Goal: Task Accomplishment & Management: Manage account settings

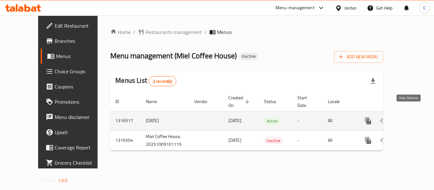
click at [411, 117] on icon "enhanced table" at bounding box center [415, 121] width 8 height 8
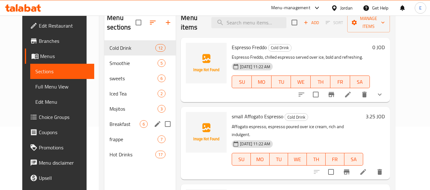
scroll to position [89, 0]
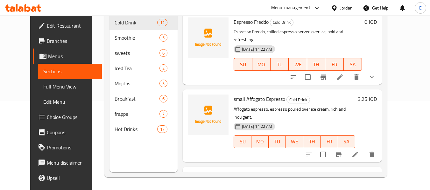
click at [47, 89] on span "Full Menu View" at bounding box center [70, 87] width 54 height 8
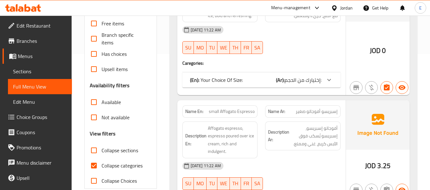
scroll to position [153, 0]
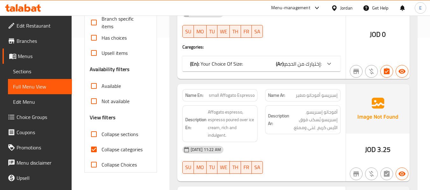
click at [93, 150] on input "Collapse categories" at bounding box center [93, 149] width 15 height 15
checkbox input "false"
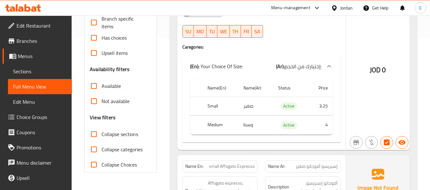
scroll to position [0, 0]
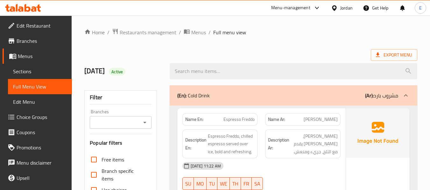
click at [304, 33] on ol "Home / Restaurants management / Menus / Full menu view" at bounding box center [250, 32] width 333 height 8
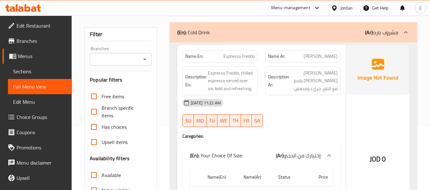
scroll to position [64, 0]
drag, startPoint x: 368, startPoint y: 160, endPoint x: 380, endPoint y: 160, distance: 11.8
click at [380, 160] on div "JOD 0" at bounding box center [378, 142] width 64 height 195
copy span "JOD"
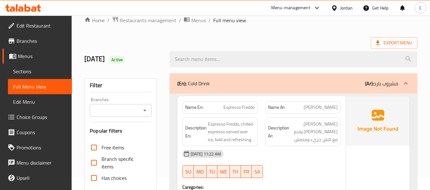
scroll to position [0, 0]
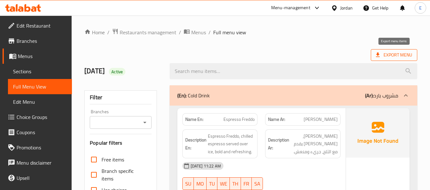
click at [385, 56] on span "Export Menu" at bounding box center [394, 55] width 36 height 8
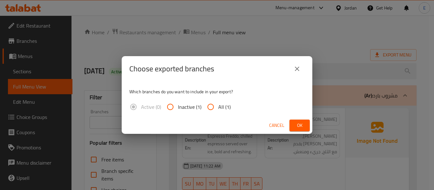
click at [223, 106] on span "All (1)" at bounding box center [224, 107] width 12 height 8
click at [218, 106] on input "All (1)" at bounding box center [210, 107] width 15 height 15
radio input "true"
click at [308, 127] on button "Ok" at bounding box center [300, 126] width 20 height 12
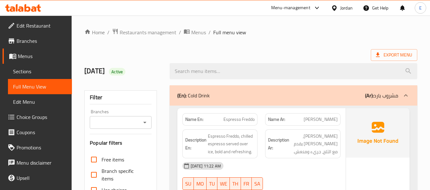
click at [292, 61] on div at bounding box center [293, 71] width 255 height 24
click at [281, 56] on div "Export Menu" at bounding box center [250, 55] width 333 height 12
click at [50, 70] on span "Sections" at bounding box center [40, 72] width 54 height 8
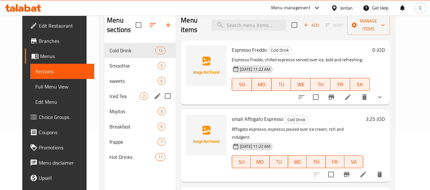
scroll to position [64, 0]
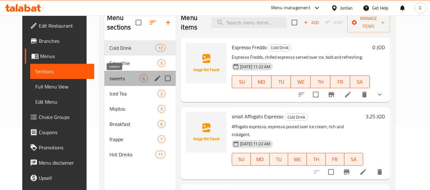
click at [124, 81] on span "sweets" at bounding box center [124, 79] width 30 height 8
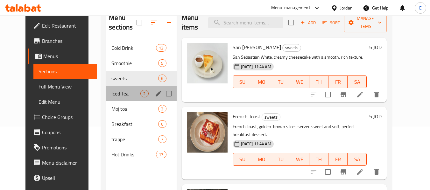
click at [120, 98] on div "Iced Tea 2" at bounding box center [141, 93] width 70 height 15
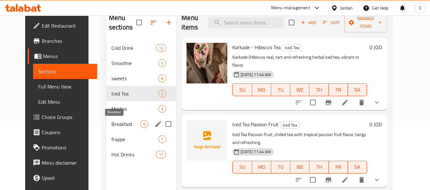
click at [121, 123] on span "Breakfast" at bounding box center [125, 125] width 29 height 8
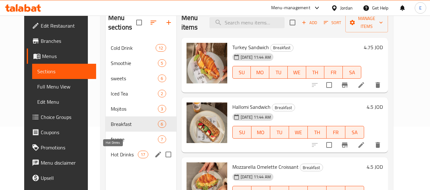
click at [112, 157] on span "Hot Drinks" at bounding box center [124, 155] width 27 height 8
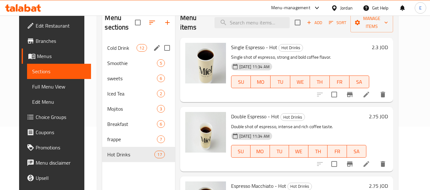
click at [113, 49] on span "Cold Drink" at bounding box center [121, 48] width 29 height 8
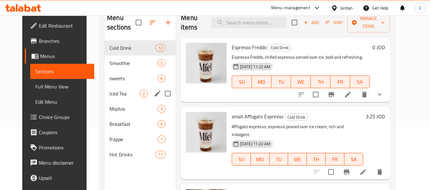
click at [113, 102] on div "Mojitos 3" at bounding box center [139, 108] width 71 height 15
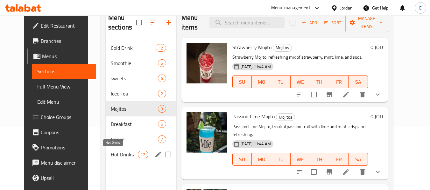
click at [111, 152] on span "Hot Drinks" at bounding box center [124, 155] width 27 height 8
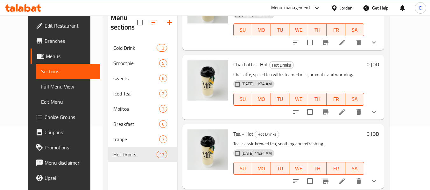
scroll to position [1032, 0]
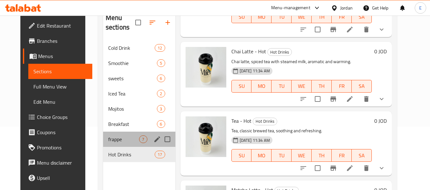
click at [124, 141] on span "frappe" at bounding box center [123, 140] width 31 height 8
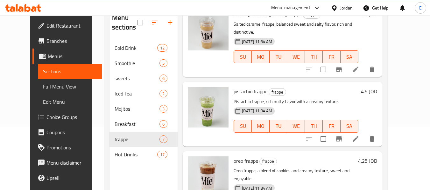
scroll to position [170, 0]
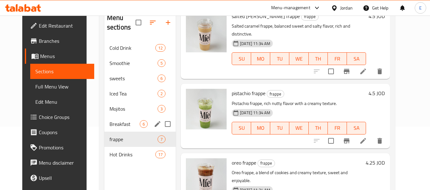
click at [113, 130] on div "Breakfast 6" at bounding box center [139, 124] width 71 height 15
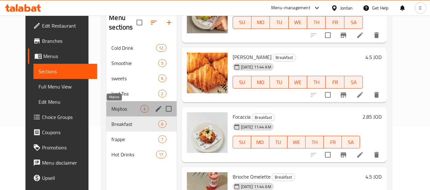
click at [112, 109] on span "Mojitos" at bounding box center [125, 109] width 29 height 8
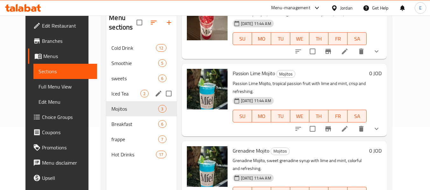
click at [119, 87] on div "Iced Tea 2" at bounding box center [141, 93] width 70 height 15
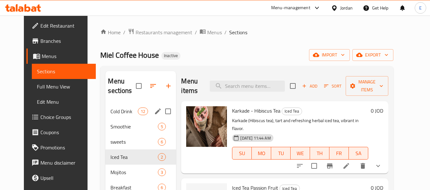
click at [113, 114] on span "Cold Drink" at bounding box center [123, 112] width 27 height 8
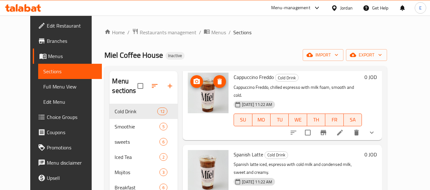
scroll to position [413, 0]
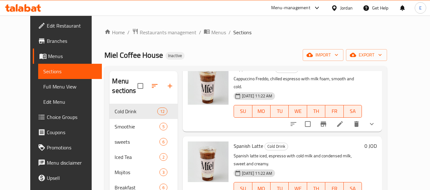
drag, startPoint x: 36, startPoint y: 87, endPoint x: 403, endPoint y: 46, distance: 369.9
click at [43, 87] on span "Full Menu View" at bounding box center [70, 87] width 54 height 8
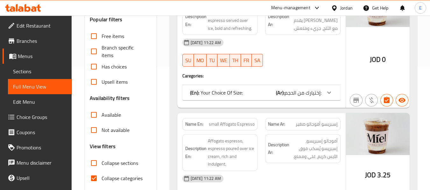
scroll to position [159, 0]
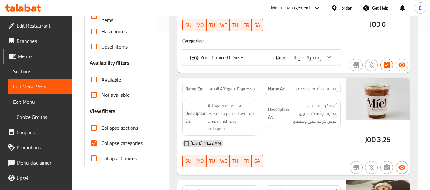
click at [94, 145] on input "Collapse categories" at bounding box center [93, 143] width 15 height 15
checkbox input "false"
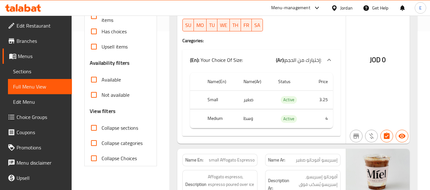
click at [93, 128] on input "Collapse sections" at bounding box center [93, 128] width 15 height 15
checkbox input "true"
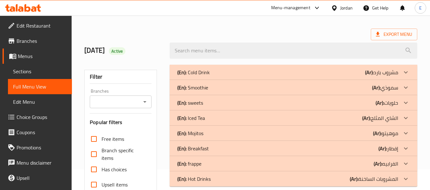
scroll to position [52, 0]
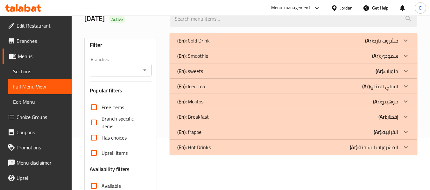
click at [336, 137] on div "(En): frappe (Ar): الفرابيه" at bounding box center [293, 132] width 247 height 15
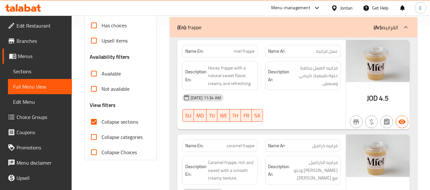
scroll to position [180, 0]
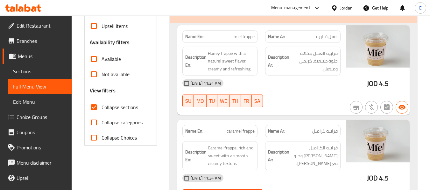
click at [326, 38] on span "عسل فرابيه" at bounding box center [327, 36] width 22 height 7
click at [250, 36] on span "miel frappe" at bounding box center [243, 36] width 21 height 7
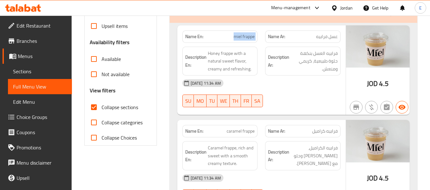
click at [250, 36] on span "miel frappe" at bounding box center [243, 36] width 21 height 7
click at [299, 81] on div "09-10-2025 11:34 AM" at bounding box center [261, 83] width 166 height 15
click at [237, 38] on span "miel frappe" at bounding box center [243, 36] width 21 height 7
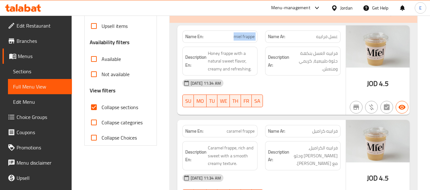
click at [237, 38] on span "miel frappe" at bounding box center [243, 36] width 21 height 7
copy span "miel frappe"
click at [332, 39] on span "عسل فرابيه" at bounding box center [327, 36] width 22 height 7
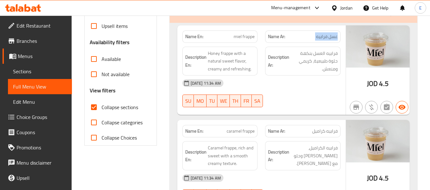
click at [332, 39] on span "عسل فرابيه" at bounding box center [327, 36] width 22 height 7
click at [315, 90] on div "09-10-2025 11:34 AM" at bounding box center [261, 83] width 166 height 15
click at [274, 93] on div "09-10-2025 11:34 AM SU MO TU WE TH FR SA" at bounding box center [261, 94] width 166 height 36
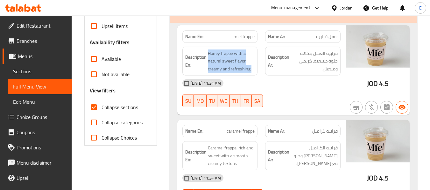
drag, startPoint x: 205, startPoint y: 51, endPoint x: 255, endPoint y: 68, distance: 52.3
click at [255, 68] on div "Description En: Honey frappe with a natural sweet flavor, creamy and refreshing." at bounding box center [219, 61] width 75 height 29
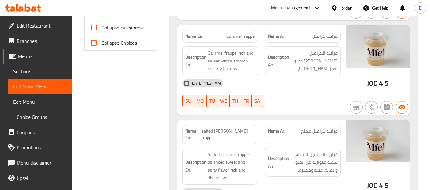
scroll to position [275, 0]
click at [317, 33] on span "فرابيه كراميل" at bounding box center [324, 36] width 25 height 7
click at [260, 35] on div "Name En: caramel frappe" at bounding box center [219, 36] width 83 height 20
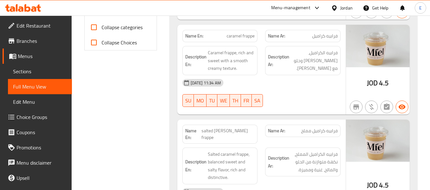
click at [260, 35] on div "Name En: caramel frappe" at bounding box center [219, 36] width 83 height 20
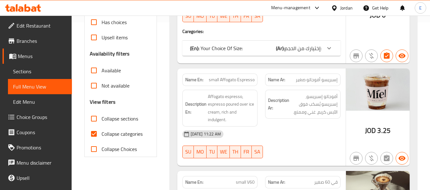
scroll to position [191, 0]
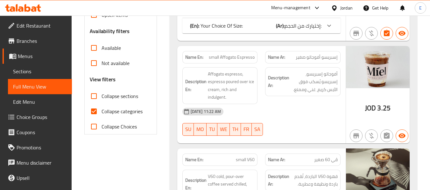
click at [94, 113] on input "Collapse categories" at bounding box center [93, 111] width 15 height 15
checkbox input "false"
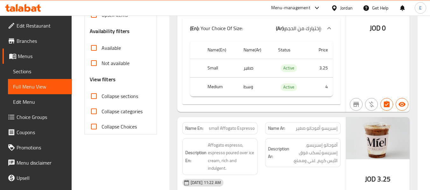
click at [93, 99] on input "Collapse sections" at bounding box center [93, 96] width 15 height 15
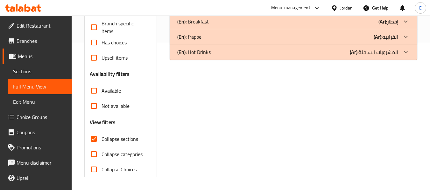
scroll to position [148, 0]
click at [234, 113] on div "(En): Cold Drink (Ar): مشروب بارد Name En: Espresso Freddo Name Ar: اسبريسو فري…" at bounding box center [293, 58] width 255 height 248
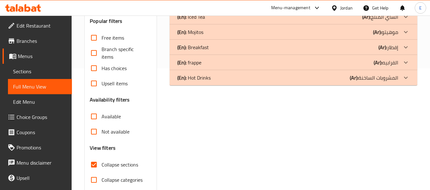
scroll to position [84, 0]
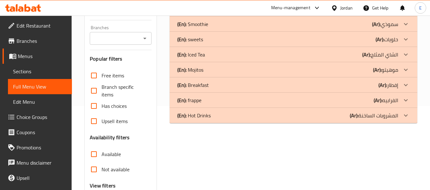
click at [205, 41] on div "(En): sweets (Ar): حلويات" at bounding box center [287, 40] width 221 height 8
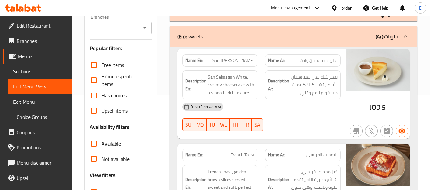
scroll to position [98, 0]
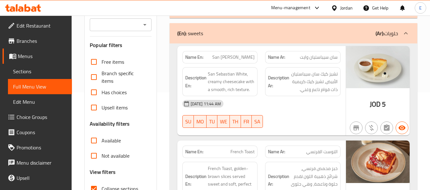
click at [299, 114] on div "09-10-2025 11:44 AM SU MO TU WE TH FR SA" at bounding box center [261, 114] width 166 height 36
click at [252, 59] on span "San [PERSON_NAME]" at bounding box center [233, 57] width 42 height 7
click at [252, 59] on span "San Sebastian White" at bounding box center [233, 57] width 42 height 7
click at [252, 59] on span "San [PERSON_NAME]" at bounding box center [233, 57] width 42 height 7
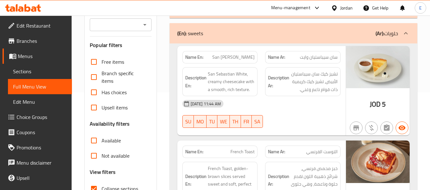
click at [332, 59] on span "سان سيباستيان وايت" at bounding box center [319, 57] width 38 height 7
click at [313, 116] on div "09-10-2025 11:44 AM SU MO TU WE TH FR SA" at bounding box center [261, 114] width 166 height 36
drag, startPoint x: 206, startPoint y: 72, endPoint x: 256, endPoint y: 81, distance: 51.0
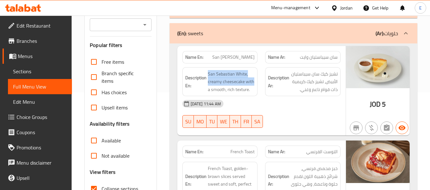
click at [256, 81] on div "Description En: San Sebastian White, creamy cheesecake with a smooth, rich text…" at bounding box center [219, 81] width 75 height 29
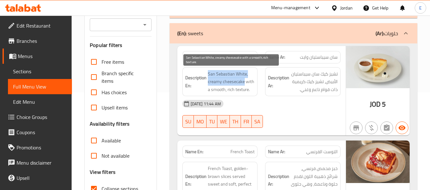
drag, startPoint x: 207, startPoint y: 72, endPoint x: 244, endPoint y: 82, distance: 38.0
click at [244, 82] on h6 "Description En: San Sebastian White, creamy cheesecake with a smooth, rich text…" at bounding box center [220, 82] width 70 height 24
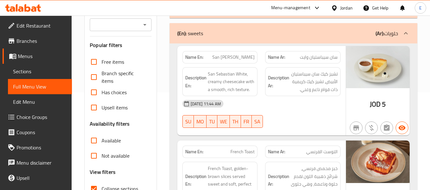
click at [285, 114] on div "09-10-2025 11:44 AM SU MO TU WE TH FR SA" at bounding box center [261, 114] width 166 height 36
click at [248, 55] on span "San [PERSON_NAME]" at bounding box center [233, 57] width 42 height 7
click at [247, 51] on div "Name En: San Sebastian White" at bounding box center [219, 57] width 75 height 12
click at [249, 55] on span "San [PERSON_NAME]" at bounding box center [233, 57] width 42 height 7
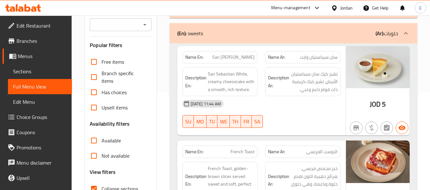
click at [249, 55] on span "San [PERSON_NAME]" at bounding box center [233, 57] width 42 height 7
copy span "San [PERSON_NAME]"
click at [321, 62] on div "Name Ar: سان سيباستيان وايت" at bounding box center [302, 57] width 75 height 12
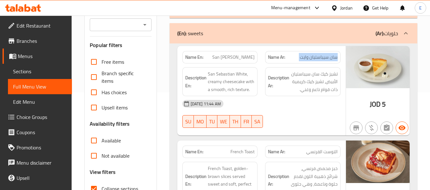
click at [321, 62] on div "Name Ar: سان سيباستيان وايت" at bounding box center [302, 57] width 75 height 12
click at [324, 77] on span "تشيز كيك سان سيباستيان الأبيض، تشيز كيك كريمية ذات قوام ناعم وغني." at bounding box center [313, 82] width 47 height 24
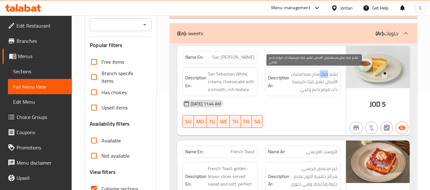
click at [324, 77] on span "تشيز كيك سان سيباستيان الأبيض، تشيز كيك كريمية ذات قوام ناعم وغني." at bounding box center [313, 82] width 47 height 24
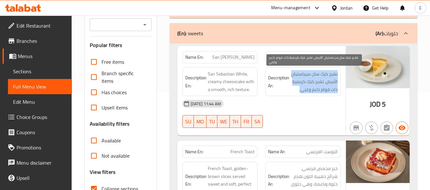
click at [324, 77] on span "تشيز كيك سان سيباستيان الأبيض، تشيز كيك كريمية ذات قوام ناعم وغني." at bounding box center [313, 82] width 47 height 24
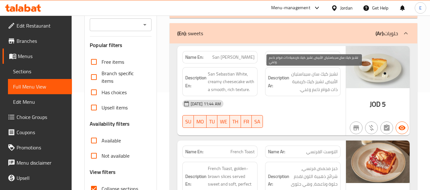
click at [311, 101] on div "[DATE] 11:44 AM" at bounding box center [261, 103] width 166 height 15
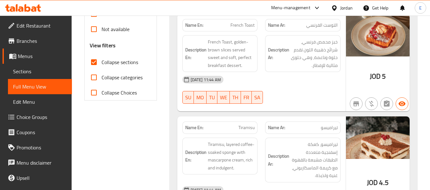
scroll to position [225, 0]
click at [379, 77] on span "JOD" at bounding box center [375, 76] width 11 height 12
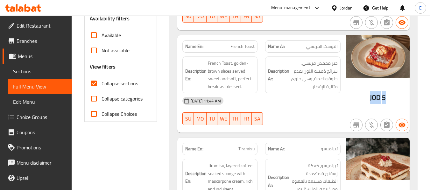
scroll to position [193, 0]
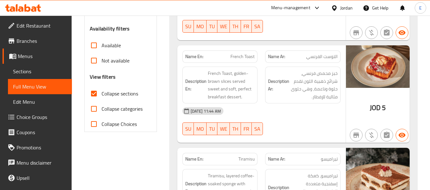
click at [323, 50] on div "Name Ar: التوست الفرنسي" at bounding box center [302, 57] width 83 height 20
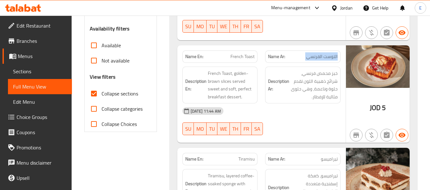
click at [323, 50] on div "Name Ar: التوست الفرنسي" at bounding box center [302, 57] width 83 height 20
click at [258, 55] on div "Name En: French Toast" at bounding box center [219, 57] width 83 height 20
click at [294, 112] on div "09-10-2025 11:44 AM" at bounding box center [261, 111] width 166 height 15
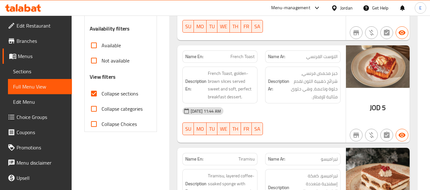
click at [234, 63] on div "Description En: French Toast, golden-brown slices served sweet and soft, perfec…" at bounding box center [219, 85] width 83 height 45
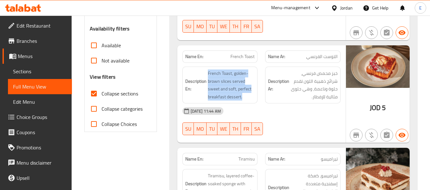
click at [234, 63] on div "Description En: French Toast, golden-brown slices served sweet and soft, perfec…" at bounding box center [219, 85] width 83 height 45
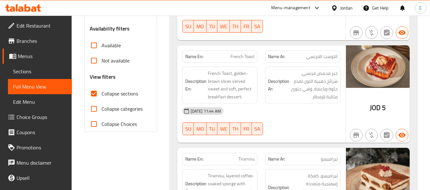
click at [240, 60] on span "French Toast" at bounding box center [242, 56] width 24 height 7
click at [330, 53] on span "التوست الفرنسي" at bounding box center [321, 56] width 31 height 7
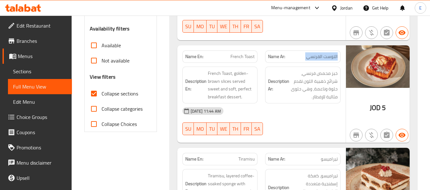
click at [330, 53] on span "التوست الفرنسي" at bounding box center [321, 56] width 31 height 7
click at [323, 113] on div "09-10-2025 11:44 AM" at bounding box center [261, 111] width 166 height 15
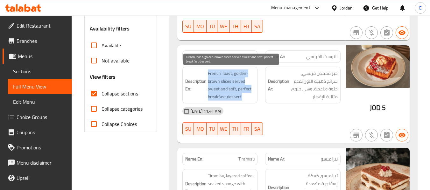
drag, startPoint x: 206, startPoint y: 72, endPoint x: 248, endPoint y: 96, distance: 48.8
click at [248, 96] on h6 "Description En: French Toast, golden-brown slices served sweet and soft, perfec…" at bounding box center [220, 85] width 70 height 31
click at [248, 96] on span "French Toast, golden-brown slices served sweet and soft, perfect breakfast dess…" at bounding box center [231, 85] width 47 height 31
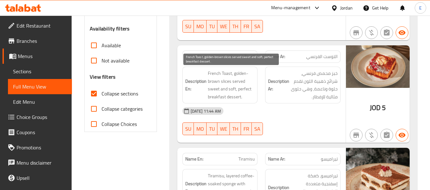
click at [248, 96] on span "French Toast, golden-brown slices served sweet and soft, perfect breakfast dess…" at bounding box center [231, 85] width 47 height 31
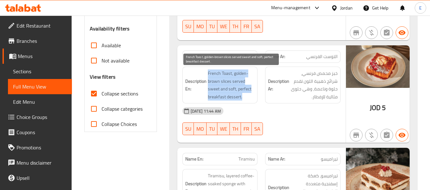
click at [248, 96] on span "French Toast, golden-brown slices served sweet and soft, perfect breakfast dess…" at bounding box center [231, 85] width 47 height 31
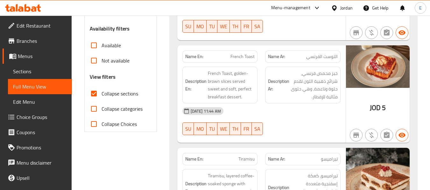
click at [297, 111] on div "09-10-2025 11:44 AM" at bounding box center [261, 111] width 166 height 15
click at [247, 60] on span "French Toast" at bounding box center [242, 56] width 24 height 7
click at [241, 61] on div "Name En: French Toast" at bounding box center [219, 57] width 75 height 12
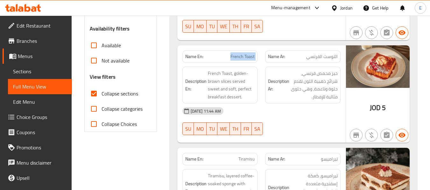
click at [241, 61] on div "Name En: French Toast" at bounding box center [219, 57] width 75 height 12
copy span "French Toast"
click at [326, 115] on div "09-10-2025 11:44 AM" at bounding box center [261, 111] width 166 height 15
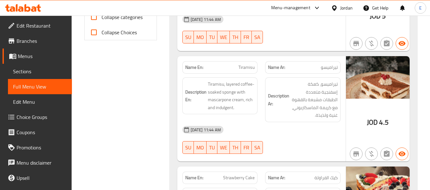
scroll to position [289, 0]
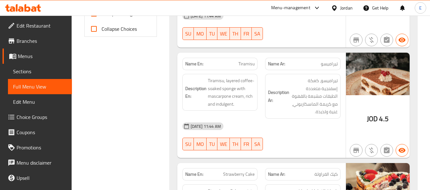
click at [377, 124] on span "JOD" at bounding box center [372, 119] width 11 height 12
click at [377, 123] on span "JOD" at bounding box center [372, 119] width 11 height 12
click at [248, 67] on span "Tiramisu" at bounding box center [246, 64] width 16 height 7
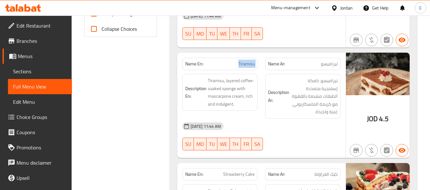
click at [248, 67] on span "Tiramisu" at bounding box center [246, 64] width 16 height 7
click at [334, 64] on span "تيراميسو" at bounding box center [329, 64] width 17 height 7
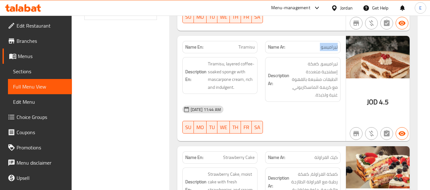
scroll to position [321, 0]
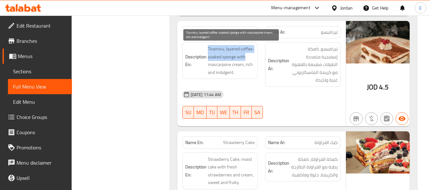
drag, startPoint x: 204, startPoint y: 47, endPoint x: 244, endPoint y: 56, distance: 41.0
click at [244, 56] on h6 "Description En: Tiramisu, layered coffee-soaked sponge with mascarpone cream, r…" at bounding box center [220, 60] width 70 height 31
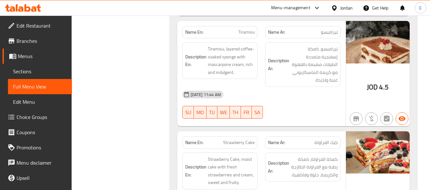
click at [240, 35] on span "Tiramisu" at bounding box center [246, 32] width 16 height 7
copy span "Tiramisu"
click at [322, 97] on div "09-10-2025 11:44 AM" at bounding box center [261, 94] width 166 height 15
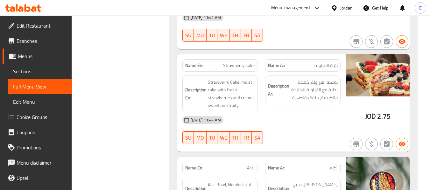
scroll to position [416, 0]
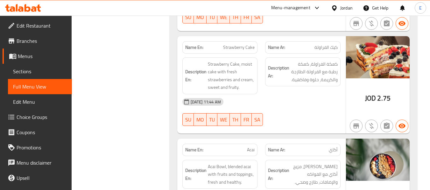
click at [314, 52] on div "Name Ar: كيك الفراولة" at bounding box center [302, 47] width 75 height 12
click at [241, 48] on span "Strawberry Cake" at bounding box center [238, 47] width 31 height 7
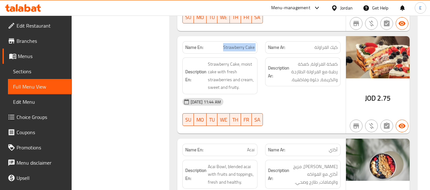
click at [241, 48] on span "Strawberry Cake" at bounding box center [238, 47] width 31 height 7
click at [296, 101] on div "09-10-2025 11:44 AM" at bounding box center [261, 101] width 166 height 15
click at [295, 102] on div "09-10-2025 11:44 AM" at bounding box center [261, 101] width 166 height 15
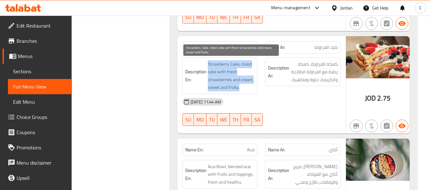
drag, startPoint x: 205, startPoint y: 66, endPoint x: 254, endPoint y: 87, distance: 53.0
click at [254, 87] on h6 "Description En: Strawberry Cake, moist cake with fresh strawberries and cream, …" at bounding box center [220, 75] width 70 height 31
click at [254, 87] on span "Strawberry Cake, moist cake with fresh strawberries and cream, sweet and fruity." at bounding box center [231, 75] width 47 height 31
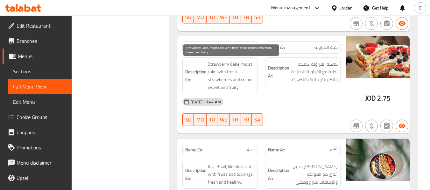
click at [254, 87] on span "Strawberry Cake, moist cake with fresh strawberries and cream, sweet and fruity." at bounding box center [231, 75] width 47 height 31
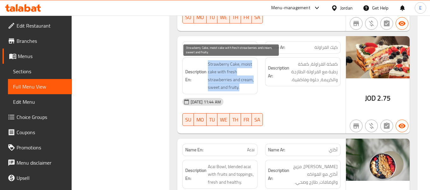
click at [254, 87] on span "Strawberry Cake, moist cake with fresh strawberries and cream, sweet and fruity." at bounding box center [231, 75] width 47 height 31
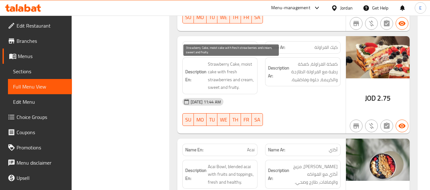
click at [276, 100] on div "09-10-2025 11:44 AM" at bounding box center [261, 101] width 166 height 15
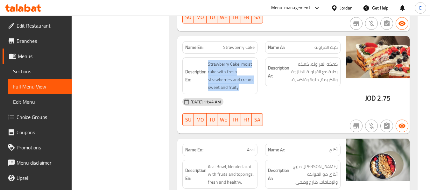
drag, startPoint x: 206, startPoint y: 63, endPoint x: 255, endPoint y: 87, distance: 54.3
click at [255, 87] on div "Description En: Strawberry Cake, moist cake with fresh strawberries and cream, …" at bounding box center [219, 76] width 75 height 37
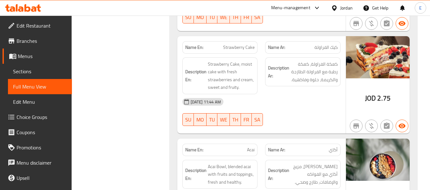
click at [255, 87] on div "Description En: Strawberry Cake, moist cake with fresh strawberries and cream, …" at bounding box center [219, 76] width 75 height 37
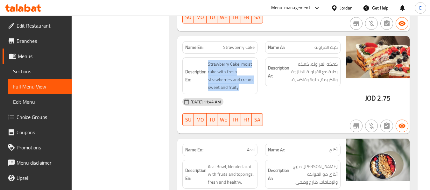
click at [255, 87] on div "Description En: Strawberry Cake, moist cake with fresh strawberries and cream, …" at bounding box center [219, 76] width 75 height 37
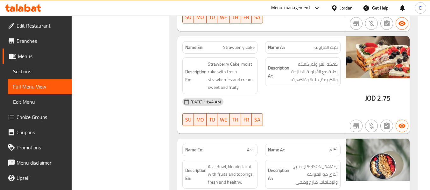
click at [286, 100] on div "09-10-2025 11:44 AM" at bounding box center [261, 101] width 166 height 15
click at [283, 99] on div "09-10-2025 11:44 AM" at bounding box center [261, 101] width 166 height 15
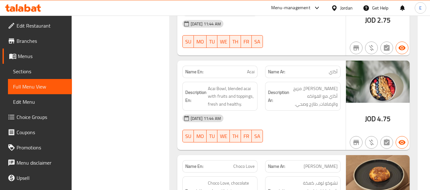
scroll to position [511, 0]
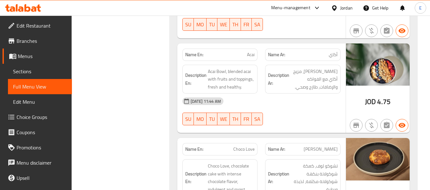
click at [332, 55] on span "أكاي" at bounding box center [333, 55] width 9 height 7
click at [251, 58] on span "Acai" at bounding box center [251, 55] width 8 height 7
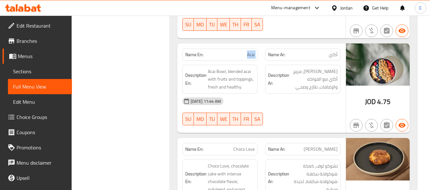
click at [251, 58] on span "Acai" at bounding box center [251, 55] width 8 height 7
click at [274, 95] on div "09-10-2025 11:44 AM" at bounding box center [261, 101] width 166 height 15
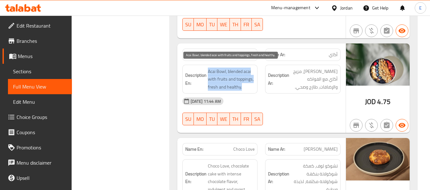
drag, startPoint x: 207, startPoint y: 69, endPoint x: 251, endPoint y: 86, distance: 47.0
click at [251, 86] on span "Acai Bowl, blended acai with fruits and toppings, fresh and healthy." at bounding box center [231, 80] width 47 height 24
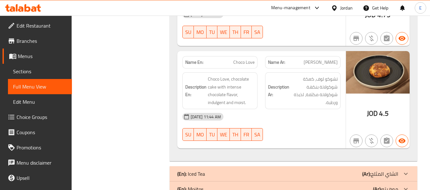
scroll to position [607, 0]
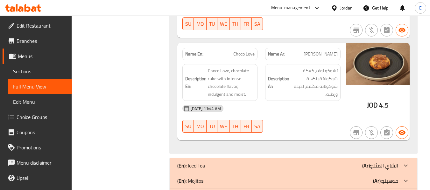
click at [326, 55] on span "شوكو لوف" at bounding box center [320, 54] width 34 height 7
click at [235, 56] on span "Choco Love" at bounding box center [243, 54] width 21 height 7
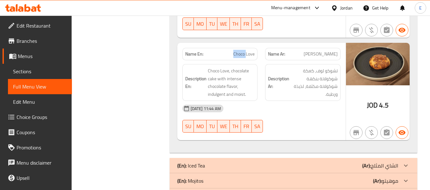
click at [235, 56] on span "Choco Love" at bounding box center [243, 54] width 21 height 7
click at [273, 107] on div "09-10-2025 11:44 AM" at bounding box center [261, 108] width 166 height 15
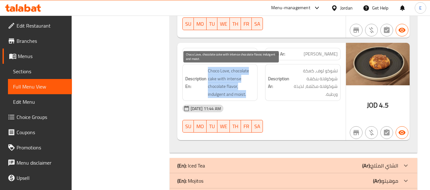
drag, startPoint x: 206, startPoint y: 72, endPoint x: 249, endPoint y: 94, distance: 48.4
click at [249, 94] on h6 "Description En: Choco Love, chocolate cake with intense chocolate flavor, indul…" at bounding box center [220, 82] width 70 height 31
click at [249, 94] on span "Choco Love, chocolate cake with intense chocolate flavor, indulgent and moist." at bounding box center [231, 82] width 47 height 31
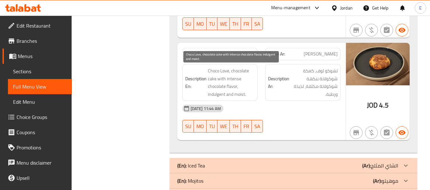
click at [249, 94] on span "Choco Love, chocolate cake with intense chocolate flavor, indulgent and moist." at bounding box center [231, 82] width 47 height 31
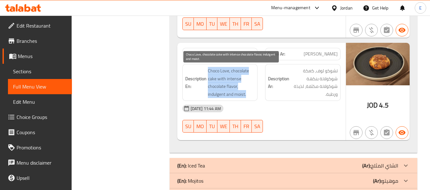
click at [249, 94] on span "Choco Love, chocolate cake with intense chocolate flavor, indulgent and moist." at bounding box center [231, 82] width 47 height 31
click at [247, 92] on span "Choco Love, chocolate cake with intense chocolate flavor, indulgent and moist." at bounding box center [231, 82] width 47 height 31
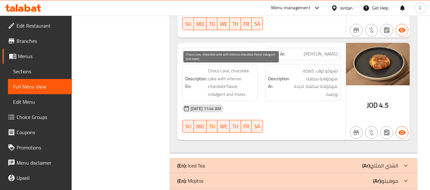
click at [247, 92] on span "Choco Love, chocolate cake with intense chocolate flavor, indulgent and moist." at bounding box center [231, 82] width 47 height 31
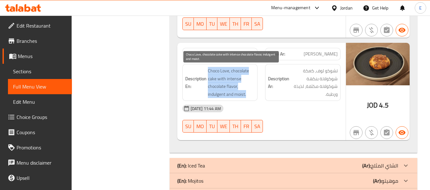
click at [247, 92] on span "Choco Love, chocolate cake with intense chocolate flavor, indulgent and moist." at bounding box center [231, 82] width 47 height 31
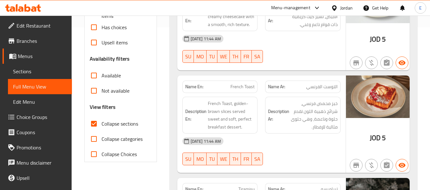
scroll to position [191, 0]
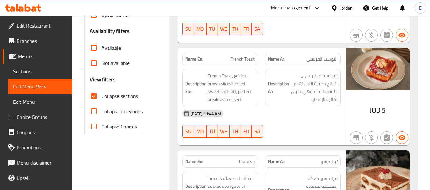
click at [96, 96] on input "Collapse sections" at bounding box center [93, 96] width 15 height 15
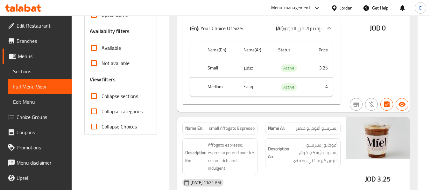
click at [96, 96] on input "Collapse sections" at bounding box center [93, 96] width 15 height 15
checkbox input "true"
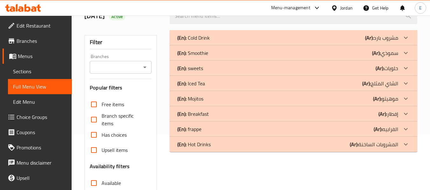
scroll to position [52, 0]
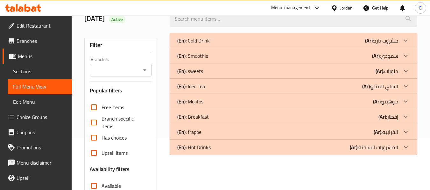
click at [362, 115] on div "(En): Breakfast (Ar): إفطار" at bounding box center [287, 117] width 221 height 8
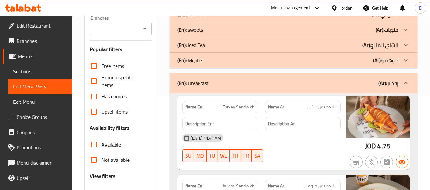
scroll to position [148, 0]
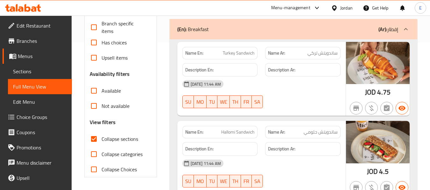
click at [251, 56] on span "Turkey Sandwich" at bounding box center [239, 53] width 32 height 7
click at [309, 58] on div "Name Ar: ساندويتش تركي" at bounding box center [302, 53] width 75 height 12
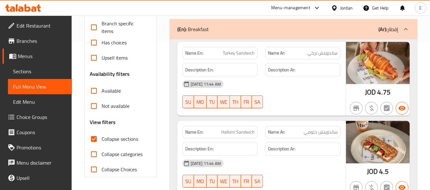
click at [309, 58] on div "Name Ar: ساندويتش تركي" at bounding box center [302, 53] width 75 height 12
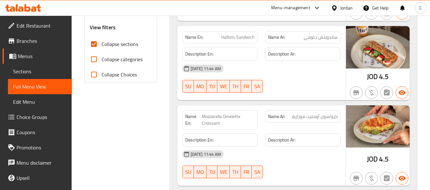
scroll to position [243, 0]
click at [378, 79] on div "JOD 4.5" at bounding box center [378, 77] width 22 height 10
click at [248, 36] on span "Hallomi Sandwich" at bounding box center [237, 37] width 33 height 7
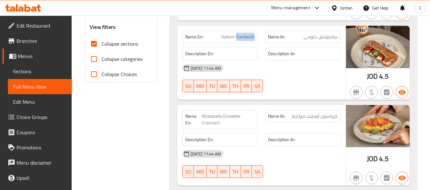
click at [248, 36] on span "Hallomi Sandwich" at bounding box center [237, 37] width 33 height 7
click at [324, 34] on span "ساندويتش حلومي" at bounding box center [320, 37] width 34 height 7
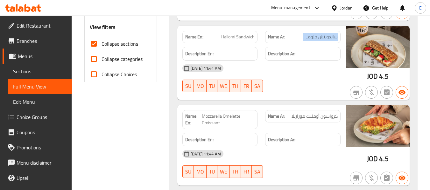
click at [324, 34] on span "ساندويتش حلومي" at bounding box center [320, 37] width 34 height 7
click at [314, 74] on div "09-10-2025 11:44 AM" at bounding box center [261, 68] width 166 height 15
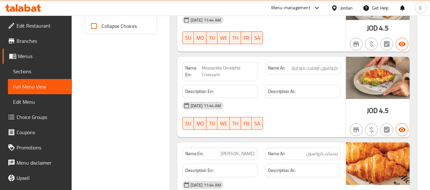
scroll to position [307, 0]
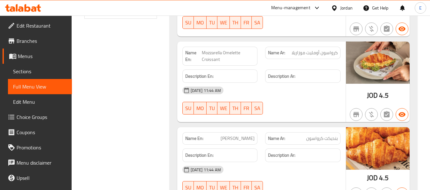
click at [235, 53] on span "Mozzarella Omelette Croissant" at bounding box center [228, 56] width 53 height 13
click at [296, 52] on span "كرواسون أومليت موزاريلا" at bounding box center [314, 53] width 46 height 7
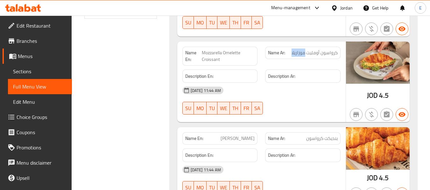
click at [296, 52] on span "كرواسون أومليت موزاريلا" at bounding box center [314, 53] width 46 height 7
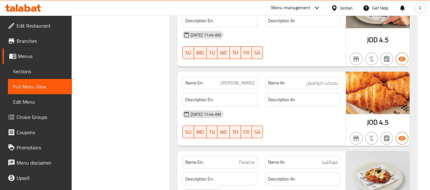
scroll to position [402, 0]
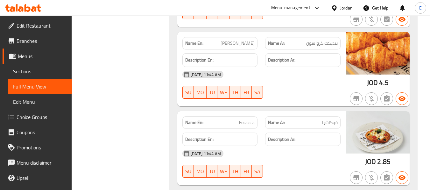
click at [328, 42] on span "بنديكت كرواسون" at bounding box center [321, 43] width 31 height 7
click at [314, 91] on div "09-10-2025 11:44 AM SU MO TU WE TH FR SA" at bounding box center [261, 85] width 166 height 36
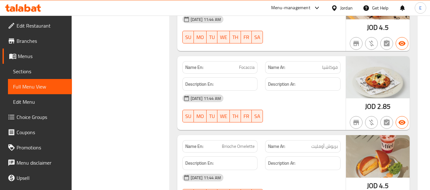
scroll to position [466, 0]
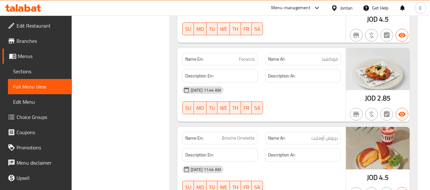
click at [324, 61] on span "فوكاشيا" at bounding box center [330, 59] width 16 height 7
click at [247, 59] on span "Focaccia" at bounding box center [247, 59] width 16 height 7
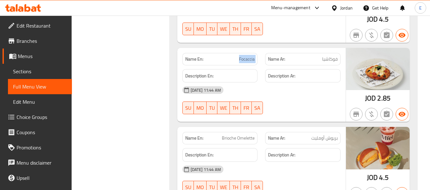
click at [247, 59] on span "Focaccia" at bounding box center [247, 59] width 16 height 7
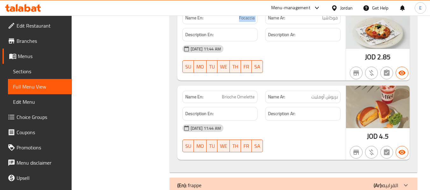
scroll to position [538, 0]
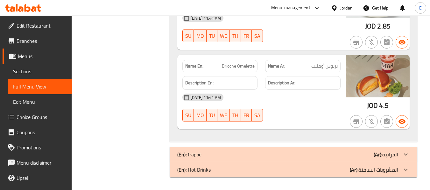
click at [314, 66] on span "بريوش أومليت" at bounding box center [324, 66] width 26 height 7
click at [248, 64] on span "Brioche Omelette" at bounding box center [238, 66] width 33 height 7
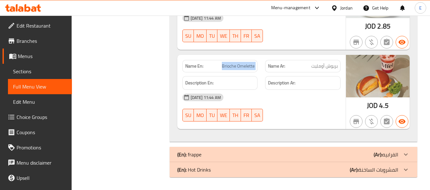
click at [248, 64] on span "Brioche Omelette" at bounding box center [238, 66] width 33 height 7
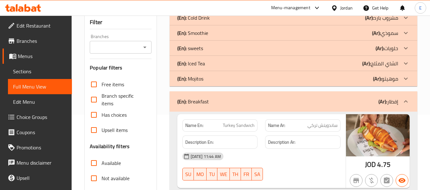
scroll to position [74, 0]
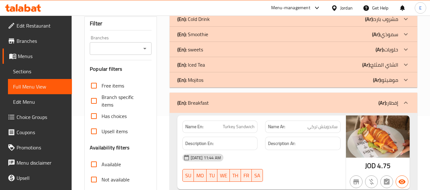
click at [350, 82] on div "(En): Mojitos (Ar): موهيتو" at bounding box center [287, 80] width 221 height 8
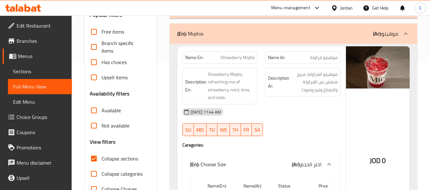
scroll to position [138, 0]
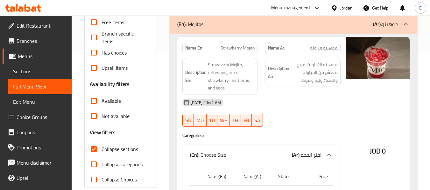
click at [332, 51] on span "موهيتو فراولة" at bounding box center [324, 48] width 28 height 7
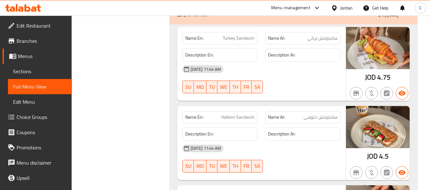
scroll to position [774, 0]
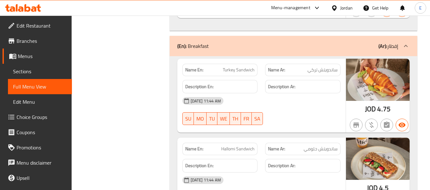
click at [304, 112] on div "09-10-2025 11:44 AM SU MO TU WE TH FR SA" at bounding box center [261, 111] width 166 height 36
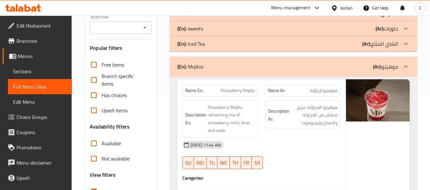
scroll to position [138, 0]
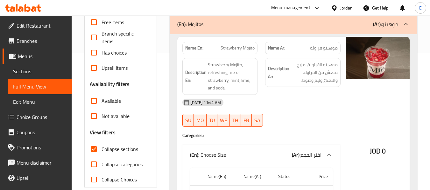
click at [253, 51] on span "Strawberry Mojito" at bounding box center [237, 48] width 34 height 7
click at [316, 51] on span "موهيتو فراولة" at bounding box center [324, 48] width 28 height 7
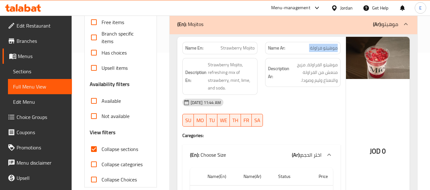
click at [316, 51] on span "موهيتو فراولة" at bounding box center [324, 48] width 28 height 7
click at [333, 113] on div "09-10-2025 11:44 AM SU MO TU WE TH FR SA" at bounding box center [261, 113] width 166 height 36
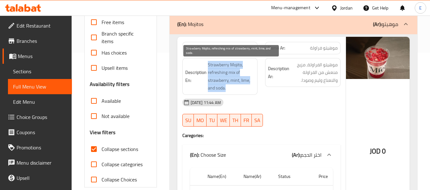
drag, startPoint x: 205, startPoint y: 59, endPoint x: 249, endPoint y: 88, distance: 52.2
click at [249, 88] on div "Description En: Strawberry Mojito, refreshing mix of strawberry, mint, lime, an…" at bounding box center [219, 76] width 75 height 37
click at [249, 88] on span "Strawberry Mojito, refreshing mix of strawberry, mint, lime, and soda." at bounding box center [231, 76] width 47 height 31
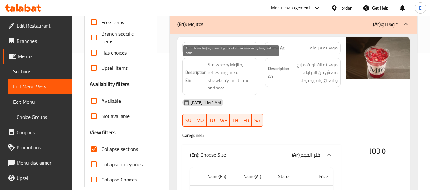
click at [249, 88] on span "Strawberry Mojito, refreshing mix of strawberry, mint, lime, and soda." at bounding box center [231, 76] width 47 height 31
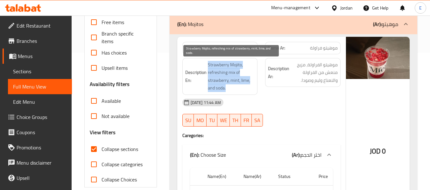
click at [249, 88] on span "Strawberry Mojito, refreshing mix of strawberry, mint, lime, and soda." at bounding box center [231, 76] width 47 height 31
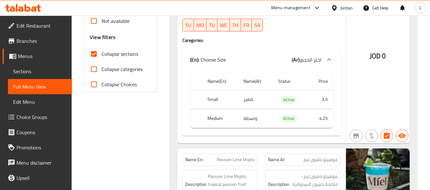
scroll to position [265, 0]
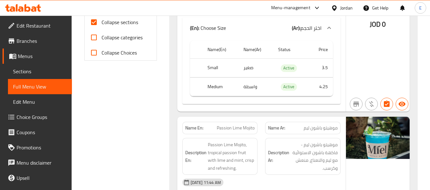
click at [220, 87] on th "Medium" at bounding box center [220, 87] width 36 height 19
copy th "Medium"
click at [250, 85] on td "واسطة" at bounding box center [255, 87] width 35 height 19
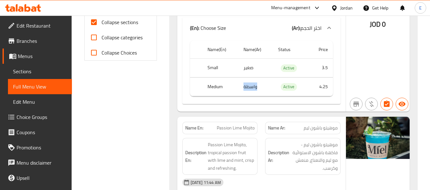
click at [250, 85] on td "واسطة" at bounding box center [255, 87] width 35 height 19
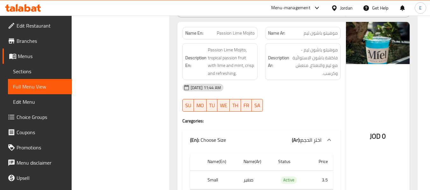
scroll to position [360, 0]
click at [249, 33] on span "Passion Lime Mojito" at bounding box center [236, 33] width 38 height 7
click at [338, 27] on div "Name Ar: موهيتو باشون ليم" at bounding box center [302, 33] width 75 height 12
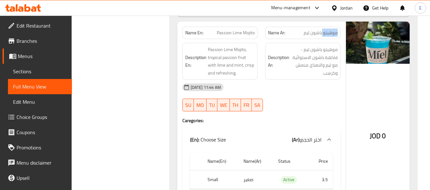
click at [338, 27] on div "Name Ar: موهيتو باشون ليم" at bounding box center [302, 33] width 75 height 12
click at [311, 92] on div "09-10-2025 11:44 AM" at bounding box center [261, 87] width 166 height 15
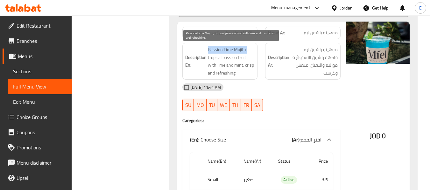
drag, startPoint x: 205, startPoint y: 47, endPoint x: 248, endPoint y: 48, distance: 42.6
click at [248, 48] on h6 "Description En: Passion Lime Mojito, tropical passion fruit with lime and mint,…" at bounding box center [220, 61] width 70 height 31
click at [225, 52] on span "Passion Lime Mojito, tropical passion fruit with lime and mint, crisp and refre…" at bounding box center [231, 61] width 47 height 31
copy span "Lime"
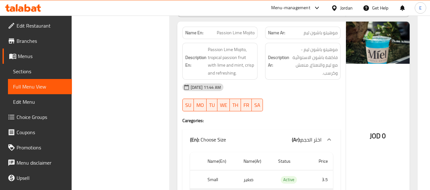
click at [292, 100] on div "09-10-2025 11:44 AM SU MO TU WE TH FR SA" at bounding box center [261, 98] width 166 height 36
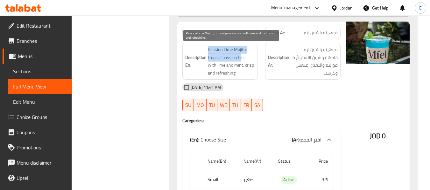
drag, startPoint x: 211, startPoint y: 47, endPoint x: 242, endPoint y: 59, distance: 32.7
click at [242, 59] on h6 "Description En: Passion Lime Mojito, tropical passion fruit with lime and mint,…" at bounding box center [220, 61] width 70 height 31
click at [242, 59] on span "Passion Lime Mojito, tropical passion fruit with lime and mint, crisp and refre…" at bounding box center [231, 61] width 47 height 31
drag, startPoint x: 206, startPoint y: 50, endPoint x: 251, endPoint y: 73, distance: 50.5
click at [251, 73] on h6 "Description En: Passion Lime Mojito, tropical passion fruit with lime and mint,…" at bounding box center [220, 61] width 70 height 31
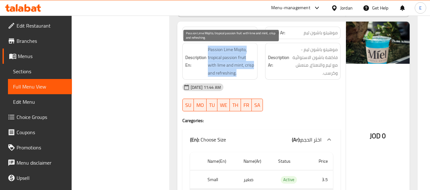
click at [251, 73] on span "Passion Lime Mojito, tropical passion fruit with lime and mint, crisp and refre…" at bounding box center [231, 61] width 47 height 31
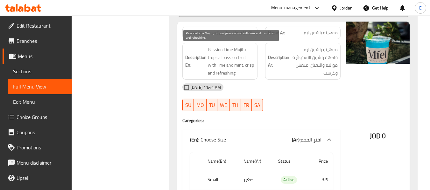
click at [251, 73] on span "Passion Lime Mojito, tropical passion fruit with lime and mint, crisp and refre…" at bounding box center [231, 61] width 47 height 31
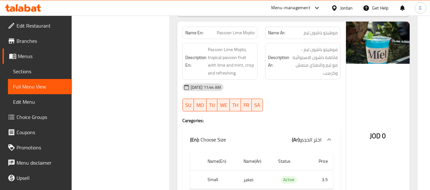
click at [288, 90] on div "09-10-2025 11:44 AM" at bounding box center [261, 87] width 166 height 15
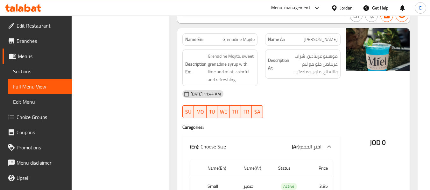
scroll to position [551, 0]
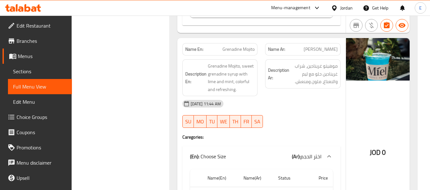
click at [315, 47] on span "موهيتو غرينادين" at bounding box center [320, 49] width 34 height 7
click at [234, 43] on div "Name En: Grenadine Mojito" at bounding box center [219, 49] width 83 height 20
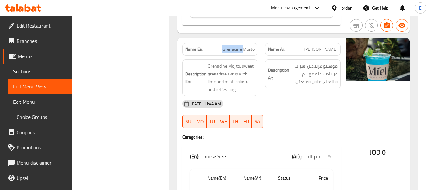
click at [234, 43] on div "Name En: Grenadine Mojito" at bounding box center [219, 49] width 83 height 20
click at [307, 107] on div "09-10-2025 11:44 AM" at bounding box center [261, 103] width 166 height 15
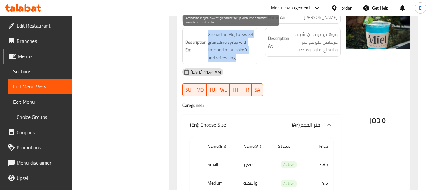
drag, startPoint x: 208, startPoint y: 31, endPoint x: 253, endPoint y: 54, distance: 50.5
click at [253, 54] on span "Grenadine Mojito, sweet grenadine syrup with lime and mint, colorful and refres…" at bounding box center [231, 46] width 47 height 31
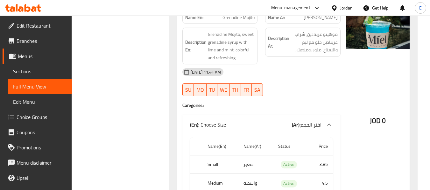
click at [288, 83] on div "09-10-2025 11:44 AM SU MO TU WE TH FR SA" at bounding box center [261, 83] width 166 height 36
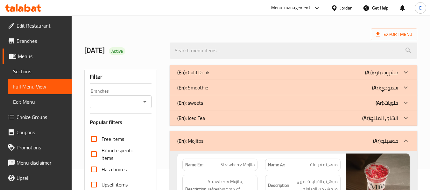
scroll to position [32, 0]
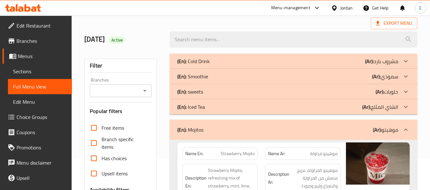
click at [315, 111] on div "(En): Iced Tea (Ar): الشاي المثلج" at bounding box center [287, 107] width 221 height 8
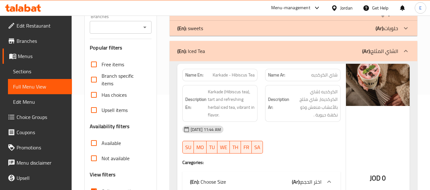
scroll to position [127, 0]
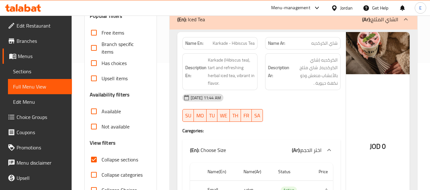
click at [242, 40] on span "Karkade - Hibiscus Tea" at bounding box center [233, 43] width 42 height 7
click at [327, 42] on span "شاي الكركديه" at bounding box center [324, 43] width 26 height 7
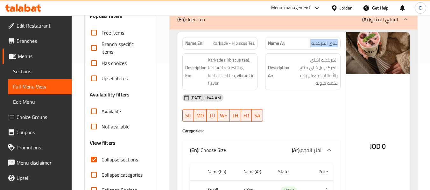
click at [327, 42] on span "شاي الكركديه" at bounding box center [324, 43] width 26 height 7
click at [313, 107] on div "09-10-2025 11:44 AM SU MO TU WE TH FR SA" at bounding box center [261, 108] width 166 height 36
click at [237, 46] on span "Karkade - Hibiscus Tea" at bounding box center [233, 43] width 42 height 7
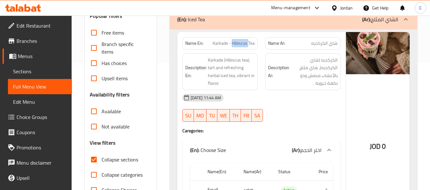
click at [237, 46] on span "Karkade - Hibiscus Tea" at bounding box center [233, 43] width 42 height 7
click at [316, 104] on div "09-10-2025 11:44 AM" at bounding box center [261, 97] width 166 height 15
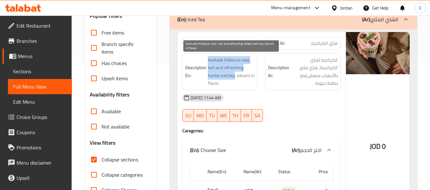
drag, startPoint x: 207, startPoint y: 57, endPoint x: 235, endPoint y: 76, distance: 34.5
click at [235, 76] on h6 "Description En: Karkade (Hibiscus tea), tart and refreshing herbal iced tea, vi…" at bounding box center [220, 71] width 70 height 31
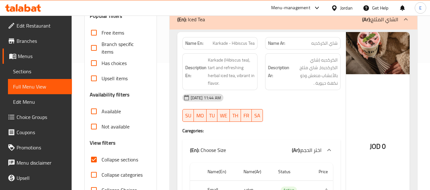
click at [326, 101] on div "09-10-2025 11:44 AM" at bounding box center [261, 97] width 166 height 15
click at [231, 45] on span "Karkade - Hibiscus Tea" at bounding box center [233, 43] width 42 height 7
copy span "Karkade - Hibiscus Tea"
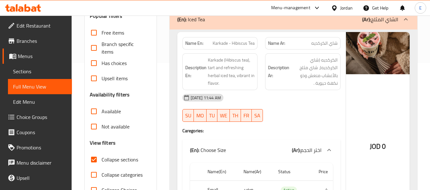
click at [321, 97] on div "09-10-2025 11:44 AM" at bounding box center [261, 97] width 166 height 15
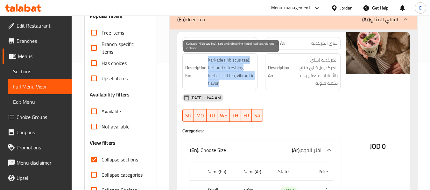
drag, startPoint x: 205, startPoint y: 60, endPoint x: 251, endPoint y: 84, distance: 51.3
click at [251, 84] on h6 "Description En: Karkade (Hibiscus tea), tart and refreshing herbal iced tea, vi…" at bounding box center [220, 71] width 70 height 31
click at [251, 84] on span "Karkade (Hibiscus tea), tart and refreshing herbal iced tea, vibrant in flavor." at bounding box center [231, 71] width 47 height 31
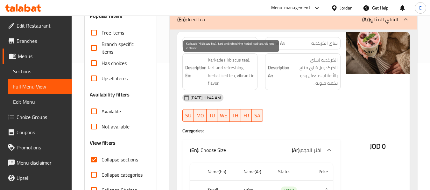
click at [251, 84] on span "Karkade (Hibiscus tea), tart and refreshing herbal iced tea, vibrant in flavor." at bounding box center [231, 71] width 47 height 31
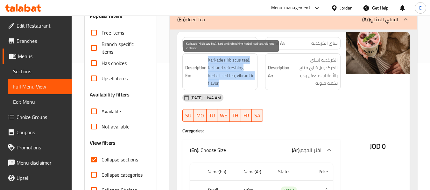
click at [251, 84] on span "Karkade (Hibiscus tea), tart and refreshing herbal iced tea, vibrant in flavor." at bounding box center [231, 71] width 47 height 31
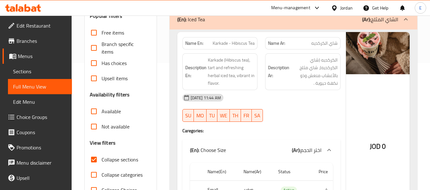
click at [246, 43] on span "Karkade - Hibiscus Tea" at bounding box center [233, 43] width 42 height 7
copy span "Karkade - Hibiscus Tea"
click at [302, 105] on div "09-10-2025 11:44 AM" at bounding box center [261, 97] width 166 height 15
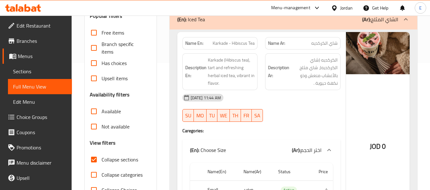
click at [304, 75] on span "الكركديه (شاي الكركديه)، شاي مثلج بالأعشاب منعش وذو نكهة حيوية ." at bounding box center [313, 71] width 47 height 31
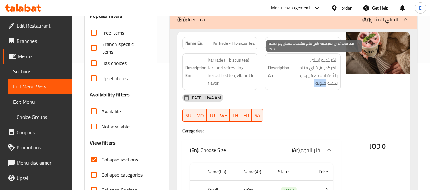
click at [304, 75] on span "الكركديه (شاي الكركديه)، شاي مثلج بالأعشاب منعش وذو نكهة حيوية ." at bounding box center [313, 71] width 47 height 31
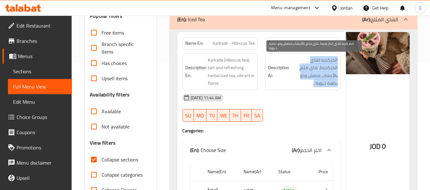
click at [304, 75] on span "الكركديه (شاي الكركديه)، شاي مثلج بالأعشاب منعش وذو نكهة حيوية ." at bounding box center [313, 71] width 47 height 31
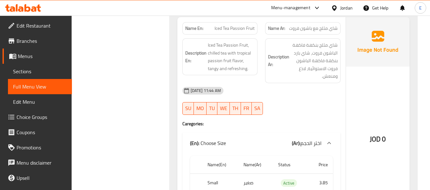
scroll to position [350, 0]
click at [236, 28] on span "Iced Tea Passion Fruit" at bounding box center [234, 28] width 40 height 7
click at [315, 30] on span "شاي مثلج مع باشون فروت" at bounding box center [313, 28] width 49 height 7
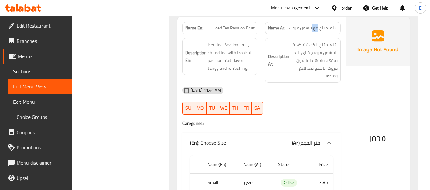
click at [315, 30] on span "شاي مثلج مع باشون فروت" at bounding box center [313, 28] width 49 height 7
click at [323, 92] on div "09-10-2025 11:44 AM" at bounding box center [261, 90] width 166 height 15
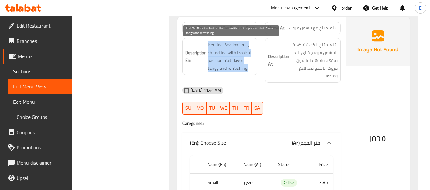
drag, startPoint x: 208, startPoint y: 45, endPoint x: 249, endPoint y: 68, distance: 46.8
click at [249, 68] on span "Iced Tea Passion Fruit, chilled tea with tropical passion fruit flavor, tangy a…" at bounding box center [231, 56] width 47 height 31
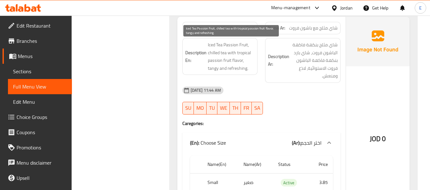
click at [249, 68] on span "Iced Tea Passion Fruit, chilled tea with tropical passion fruit flavor, tangy a…" at bounding box center [231, 56] width 47 height 31
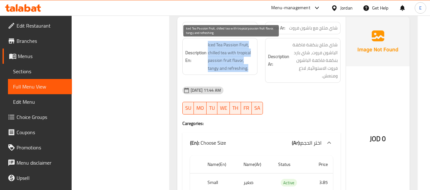
click at [249, 68] on span "Iced Tea Passion Fruit, chilled tea with tropical passion fruit flavor, tangy a…" at bounding box center [231, 56] width 47 height 31
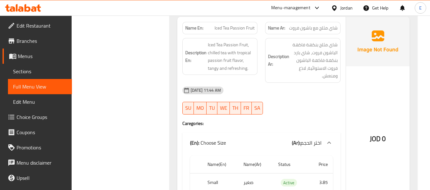
click at [288, 93] on div "09-10-2025 11:44 AM" at bounding box center [261, 90] width 166 height 15
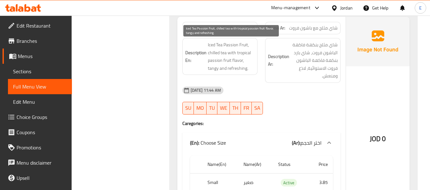
click at [234, 52] on span "Iced Tea Passion Fruit, chilled tea with tropical passion fruit flavor, tangy a…" at bounding box center [231, 56] width 47 height 31
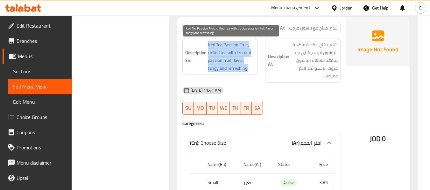
click at [234, 52] on span "Iced Tea Passion Fruit, chilled tea with tropical passion fruit flavor, tangy a…" at bounding box center [231, 56] width 47 height 31
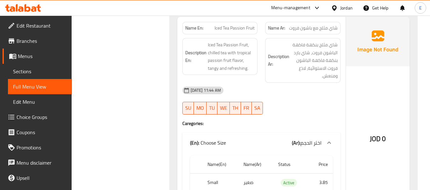
click at [234, 25] on span "Iced Tea Passion Fruit" at bounding box center [234, 28] width 40 height 7
copy span "Iced Tea Passion Fruit"
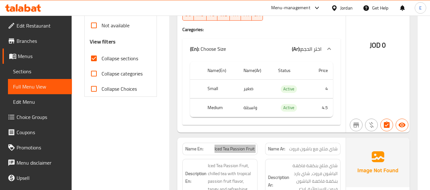
scroll to position [223, 0]
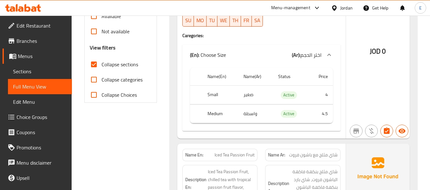
click at [216, 113] on th "Medium" at bounding box center [220, 114] width 36 height 19
copy th "Medium"
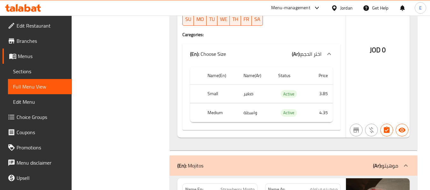
scroll to position [445, 0]
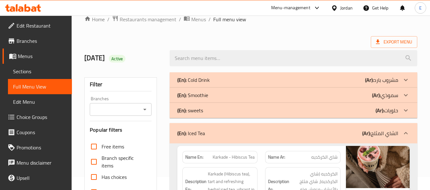
click at [245, 87] on div "(En): Cold Drink (Ar): مشروب بارد" at bounding box center [293, 80] width 247 height 15
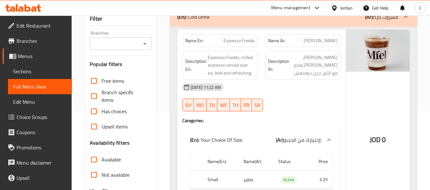
scroll to position [52, 0]
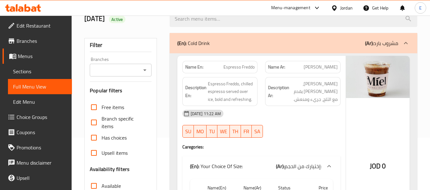
click at [343, 43] on div "(En): Cold Drink (Ar): مشروب بارد" at bounding box center [287, 43] width 221 height 8
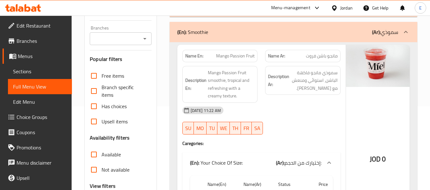
scroll to position [84, 0]
click at [310, 105] on div "09-10-2025 11:22 AM" at bounding box center [261, 110] width 166 height 15
click at [209, 53] on p "Name En: Mango Passion Fruit" at bounding box center [220, 55] width 70 height 7
click at [219, 53] on span "Mango Passion Fruit" at bounding box center [235, 55] width 38 height 7
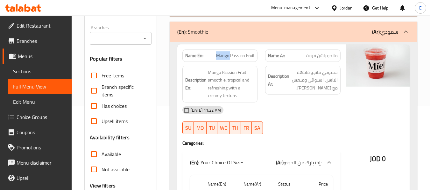
click at [219, 53] on span "Mango Passion Fruit" at bounding box center [235, 55] width 38 height 7
click at [316, 57] on span "مانجو باشن فروت" at bounding box center [322, 55] width 32 height 7
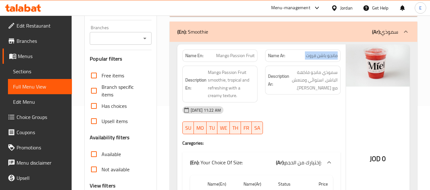
click at [316, 57] on span "مانجو باشن فروت" at bounding box center [322, 55] width 32 height 7
drag, startPoint x: 316, startPoint y: 96, endPoint x: 303, endPoint y: 93, distance: 13.0
click at [316, 96] on div "Description Ar: سموذي مانجو فاكهة الباشن، استوائي ومنعش مع قوام كريمي." at bounding box center [302, 84] width 83 height 45
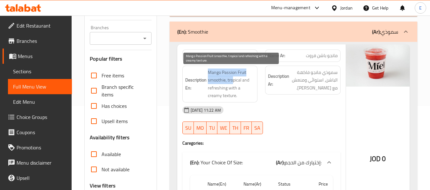
drag, startPoint x: 205, startPoint y: 69, endPoint x: 233, endPoint y: 80, distance: 30.4
click at [233, 80] on h6 "Description En: Mango Passion Fruit smoothie, tropical and refreshing with a cr…" at bounding box center [220, 84] width 70 height 31
click at [233, 80] on span "Mango Passion Fruit smoothie, tropical and refreshing with a creamy texture." at bounding box center [231, 84] width 47 height 31
drag, startPoint x: 222, startPoint y: 71, endPoint x: 250, endPoint y: 71, distance: 28.0
click at [250, 71] on span "Mango Passion Fruit smoothie, tropical and refreshing with a creamy texture." at bounding box center [231, 84] width 47 height 31
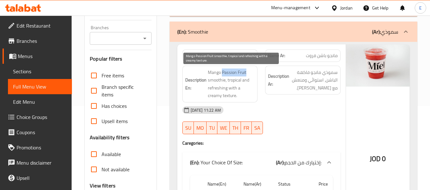
copy span "Passion Fruit"
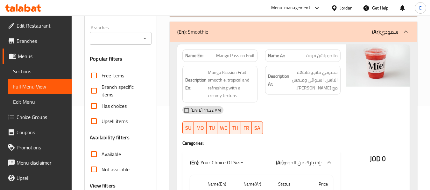
click at [336, 116] on div "09-10-2025 11:22 AM" at bounding box center [261, 110] width 166 height 15
click at [337, 123] on div "09-10-2025 11:22 AM SU MO TU WE TH FR SA" at bounding box center [261, 121] width 166 height 36
click at [324, 55] on span "مانجو باشن فروت" at bounding box center [322, 55] width 32 height 7
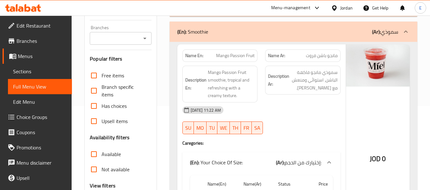
click at [230, 55] on span "Mango Passion Fruit" at bounding box center [235, 55] width 38 height 7
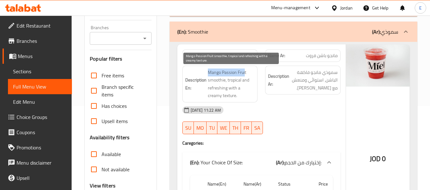
drag, startPoint x: 209, startPoint y: 68, endPoint x: 244, endPoint y: 70, distance: 35.4
click at [244, 70] on div "Description En: Mango Passion Fruit smoothie, tropical and refreshing with a cr…" at bounding box center [219, 84] width 75 height 37
click at [244, 70] on span "Mango Passion Fruit smoothie, tropical and refreshing with a creamy texture." at bounding box center [231, 84] width 47 height 31
drag, startPoint x: 209, startPoint y: 71, endPoint x: 248, endPoint y: 92, distance: 44.7
click at [248, 92] on span "Mango Passion Fruit smoothie, tropical and refreshing with a creamy texture." at bounding box center [231, 84] width 47 height 31
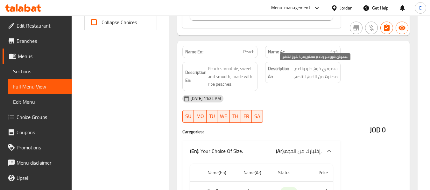
scroll to position [307, 0]
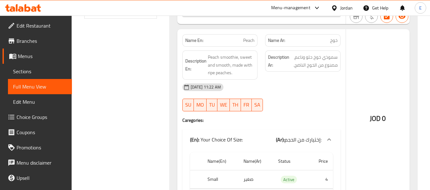
click at [340, 43] on div "Name Ar: خوخ" at bounding box center [302, 40] width 75 height 12
click at [239, 42] on p "Name En: Peach" at bounding box center [220, 40] width 70 height 7
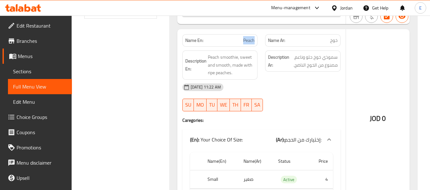
click at [240, 43] on p "Name En: Peach" at bounding box center [220, 40] width 70 height 7
click at [295, 88] on div "09-10-2025 11:22 AM" at bounding box center [261, 87] width 166 height 15
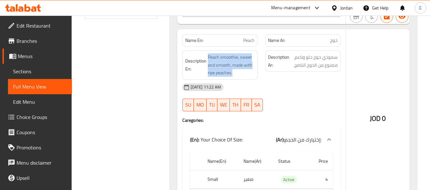
drag, startPoint x: 206, startPoint y: 54, endPoint x: 257, endPoint y: 71, distance: 53.4
click at [257, 71] on div "Description En: Peach smoothie, sweet and smooth, made with ripe peaches." at bounding box center [219, 65] width 75 height 29
click at [293, 90] on div "09-10-2025 11:22 AM" at bounding box center [261, 87] width 166 height 15
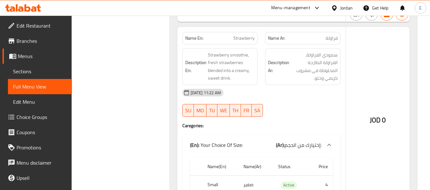
scroll to position [498, 0]
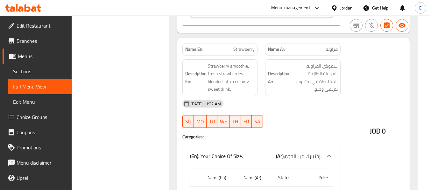
click at [329, 51] on span "فراولة" at bounding box center [331, 49] width 12 height 7
click at [237, 51] on span "Strawberry" at bounding box center [243, 49] width 21 height 7
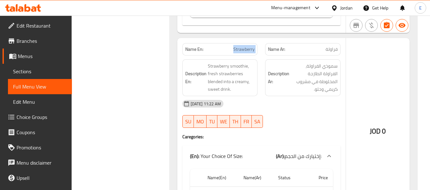
click at [237, 51] on span "Strawberry" at bounding box center [243, 49] width 21 height 7
click at [291, 103] on div "09-10-2025 11:22 AM" at bounding box center [261, 103] width 166 height 15
click at [285, 102] on div "09-10-2025 11:22 AM" at bounding box center [261, 103] width 166 height 15
click at [336, 53] on div "Name Ar: فراولة" at bounding box center [302, 49] width 75 height 12
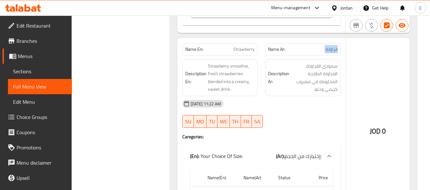
click at [336, 53] on div "Name Ar: فراولة" at bounding box center [302, 49] width 75 height 12
click at [240, 49] on span "Strawberry" at bounding box center [243, 49] width 21 height 7
click at [305, 115] on div "09-10-2025 11:22 AM SU MO TU WE TH FR SA" at bounding box center [261, 114] width 166 height 36
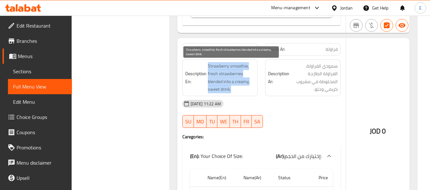
drag, startPoint x: 206, startPoint y: 65, endPoint x: 251, endPoint y: 87, distance: 50.4
click at [251, 87] on h6 "Description En: Strawberry smoothie, fresh strawberries blended into a creamy, …" at bounding box center [220, 77] width 70 height 31
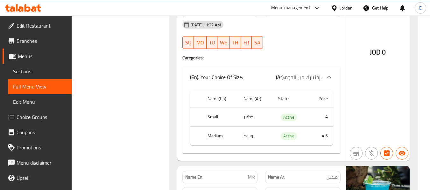
scroll to position [593, 0]
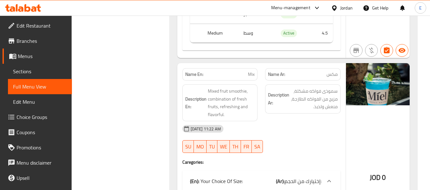
scroll to position [689, 0]
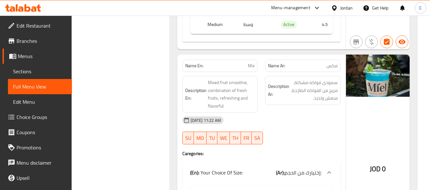
click at [250, 66] on span "Mix" at bounding box center [251, 66] width 7 height 7
click at [328, 61] on div "Name Ar: مكس" at bounding box center [302, 66] width 75 height 12
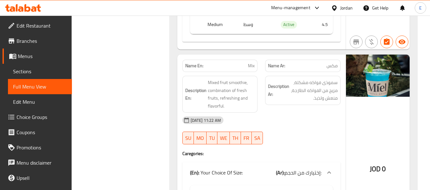
click at [304, 113] on div "09-10-2025 11:22 AM" at bounding box center [261, 120] width 166 height 15
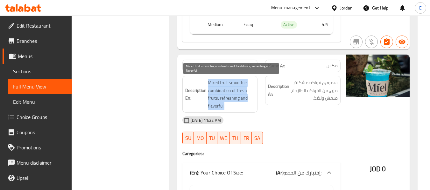
drag, startPoint x: 206, startPoint y: 81, endPoint x: 247, endPoint y: 104, distance: 46.7
click at [247, 104] on h6 "Description En: Mixed fruit smoothie, combination of fresh fruits, refreshing a…" at bounding box center [220, 94] width 70 height 31
click at [247, 104] on span "Mixed fruit smoothie, combination of fresh fruits, refreshing and flavorful." at bounding box center [231, 94] width 47 height 31
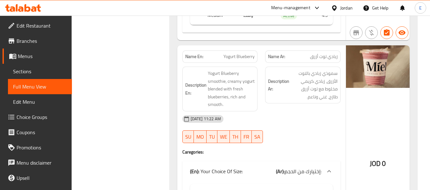
scroll to position [911, 0]
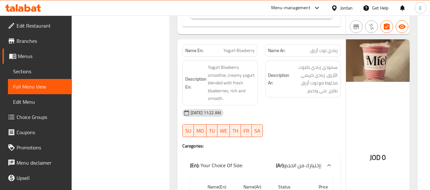
click at [321, 52] on span "زبادي توت أزرق" at bounding box center [324, 50] width 28 height 7
click at [247, 51] on span "Yogurt Blueberry" at bounding box center [238, 50] width 31 height 7
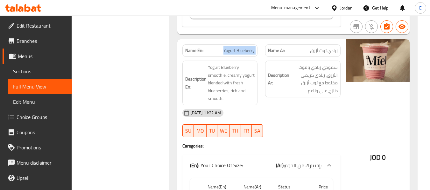
click at [247, 51] on span "Yogurt Blueberry" at bounding box center [238, 50] width 31 height 7
click at [300, 120] on div "09-10-2025 11:22 AM" at bounding box center [261, 113] width 166 height 15
click at [321, 55] on div "Name Ar: زبادي توت أزرق" at bounding box center [302, 51] width 75 height 12
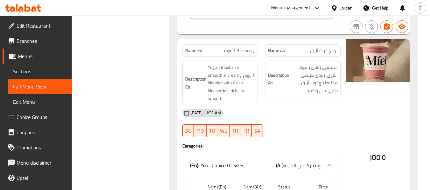
click at [231, 53] on span "Yogurt Blueberry" at bounding box center [238, 50] width 31 height 7
click at [287, 113] on div "09-10-2025 11:22 AM" at bounding box center [261, 113] width 166 height 15
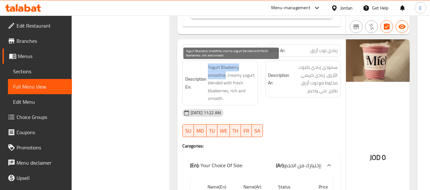
drag, startPoint x: 207, startPoint y: 66, endPoint x: 225, endPoint y: 79, distance: 22.5
click at [225, 79] on span "Yogurt Blueberry smoothie, creamy yogurt blended with fresh blueberries, rich a…" at bounding box center [231, 83] width 47 height 39
click at [227, 79] on span "Yogurt Blueberry smoothie, creamy yogurt blended with fresh blueberries, rich a…" at bounding box center [231, 83] width 47 height 39
drag, startPoint x: 206, startPoint y: 67, endPoint x: 248, endPoint y: 96, distance: 51.5
click at [248, 96] on h6 "Description En: Yogurt Blueberry smoothie, creamy yogurt blended with fresh blu…" at bounding box center [220, 83] width 70 height 39
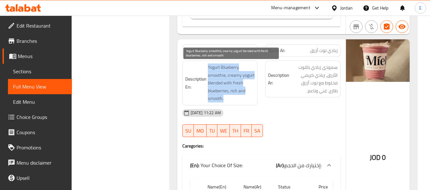
click at [248, 96] on span "Yogurt Blueberry smoothie, creamy yogurt blended with fresh blueberries, rich a…" at bounding box center [231, 83] width 47 height 39
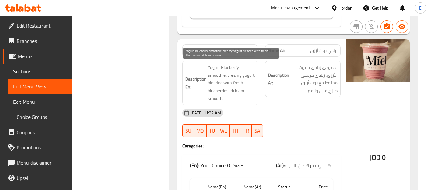
click at [248, 96] on span "Yogurt Blueberry smoothie, creamy yogurt blended with fresh blueberries, rich a…" at bounding box center [231, 83] width 47 height 39
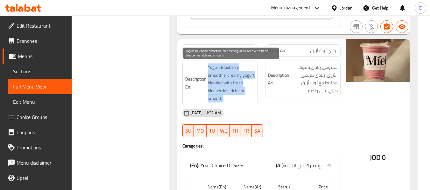
click at [248, 96] on span "Yogurt Blueberry smoothie, creamy yogurt blended with fresh blueberries, rich a…" at bounding box center [231, 83] width 47 height 39
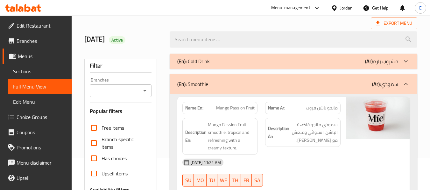
scroll to position [0, 0]
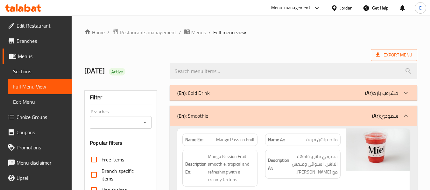
click at [345, 96] on div "(En): Cold Drink (Ar): مشروب بارد" at bounding box center [287, 93] width 221 height 8
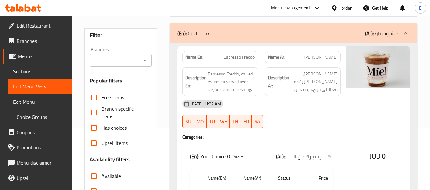
scroll to position [64, 0]
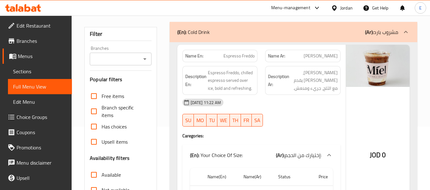
click at [250, 54] on span "Espresso Freddo" at bounding box center [238, 56] width 31 height 7
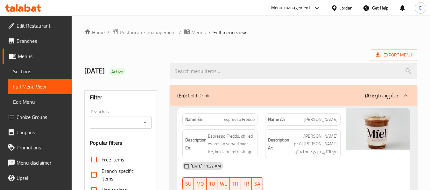
click at [20, 73] on span "Sections" at bounding box center [40, 72] width 54 height 8
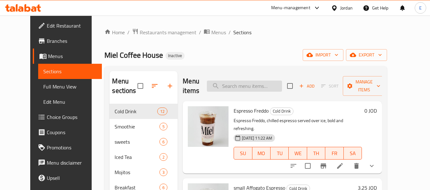
click at [251, 84] on input "search" at bounding box center [244, 86] width 75 height 11
paste input "Karkade - Hibiscus Tea"
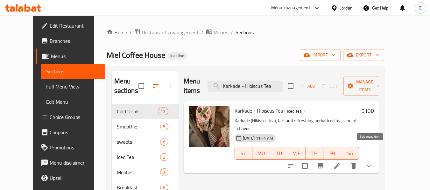
type input "Karkade - Hibiscus Tea"
click at [341, 163] on icon at bounding box center [337, 167] width 8 height 8
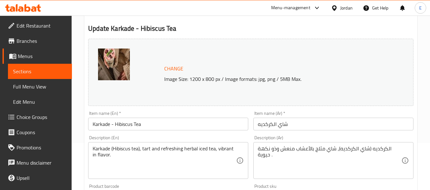
scroll to position [64, 0]
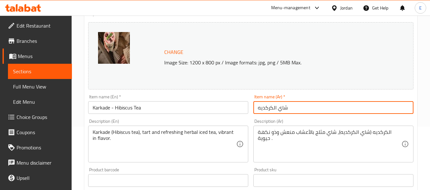
drag, startPoint x: 276, startPoint y: 109, endPoint x: 258, endPoint y: 111, distance: 18.2
click at [258, 111] on input "شاي الكركديه" at bounding box center [333, 107] width 160 height 13
click at [273, 107] on input "شاي الكركديه" at bounding box center [333, 107] width 160 height 13
drag, startPoint x: 273, startPoint y: 107, endPoint x: 265, endPoint y: 108, distance: 8.4
click at [265, 108] on input "شاي الكركديه" at bounding box center [333, 107] width 160 height 13
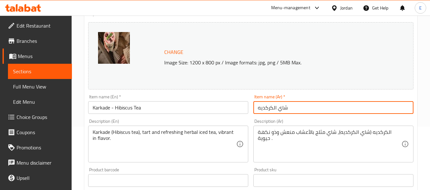
click at [265, 108] on input "شاي الكركديه" at bounding box center [333, 107] width 160 height 13
drag, startPoint x: 273, startPoint y: 108, endPoint x: 258, endPoint y: 110, distance: 15.7
click at [258, 110] on input "شاي الكركديه" at bounding box center [333, 107] width 160 height 13
click at [249, 35] on div "Change Image Size: 1200 x 800 px / Image formats: jpg, png / 5MB Max." at bounding box center [250, 55] width 325 height 67
click at [300, 108] on input "شاي الكركديه" at bounding box center [333, 107] width 160 height 13
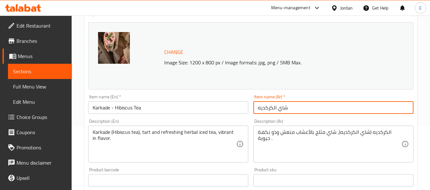
click at [258, 108] on input "شاي الكركديه" at bounding box center [333, 107] width 160 height 13
paste input "كركديه"
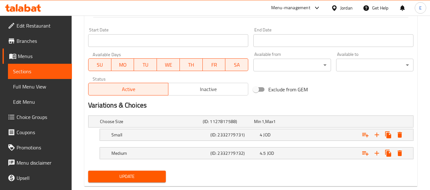
scroll to position [282, 0]
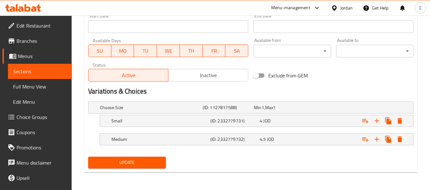
type input "كركديه شاي الكركديه"
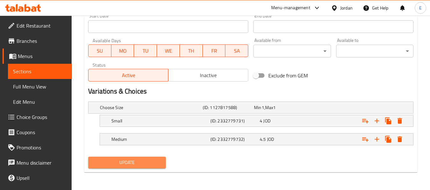
click at [146, 163] on span "Update" at bounding box center [126, 163] width 67 height 8
click at [146, 163] on div at bounding box center [215, 95] width 430 height 190
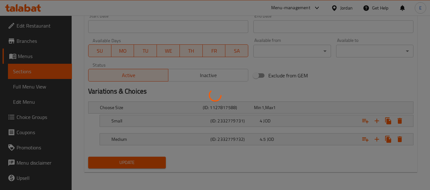
click at [146, 163] on div at bounding box center [215, 95] width 430 height 190
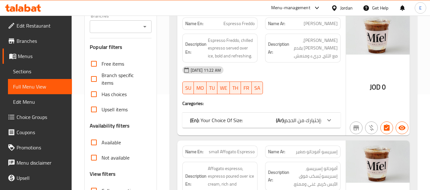
scroll to position [127, 0]
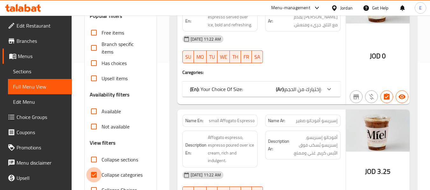
click at [94, 174] on input "Collapse categories" at bounding box center [93, 175] width 15 height 15
checkbox input "false"
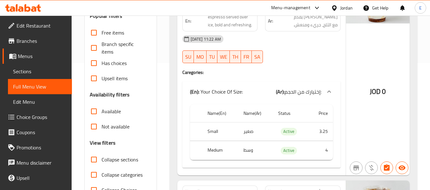
click at [91, 159] on input "Collapse sections" at bounding box center [93, 159] width 15 height 15
checkbox input "true"
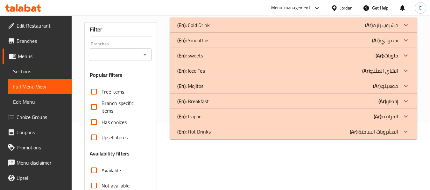
scroll to position [64, 0]
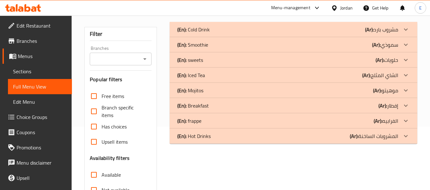
click at [348, 119] on div "(En): frappe (Ar): الفرابيه" at bounding box center [287, 121] width 221 height 8
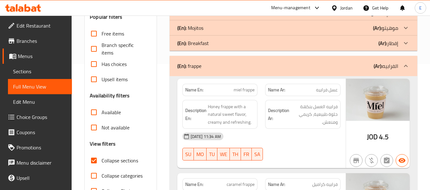
scroll to position [159, 0]
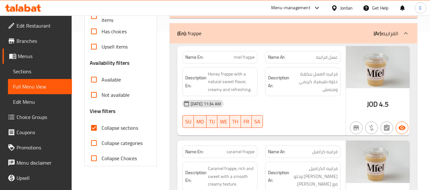
click at [378, 107] on div "JOD 4.5" at bounding box center [378, 105] width 22 height 10
click at [246, 60] on span "miel frappe" at bounding box center [243, 57] width 21 height 7
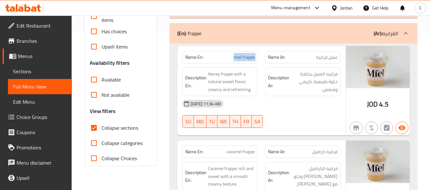
click at [246, 60] on span "miel frappe" at bounding box center [243, 57] width 21 height 7
click at [323, 57] on span "عسل فرابيه" at bounding box center [327, 57] width 22 height 7
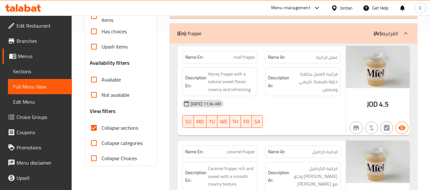
click at [242, 57] on span "miel frappe" at bounding box center [243, 57] width 21 height 7
copy span "miel frappe"
click at [329, 61] on span "عسل فرابيه" at bounding box center [327, 57] width 22 height 7
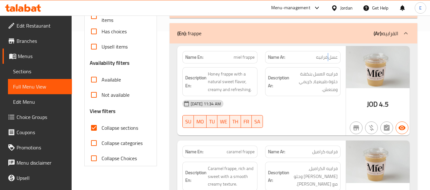
click at [329, 61] on span "عسل فرابيه" at bounding box center [327, 57] width 22 height 7
click at [316, 107] on div "[DATE] 11:34 AM" at bounding box center [261, 103] width 166 height 15
click at [242, 59] on span "miel frappe" at bounding box center [243, 57] width 21 height 7
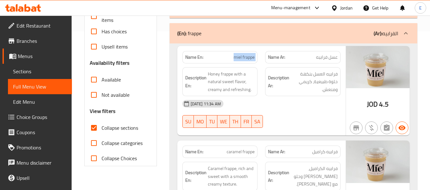
click at [242, 59] on span "miel frappe" at bounding box center [243, 57] width 21 height 7
click at [303, 105] on div "[DATE] 11:34 AM" at bounding box center [261, 103] width 166 height 15
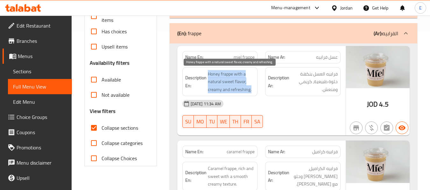
drag, startPoint x: 207, startPoint y: 73, endPoint x: 250, endPoint y: 91, distance: 47.0
click at [250, 91] on h6 "Description En: Honey frappe with a natural sweet flavor, creamy and refreshing." at bounding box center [220, 82] width 70 height 24
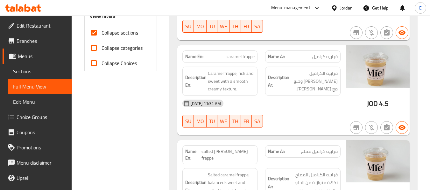
scroll to position [286, 0]
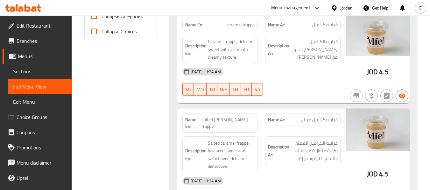
click at [329, 28] on span "فرابيه كراميل" at bounding box center [324, 25] width 25 height 7
click at [221, 24] on p "Name En: caramel frappe" at bounding box center [220, 25] width 70 height 7
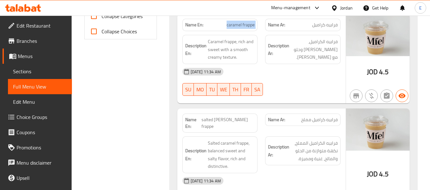
click at [221, 24] on p "Name En: caramel frappe" at bounding box center [220, 25] width 70 height 7
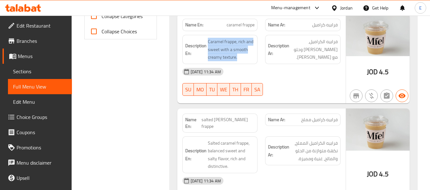
drag, startPoint x: 207, startPoint y: 38, endPoint x: 256, endPoint y: 58, distance: 52.8
click at [256, 58] on div "Description En: Caramel frappe, rich and sweet with a smooth creamy texture." at bounding box center [219, 49] width 75 height 29
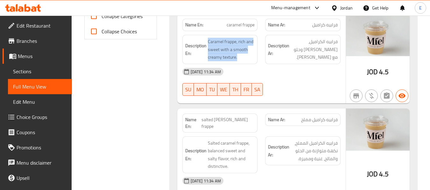
click at [256, 58] on div "Description En: Caramel frappe, rich and sweet with a smooth creamy texture." at bounding box center [219, 49] width 75 height 29
click at [297, 84] on div "09-10-2025 11:34 AM SU MO TU WE TH FR SA" at bounding box center [261, 82] width 166 height 36
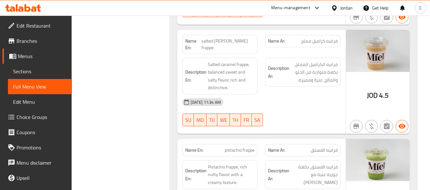
scroll to position [382, 0]
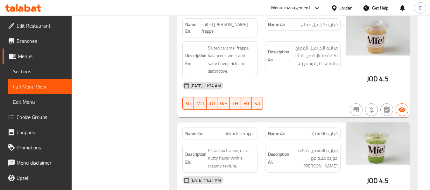
click at [322, 29] on div "Name Ar: فرابيه كراميل مملح" at bounding box center [302, 24] width 75 height 12
click at [244, 25] on span "salted [PERSON_NAME] frappe" at bounding box center [227, 27] width 53 height 13
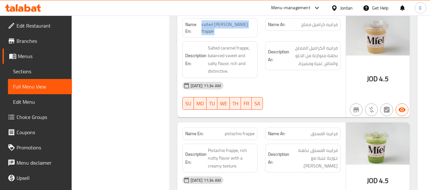
click at [244, 25] on span "salted [PERSON_NAME] frappe" at bounding box center [227, 27] width 53 height 13
click at [324, 93] on div "09-10-2025 11:34 AM SU MO TU WE TH FR SA" at bounding box center [261, 96] width 166 height 36
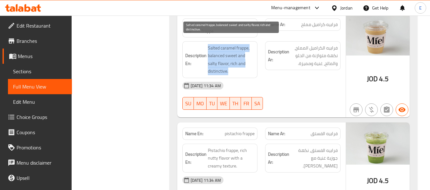
drag, startPoint x: 206, startPoint y: 37, endPoint x: 246, endPoint y: 65, distance: 48.5
click at [246, 65] on h6 "Description En: Salted caramel frappe, balanced sweet and salty flavor, rich an…" at bounding box center [220, 59] width 70 height 31
click at [246, 65] on span "Salted caramel frappe, balanced sweet and salty flavor, rich and distinctive." at bounding box center [231, 59] width 47 height 31
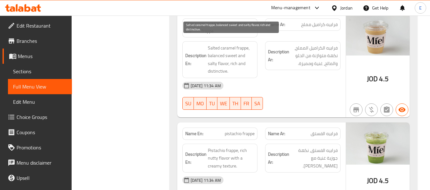
click at [246, 65] on span "Salted caramel frappe, balanced sweet and salty flavor, rich and distinctive." at bounding box center [231, 59] width 47 height 31
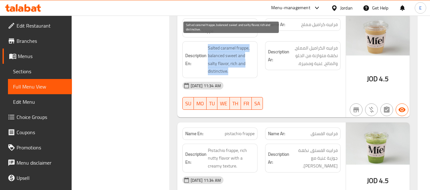
click at [246, 65] on span "Salted caramel frappe, balanced sweet and salty flavor, rich and distinctive." at bounding box center [231, 59] width 47 height 31
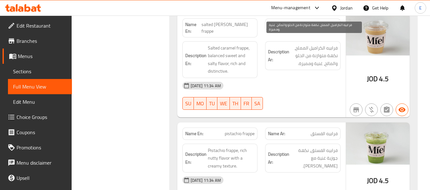
click at [315, 58] on span "فرابيه الكراميل المملح، نكهة متوازنة من الحلو والمالح، غنية ومميزة." at bounding box center [313, 56] width 47 height 24
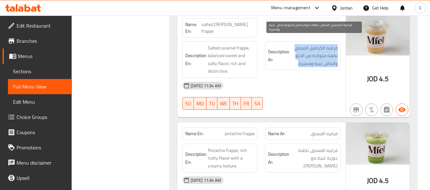
click at [315, 58] on span "فرابيه الكراميل المملح، نكهة متوازنة من الحلو والمالح، غنية ومميزة." at bounding box center [313, 56] width 47 height 24
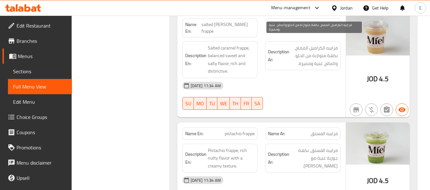
click at [312, 82] on div "[DATE] 11:34 AM" at bounding box center [261, 85] width 166 height 15
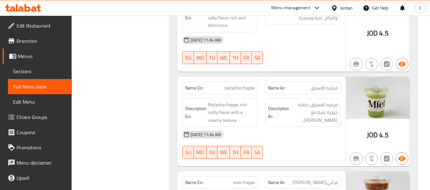
scroll to position [477, 0]
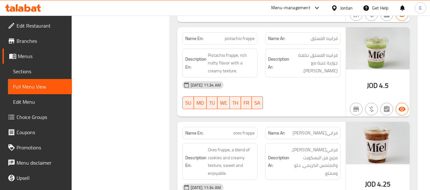
click at [246, 35] on span "pistachio frappe" at bounding box center [240, 38] width 30 height 7
click at [309, 35] on p "Name Ar: فرابيه الفستق" at bounding box center [303, 38] width 70 height 7
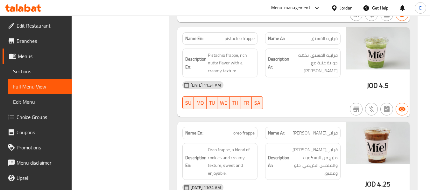
click at [309, 35] on p "Name Ar: فرابيه الفستق" at bounding box center [303, 38] width 70 height 7
click at [312, 78] on div "[DATE] 11:34 AM" at bounding box center [261, 85] width 166 height 15
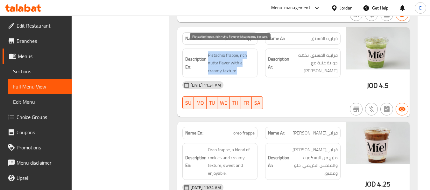
drag, startPoint x: 208, startPoint y: 47, endPoint x: 247, endPoint y: 62, distance: 42.1
click at [247, 62] on span "Pistachio frappe, rich nutty flavor with a creamy texture." at bounding box center [231, 64] width 47 height 24
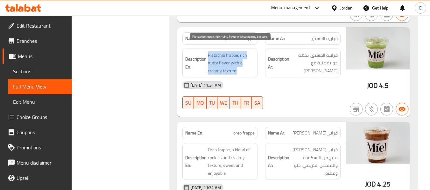
click at [247, 62] on span "Pistachio frappe, rich nutty flavor with a creamy texture." at bounding box center [231, 64] width 47 height 24
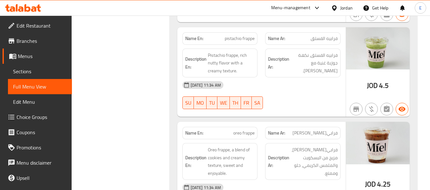
click at [276, 80] on div "[DATE] 11:34 AM" at bounding box center [261, 85] width 166 height 15
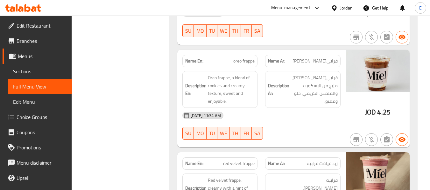
scroll to position [572, 0]
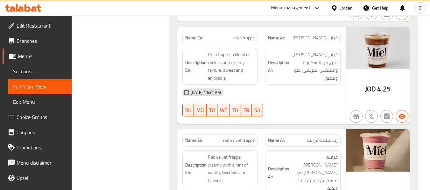
click at [328, 35] on span "فرابي[PERSON_NAME]" at bounding box center [314, 38] width 45 height 7
click at [239, 35] on span "oreo frappe" at bounding box center [243, 38] width 21 height 7
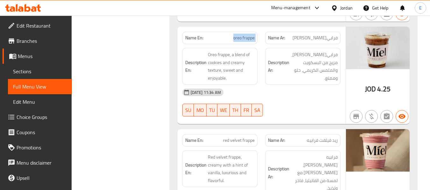
click at [239, 35] on span "oreo frappe" at bounding box center [243, 38] width 21 height 7
click at [309, 95] on div "09-10-2025 11:34 AM SU MO TU WE TH FR SA" at bounding box center [261, 103] width 166 height 36
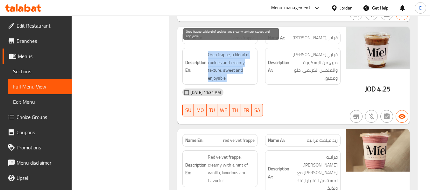
drag, startPoint x: 204, startPoint y: 47, endPoint x: 239, endPoint y: 74, distance: 44.1
click at [239, 74] on h6 "Description En: Oreo frappe, a blend of cookies and creamy texture, sweet and e…" at bounding box center [220, 66] width 70 height 31
click at [221, 56] on span "Oreo frappe, a blend of cookies and creamy texture, sweet and enjoyable." at bounding box center [231, 66] width 47 height 31
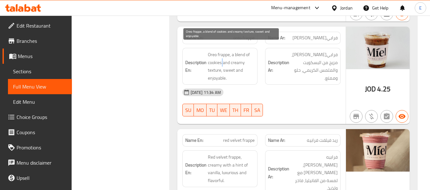
click at [221, 56] on span "Oreo frappe, a blend of cookies and creamy texture, sweet and enjoyable." at bounding box center [231, 66] width 47 height 31
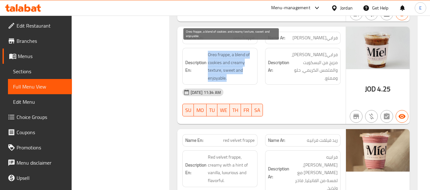
click at [221, 56] on span "Oreo frappe, a blend of cookies and creamy texture, sweet and enjoyable." at bounding box center [231, 66] width 47 height 31
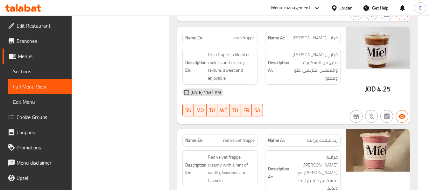
click at [287, 76] on div "Description Ar: فرابيه أوريو، مزيج من البسكويت والملمس الكريمي، حلو وممتع." at bounding box center [302, 66] width 83 height 45
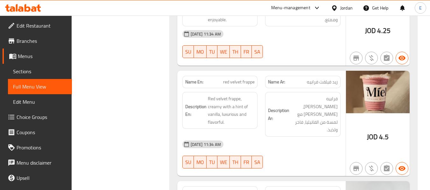
scroll to position [668, 0]
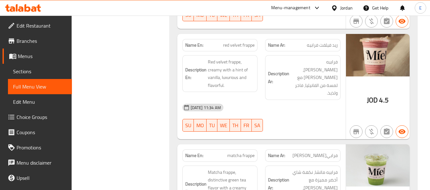
click at [326, 42] on span "ريد فيلفت فرابيه" at bounding box center [322, 45] width 31 height 7
click at [240, 42] on span "red velvet frappe" at bounding box center [238, 45] width 31 height 7
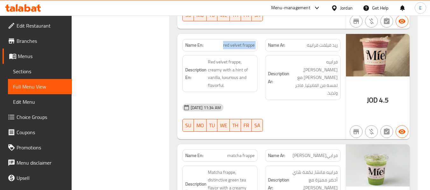
click at [240, 42] on span "red velvet frappe" at bounding box center [238, 45] width 31 height 7
click at [291, 75] on span "فرابيه [PERSON_NAME]، [PERSON_NAME] مع لمسة من الفانيليا، فاخر ولذيذ." at bounding box center [313, 77] width 47 height 39
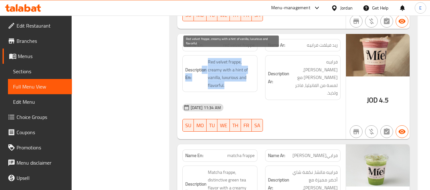
drag, startPoint x: 206, startPoint y: 54, endPoint x: 252, endPoint y: 79, distance: 51.9
click at [252, 79] on h6 "Description En: Red velvet frappe, creamy with a hint of vanilla, luxurious and…" at bounding box center [220, 73] width 70 height 31
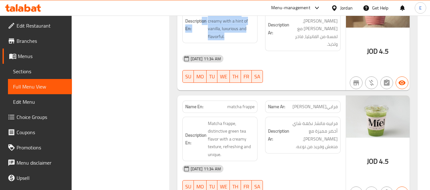
scroll to position [759, 0]
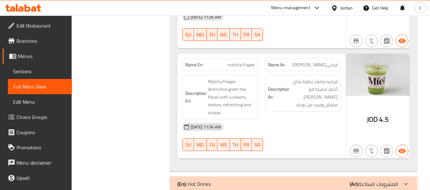
click at [321, 62] on span "فرابي[PERSON_NAME]" at bounding box center [314, 65] width 45 height 7
click at [311, 120] on div "[DATE] 11:34 AM" at bounding box center [261, 127] width 166 height 15
drag, startPoint x: 227, startPoint y: 51, endPoint x: 260, endPoint y: 51, distance: 32.8
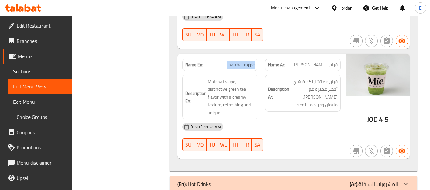
click at [260, 55] on div "Name En: matcha frappe" at bounding box center [219, 65] width 83 height 20
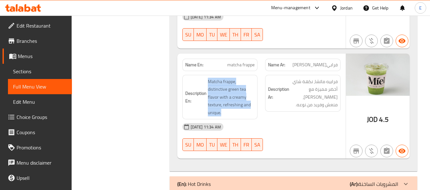
drag, startPoint x: 204, startPoint y: 64, endPoint x: 257, endPoint y: 99, distance: 63.3
click at [257, 99] on div "Description En: Matcha frappe, distinctive green tea flavor with a creamy textu…" at bounding box center [219, 97] width 75 height 45
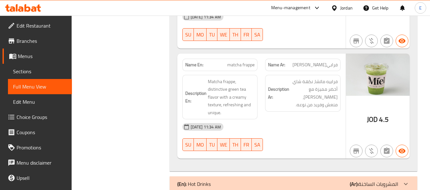
click at [257, 99] on div "Description En: Matcha frappe, distinctive green tea flavor with a creamy textu…" at bounding box center [219, 97] width 75 height 45
drag, startPoint x: 343, startPoint y: 172, endPoint x: 338, endPoint y: 163, distance: 9.7
click at [343, 181] on div "(En): Hot Drinks (Ar): المشروبات الساخنة" at bounding box center [287, 185] width 221 height 8
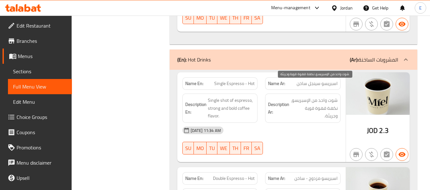
scroll to position [918, 0]
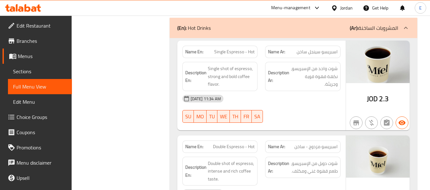
click at [308, 49] on span "اسبريسو سينجل ساخن" at bounding box center [316, 52] width 41 height 7
click at [255, 46] on div "Name En: Single Espresso - Hot" at bounding box center [219, 52] width 75 height 12
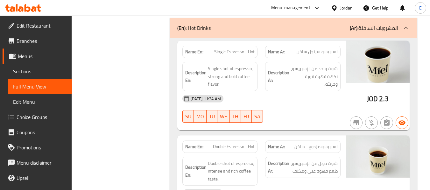
click at [255, 46] on div "Name En: Single Espresso - Hot" at bounding box center [219, 52] width 75 height 12
click at [324, 49] on span "اسبريسو سينجل ساخن" at bounding box center [316, 52] width 41 height 7
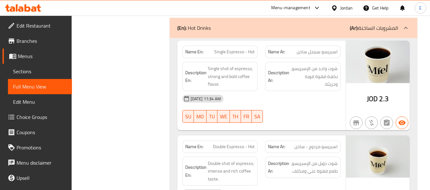
click at [244, 49] on span "Single Espresso - Hot" at bounding box center [234, 52] width 40 height 7
click at [296, 91] on div "09-10-2025 11:34 AM" at bounding box center [261, 98] width 166 height 15
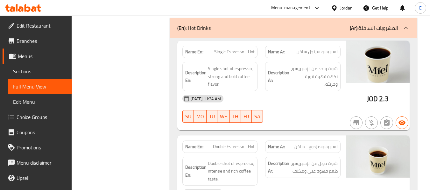
click at [296, 91] on div "09-10-2025 11:34 AM" at bounding box center [261, 98] width 166 height 15
click at [302, 46] on div "Name Ar: اسبريسو سينجل ساخن" at bounding box center [302, 52] width 75 height 12
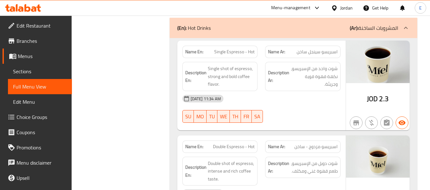
click at [242, 49] on span "Single Espresso - Hot" at bounding box center [234, 52] width 40 height 7
click at [315, 49] on span "اسبريسو سينجل ساخن" at bounding box center [316, 52] width 41 height 7
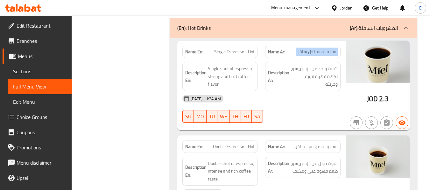
click at [315, 49] on span "اسبريسو سينجل ساخن" at bounding box center [316, 52] width 41 height 7
click at [316, 91] on div "09-10-2025 11:34 AM" at bounding box center [261, 98] width 166 height 15
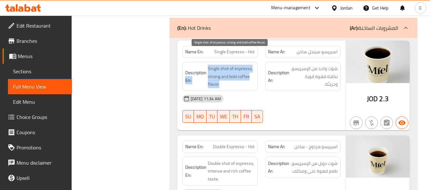
drag, startPoint x: 206, startPoint y: 54, endPoint x: 251, endPoint y: 69, distance: 47.6
click at [251, 69] on h6 "Description En: Single shot of espresso, strong and bold coffee flavor." at bounding box center [220, 77] width 70 height 24
click at [251, 69] on span "Single shot of espresso, strong and bold coffee flavor." at bounding box center [231, 77] width 47 height 24
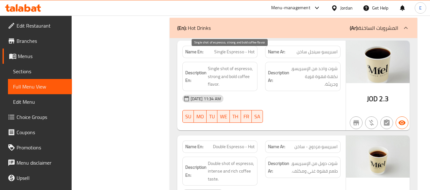
click at [251, 69] on span "Single shot of espresso, strong and bold coffee flavor." at bounding box center [231, 77] width 47 height 24
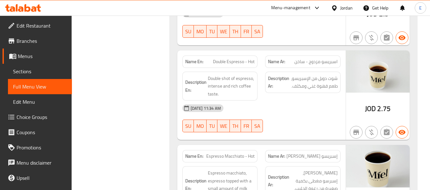
scroll to position [1013, 0]
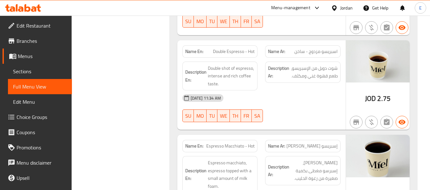
click at [225, 48] on span "Double Espresso - Hot" at bounding box center [234, 51] width 42 height 7
click at [318, 48] on span "اسبريسو مزدوج - ساخن" at bounding box center [315, 51] width 43 height 7
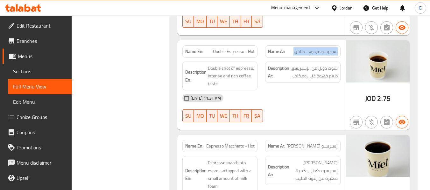
click at [318, 48] on span "اسبريسو مزدوج - ساخن" at bounding box center [315, 51] width 43 height 7
click at [320, 91] on div "09-10-2025 11:34 AM" at bounding box center [261, 98] width 166 height 15
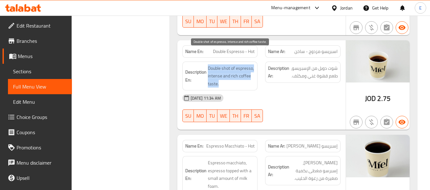
drag, startPoint x: 207, startPoint y: 50, endPoint x: 254, endPoint y: 67, distance: 49.8
click at [254, 67] on div "Description En: Double shot of espresso, intense and rich coffee taste." at bounding box center [219, 76] width 75 height 29
click at [254, 67] on span "Double shot of espresso, intense and rich coffee taste." at bounding box center [231, 77] width 47 height 24
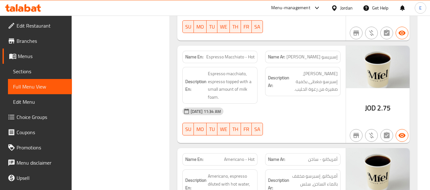
scroll to position [1109, 0]
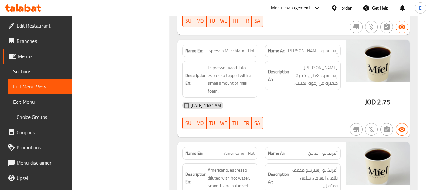
click at [312, 48] on span "إسبريسو ماكياتو ساخن" at bounding box center [311, 51] width 51 height 7
click at [236, 48] on span "Espresso Macchiato - Hot" at bounding box center [230, 51] width 48 height 7
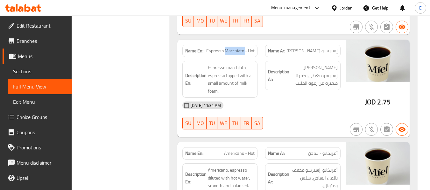
click at [236, 48] on span "Espresso Macchiato - Hot" at bounding box center [230, 51] width 48 height 7
click at [296, 100] on div "09-10-2025 11:34 AM SU MO TU WE TH FR SA" at bounding box center [261, 116] width 166 height 36
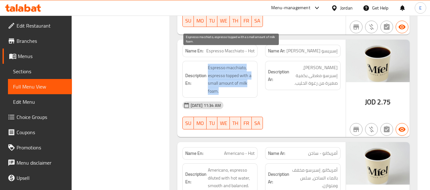
drag, startPoint x: 207, startPoint y: 51, endPoint x: 248, endPoint y: 76, distance: 48.2
click at [248, 76] on h6 "Description En: Espresso macchiato, espresso topped with a small amount of milk…" at bounding box center [220, 79] width 70 height 31
click at [248, 76] on span "Espresso macchiato, espresso topped with a small amount of milk foam." at bounding box center [231, 79] width 47 height 31
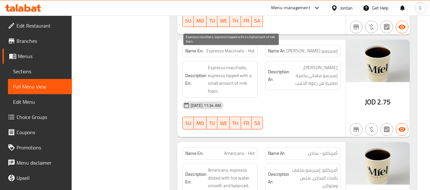
click at [248, 76] on span "Espresso macchiato, espresso topped with a small amount of milk foam." at bounding box center [231, 79] width 47 height 31
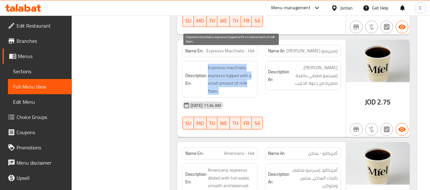
click at [248, 76] on span "Espresso macchiato, espresso topped with a small amount of milk foam." at bounding box center [231, 79] width 47 height 31
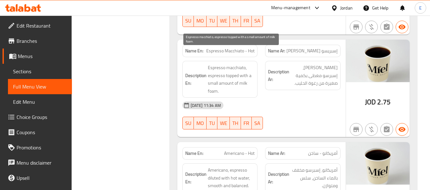
click at [292, 81] on div "Description Ar: إسبريسو ماكياتو، إسبرسو مغطى بكمية صغيرة من رغوة الحليب." at bounding box center [302, 79] width 83 height 45
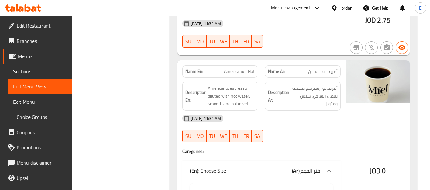
scroll to position [1204, 0]
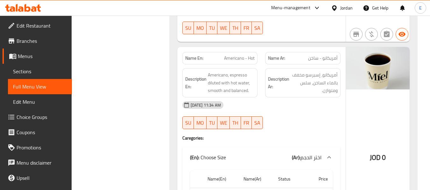
click at [329, 55] on span "أمريكانو - ساخن" at bounding box center [323, 58] width 30 height 7
click at [232, 55] on span "Americano - Hot" at bounding box center [239, 58] width 31 height 7
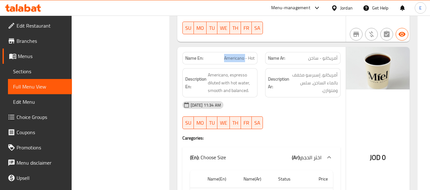
click at [232, 55] on span "Americano - Hot" at bounding box center [239, 58] width 31 height 7
click at [279, 80] on h6 "Description Ar: أمريكانو، إسبرسو مخفف بالماء الساخن، سلس ومتوازن." at bounding box center [303, 83] width 70 height 24
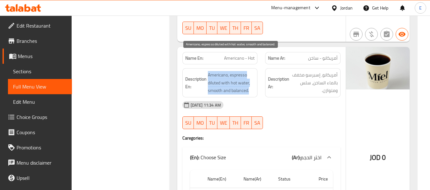
drag, startPoint x: 207, startPoint y: 58, endPoint x: 253, endPoint y: 76, distance: 50.0
click at [253, 76] on h6 "Description En: Americano, espresso diluted with hot water, smooth and balanced." at bounding box center [220, 83] width 70 height 24
click at [253, 76] on span "Americano, espresso diluted with hot water, smooth and balanced." at bounding box center [231, 83] width 47 height 24
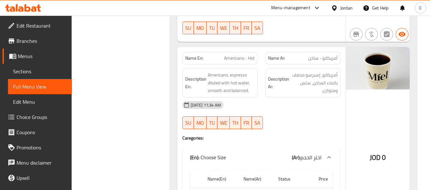
click at [303, 108] on div "09-10-2025 11:34 AM SU MO TU WE TH FR SA" at bounding box center [261, 116] width 166 height 36
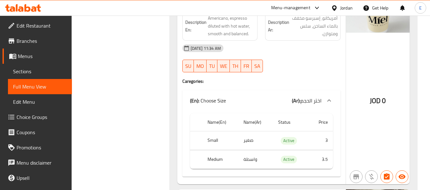
scroll to position [1299, 0]
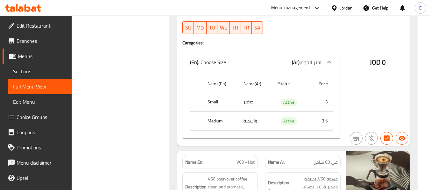
click at [248, 112] on td "واسطة" at bounding box center [255, 121] width 35 height 19
click at [220, 112] on th "Medium" at bounding box center [220, 121] width 36 height 19
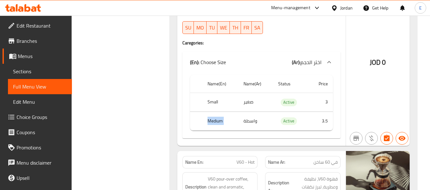
click at [220, 112] on th "Medium" at bounding box center [220, 121] width 36 height 19
copy th "Medium"
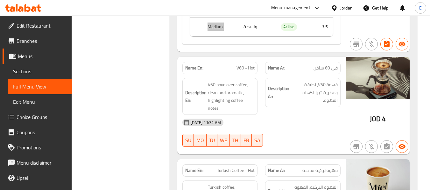
scroll to position [1395, 0]
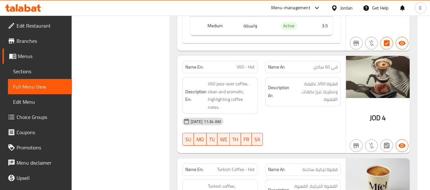
click at [242, 64] on span "V60 - Hot" at bounding box center [245, 67] width 18 height 7
click at [316, 64] on span "في 60 ساخن" at bounding box center [325, 67] width 24 height 7
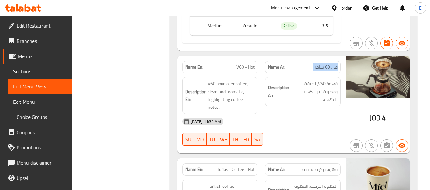
click at [316, 64] on span "في 60 ساخن" at bounding box center [325, 67] width 24 height 7
click at [313, 114] on div "09-10-2025 11:34 AM" at bounding box center [261, 121] width 166 height 15
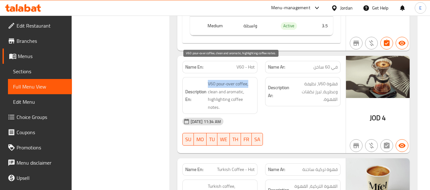
drag, startPoint x: 206, startPoint y: 67, endPoint x: 254, endPoint y: 66, distance: 48.3
click at [254, 80] on h6 "Description En: V60 pour-over coffee, clean and aromatic, highlighting coffee n…" at bounding box center [220, 95] width 70 height 31
click at [254, 80] on span "V60 pour-over coffee, clean and aromatic, highlighting coffee notes." at bounding box center [231, 95] width 47 height 31
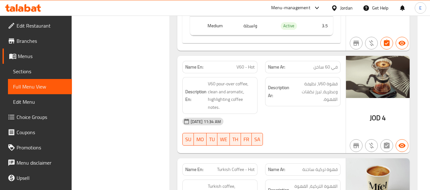
click at [245, 64] on span "V60 - Hot" at bounding box center [245, 67] width 18 height 7
click at [281, 114] on div "09-10-2025 11:34 AM" at bounding box center [261, 121] width 166 height 15
drag, startPoint x: 204, startPoint y: 66, endPoint x: 256, endPoint y: 70, distance: 52.6
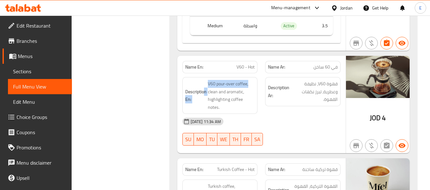
click at [256, 77] on div "Description En: V60 pour-over coffee, clean and aromatic, highlighting coffee n…" at bounding box center [219, 95] width 75 height 37
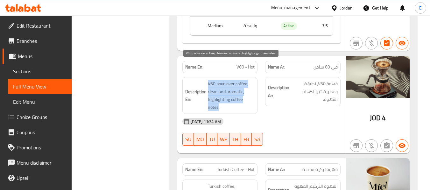
drag, startPoint x: 206, startPoint y: 67, endPoint x: 253, endPoint y: 87, distance: 50.7
click at [253, 87] on h6 "Description En: V60 pour-over coffee, clean and aromatic, highlighting coffee n…" at bounding box center [220, 95] width 70 height 31
click at [253, 87] on span "V60 pour-over coffee, clean and aromatic, highlighting coffee notes." at bounding box center [231, 95] width 47 height 31
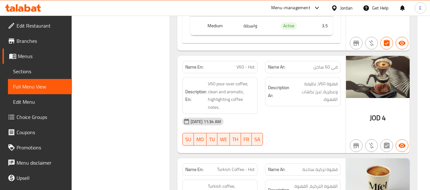
click at [238, 64] on span "V60 - Hot" at bounding box center [245, 67] width 18 height 7
copy span "V60 - Hot"
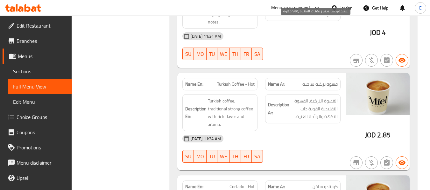
scroll to position [1490, 0]
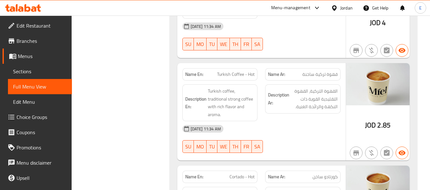
click at [240, 71] on span "Turkish Coffee - Hot" at bounding box center [236, 74] width 38 height 7
click at [326, 71] on span "قهوة تركية ساخنة" at bounding box center [319, 74] width 35 height 7
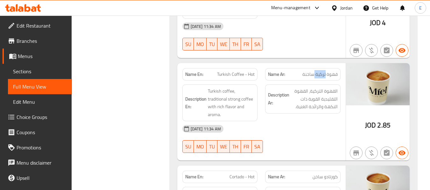
click at [326, 71] on span "قهوة تركية ساخنة" at bounding box center [319, 74] width 35 height 7
click at [327, 121] on div "09-10-2025 11:34 AM" at bounding box center [261, 128] width 166 height 15
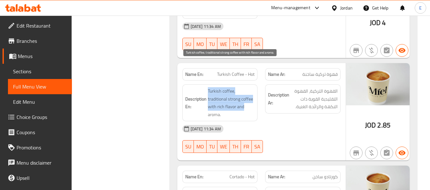
drag, startPoint x: 207, startPoint y: 68, endPoint x: 252, endPoint y: 87, distance: 48.3
click at [252, 87] on span "Turkish coffee, traditional strong coffee with rich flavor and aroma." at bounding box center [231, 102] width 47 height 31
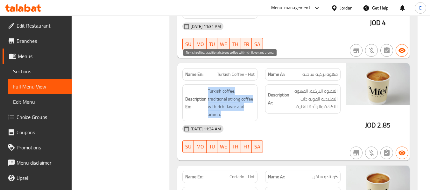
drag, startPoint x: 206, startPoint y: 64, endPoint x: 250, endPoint y: 93, distance: 53.2
click at [250, 93] on div "Description En: Turkish coffee, traditional strong coffee with rich flavor and …" at bounding box center [219, 103] width 75 height 37
click at [250, 93] on span "Turkish coffee, traditional strong coffee with rich flavor and aroma." at bounding box center [231, 102] width 47 height 31
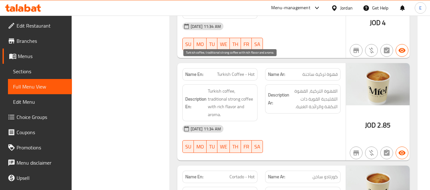
click at [250, 93] on span "Turkish coffee, traditional strong coffee with rich flavor and aroma." at bounding box center [231, 102] width 47 height 31
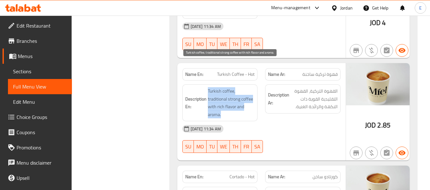
click at [250, 93] on span "Turkish coffee, traditional strong coffee with rich flavor and aroma." at bounding box center [231, 102] width 47 height 31
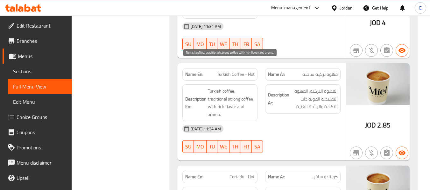
click at [250, 93] on span "Turkish coffee, traditional strong coffee with rich flavor and aroma." at bounding box center [231, 102] width 47 height 31
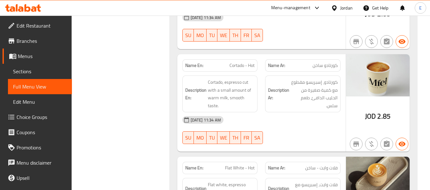
scroll to position [1617, 0]
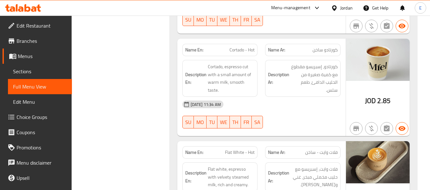
click at [368, 95] on span "JOD" at bounding box center [370, 101] width 11 height 12
click at [232, 47] on span "Cortado - Hot" at bounding box center [241, 50] width 25 height 7
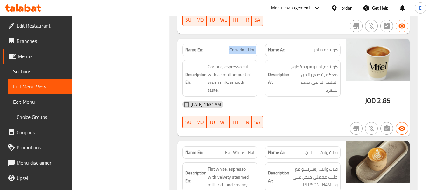
click at [232, 47] on span "Cortado - Hot" at bounding box center [241, 50] width 25 height 7
click at [328, 47] on span "كورتادو ساخن" at bounding box center [324, 50] width 25 height 7
click at [321, 97] on div "09-10-2025 11:34 AM" at bounding box center [261, 104] width 166 height 15
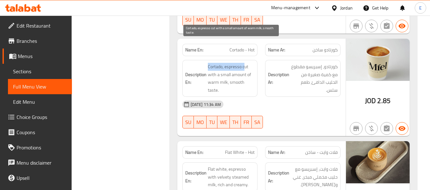
drag, startPoint x: 214, startPoint y: 44, endPoint x: 243, endPoint y: 44, distance: 29.3
click at [243, 63] on h6 "Description En: Cortado, espresso cut with a small amount of warm milk, smooth …" at bounding box center [220, 78] width 70 height 31
click at [243, 63] on span "Cortado, espresso cut with a small amount of warm milk, smooth taste." at bounding box center [231, 78] width 47 height 31
drag, startPoint x: 208, startPoint y: 44, endPoint x: 247, endPoint y: 68, distance: 46.3
click at [247, 68] on span "Cortado, espresso cut with a small amount of warm milk, smooth taste." at bounding box center [231, 78] width 47 height 31
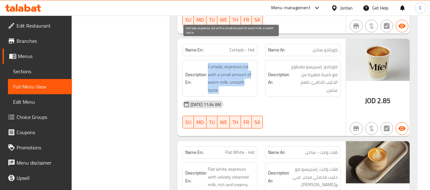
click at [247, 68] on span "Cortado, espresso cut with a small amount of warm milk, smooth taste." at bounding box center [231, 78] width 47 height 31
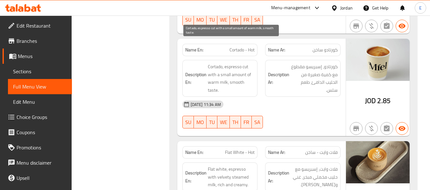
click at [247, 68] on span "Cortado, espresso cut with a small amount of warm milk, smooth taste." at bounding box center [231, 78] width 47 height 31
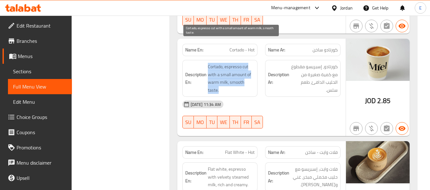
click at [247, 68] on span "Cortado, espresso cut with a small amount of warm milk, smooth taste." at bounding box center [231, 78] width 47 height 31
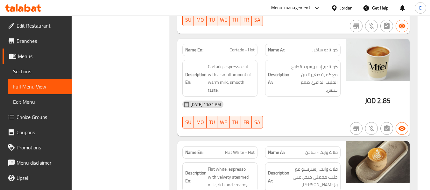
click at [324, 97] on div "09-10-2025 11:34 AM SU MO TU WE TH FR SA" at bounding box center [261, 115] width 166 height 36
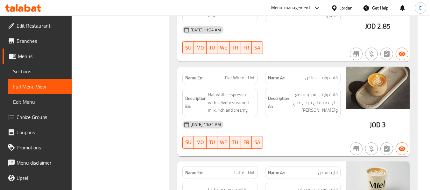
scroll to position [1713, 0]
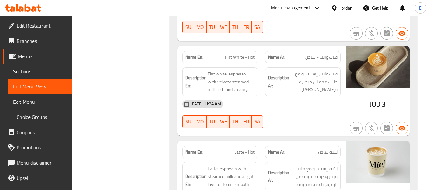
click at [384, 98] on span "3" at bounding box center [384, 104] width 4 height 12
click at [245, 54] on span "Flat White - Hot" at bounding box center [240, 57] width 30 height 7
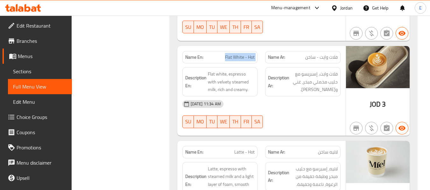
click at [245, 54] on span "Flat White - Hot" at bounding box center [240, 57] width 30 height 7
click at [317, 54] on span "فلات وايت - ساخن" at bounding box center [321, 57] width 32 height 7
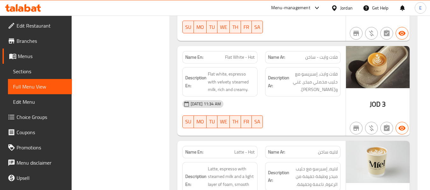
drag, startPoint x: 306, startPoint y: 76, endPoint x: 218, endPoint y: 41, distance: 94.9
click at [306, 97] on div "09-10-2025 11:34 AM" at bounding box center [261, 104] width 166 height 15
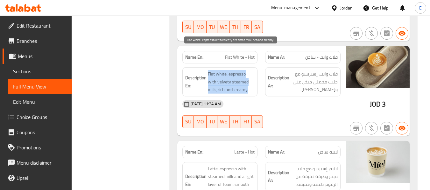
drag, startPoint x: 207, startPoint y: 49, endPoint x: 249, endPoint y: 67, distance: 46.4
click at [249, 70] on h6 "Description En: Flat white, espresso with velvety steamed milk, rich and creamy." at bounding box center [220, 82] width 70 height 24
click at [249, 70] on span "Flat white, espresso with velvety steamed milk, rich and creamy." at bounding box center [231, 82] width 47 height 24
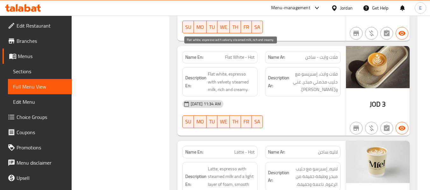
click at [249, 70] on span "Flat white, espresso with velvety steamed milk, rich and creamy." at bounding box center [231, 82] width 47 height 24
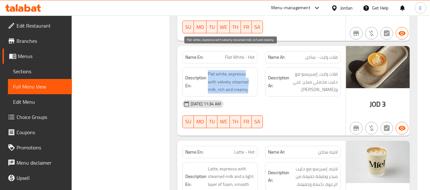
click at [249, 70] on span "Flat white, espresso with velvety steamed milk, rich and creamy." at bounding box center [231, 82] width 47 height 24
click at [289, 97] on div "09-10-2025 11:34 AM" at bounding box center [261, 104] width 166 height 15
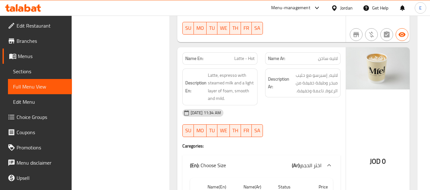
scroll to position [1808, 0]
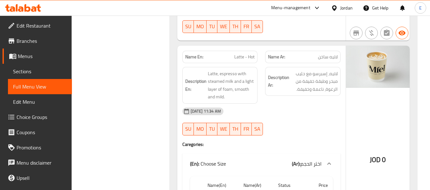
click at [246, 54] on span "Latte - Hot" at bounding box center [244, 57] width 20 height 7
click at [318, 54] on span "لاتيه ساخن" at bounding box center [328, 57] width 20 height 7
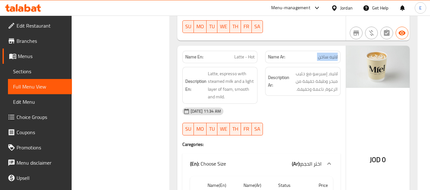
click at [318, 54] on span "لاتيه ساخن" at bounding box center [328, 57] width 20 height 7
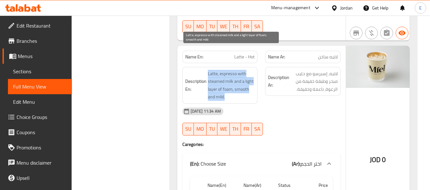
drag, startPoint x: 205, startPoint y: 49, endPoint x: 249, endPoint y: 71, distance: 49.1
click at [249, 71] on h6 "Description En: Latte, espresso with steamed milk and a light layer of foam, sm…" at bounding box center [220, 85] width 70 height 31
click at [249, 71] on span "Latte, espresso with steamed milk and a light layer of foam, smooth and mild." at bounding box center [231, 85] width 47 height 31
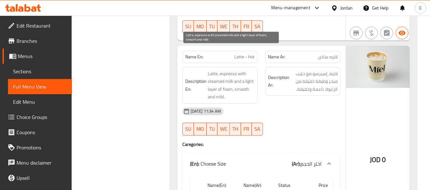
click at [249, 71] on span "Latte, espresso with steamed milk and a light layer of foam, smooth and mild." at bounding box center [231, 85] width 47 height 31
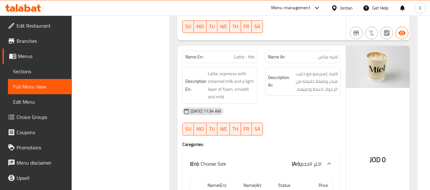
click at [289, 104] on div "09-10-2025 11:34 AM" at bounding box center [261, 111] width 166 height 15
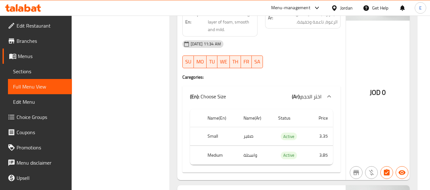
scroll to position [1904, 0]
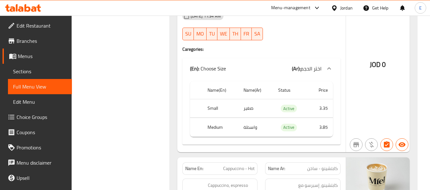
click at [253, 118] on td "واسطة" at bounding box center [255, 127] width 35 height 19
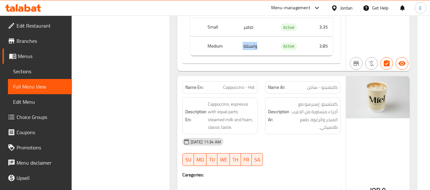
scroll to position [1999, 0]
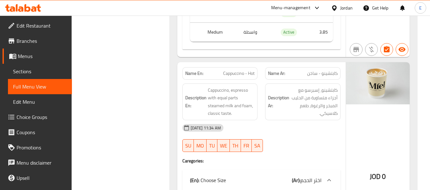
click at [319, 70] on span "كابتشينو - ساخن" at bounding box center [322, 73] width 31 height 7
click at [253, 70] on span "Cappuccino - Hot" at bounding box center [238, 73] width 31 height 7
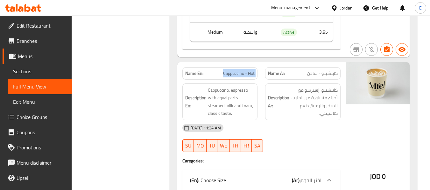
click at [253, 70] on span "Cappuccino - Hot" at bounding box center [238, 73] width 31 height 7
click at [310, 121] on div "09-10-2025 11:34 AM" at bounding box center [261, 128] width 166 height 15
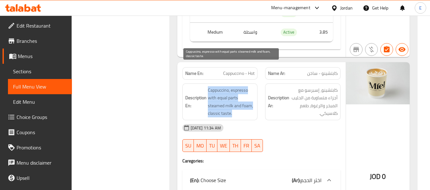
drag, startPoint x: 204, startPoint y: 66, endPoint x: 253, endPoint y: 90, distance: 54.6
click at [253, 90] on h6 "Description En: Cappuccino, espresso with equal parts steamed milk and foam, cl…" at bounding box center [220, 102] width 70 height 31
click at [253, 90] on span "Cappuccino, espresso with equal parts steamed milk and foam, classic taste." at bounding box center [231, 102] width 47 height 31
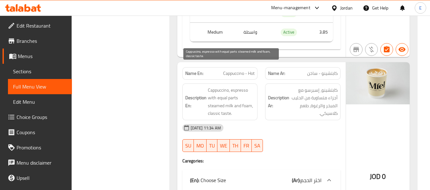
click at [254, 90] on span "Cappuccino, espresso with equal parts steamed milk and foam, classic taste." at bounding box center [231, 102] width 47 height 31
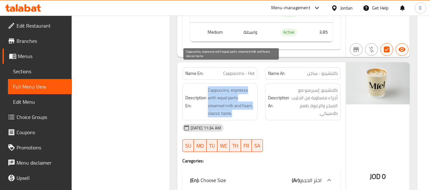
click at [254, 90] on span "Cappuccino, espresso with equal parts steamed milk and foam, classic taste." at bounding box center [231, 102] width 47 height 31
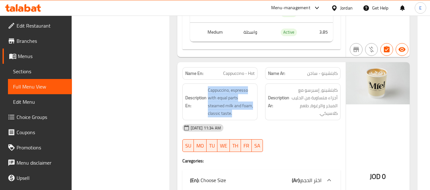
click at [300, 121] on div "09-10-2025 11:34 AM" at bounding box center [261, 128] width 166 height 15
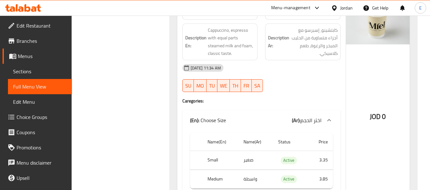
scroll to position [2063, 0]
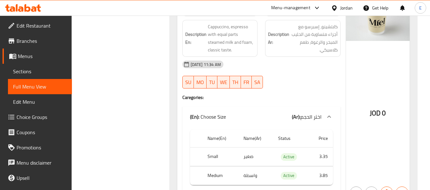
click at [253, 167] on td "واسطة" at bounding box center [255, 176] width 35 height 19
click at [215, 167] on th "Medium" at bounding box center [220, 176] width 36 height 19
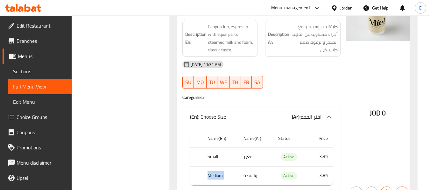
click at [215, 167] on th "Medium" at bounding box center [220, 176] width 36 height 19
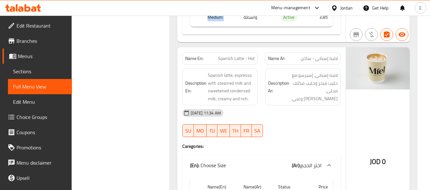
scroll to position [2222, 0]
click at [331, 55] on span "لاتيه إسباني - ساخن" at bounding box center [319, 58] width 37 height 7
click at [244, 52] on div "Name En: Spanish Latte - Hot" at bounding box center [219, 58] width 75 height 12
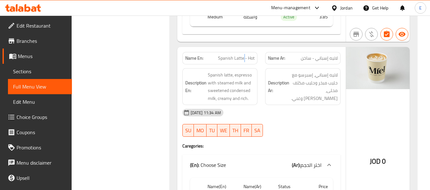
click at [244, 52] on div "Name En: Spanish Latte - Hot" at bounding box center [219, 58] width 75 height 12
click at [285, 105] on div "09-10-2025 11:34 AM SU MO TU WE TH FR SA" at bounding box center [261, 123] width 166 height 36
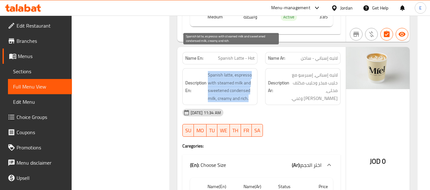
drag, startPoint x: 203, startPoint y: 52, endPoint x: 253, endPoint y: 78, distance: 56.2
click at [253, 78] on h6 "Description En: Spanish latte, espresso with steamed milk and sweetened condens…" at bounding box center [220, 86] width 70 height 31
click at [253, 78] on span "Spanish latte, espresso with steamed milk and sweetened condensed milk, creamy …" at bounding box center [231, 86] width 47 height 31
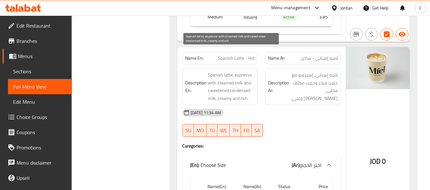
click at [253, 78] on span "Spanish latte, espresso with steamed milk and sweetened condensed milk, creamy …" at bounding box center [231, 86] width 47 height 31
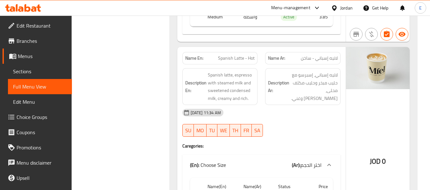
click at [320, 105] on div "09-10-2025 11:34 AM" at bounding box center [261, 112] width 166 height 15
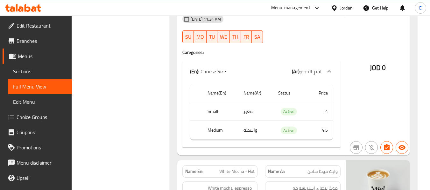
scroll to position [2317, 0]
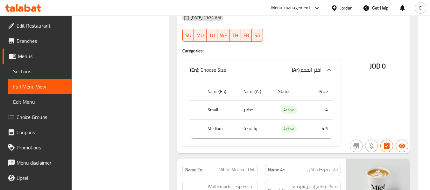
click at [249, 120] on td "واسطة" at bounding box center [255, 129] width 35 height 19
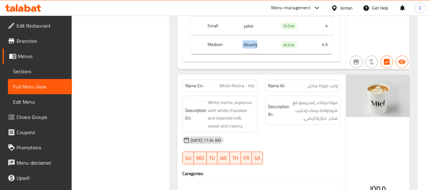
scroll to position [2412, 0]
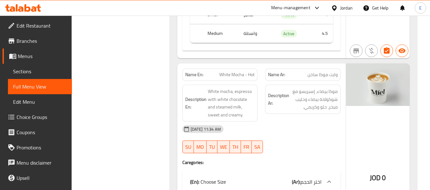
click at [243, 72] on span "White Mocha - Hot" at bounding box center [236, 75] width 35 height 7
click at [313, 72] on span "وايت موكا ساخن" at bounding box center [322, 75] width 30 height 7
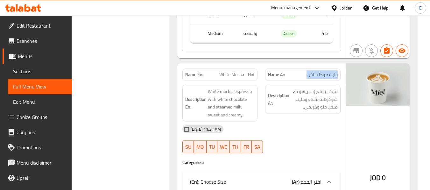
click at [313, 72] on span "وايت موكا ساخن" at bounding box center [322, 75] width 30 height 7
click at [320, 122] on div "09-10-2025 11:34 AM" at bounding box center [261, 129] width 166 height 15
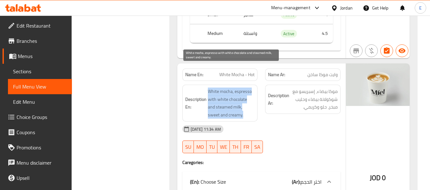
drag, startPoint x: 205, startPoint y: 69, endPoint x: 253, endPoint y: 93, distance: 53.2
click at [253, 93] on h6 "Description En: White mocha, espresso with white chocolate and steamed milk, sw…" at bounding box center [220, 103] width 70 height 31
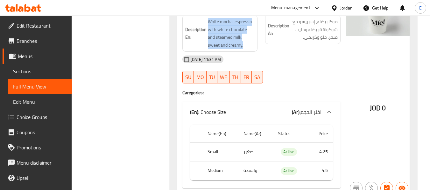
scroll to position [2508, 0]
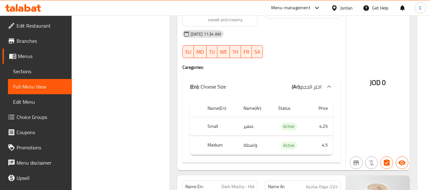
click at [217, 117] on th "Small" at bounding box center [220, 126] width 36 height 19
click at [245, 117] on td "صغير" at bounding box center [255, 126] width 35 height 19
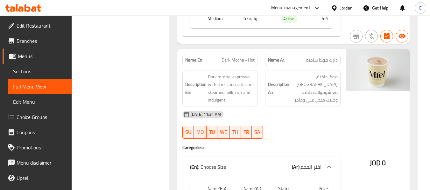
scroll to position [2635, 0]
click at [329, 57] on span "دارك موكا ساخنة" at bounding box center [322, 60] width 32 height 7
click at [251, 54] on div "Name En: Dark Mocha - Hot" at bounding box center [219, 60] width 75 height 12
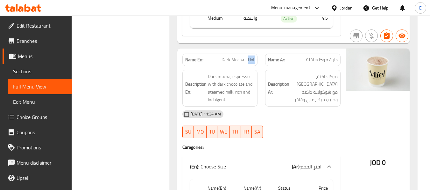
click at [251, 54] on div "Name En: Dark Mocha - Hot" at bounding box center [219, 60] width 75 height 12
click at [312, 107] on div "09-10-2025 11:34 AM" at bounding box center [261, 114] width 166 height 15
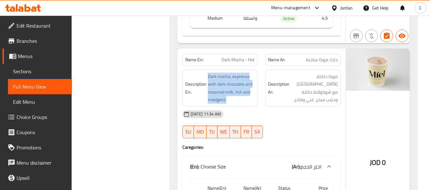
drag, startPoint x: 206, startPoint y: 50, endPoint x: 254, endPoint y: 80, distance: 56.7
click at [254, 80] on h6 "Description En: Dark mocha, espresso with dark chocolate and steamed milk, rich…" at bounding box center [220, 88] width 70 height 31
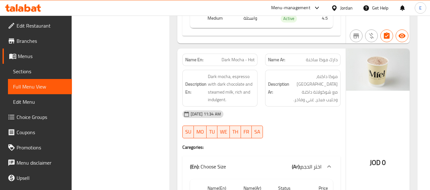
click at [294, 107] on div "09-10-2025 11:34 AM" at bounding box center [261, 114] width 166 height 15
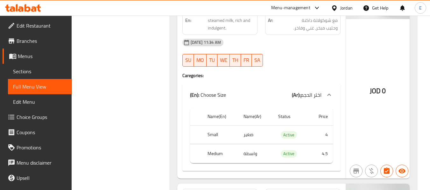
scroll to position [2731, 0]
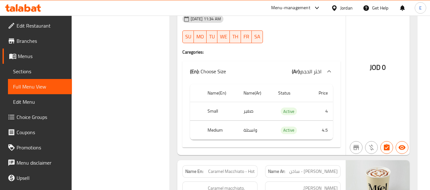
click at [213, 102] on th "Small" at bounding box center [220, 111] width 36 height 19
click at [243, 102] on td "صغير" at bounding box center [255, 111] width 35 height 19
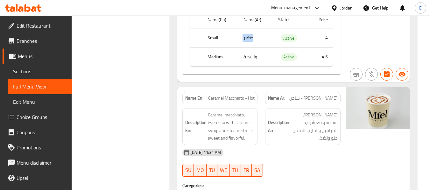
scroll to position [2826, 0]
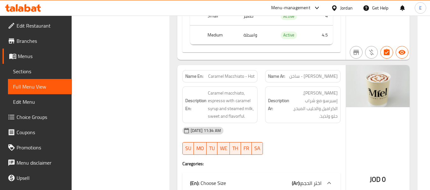
click at [331, 73] on span "كراميل ماكياتو - ساخن" at bounding box center [313, 76] width 48 height 7
click at [246, 73] on span "Caramel Macchiato - Hot" at bounding box center [231, 76] width 46 height 7
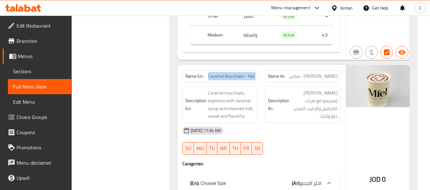
click at [246, 73] on span "Caramel Macchiato - Hot" at bounding box center [231, 76] width 46 height 7
click at [296, 92] on div "Description Ar: كراميل ماكياتو، إسبرسو مع شراب الكراميل والحليب المبخر، حلو ولذ…" at bounding box center [302, 105] width 75 height 37
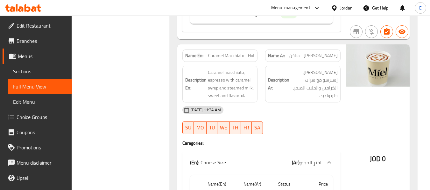
scroll to position [2858, 0]
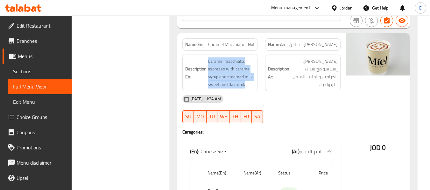
drag, startPoint x: 205, startPoint y: 37, endPoint x: 255, endPoint y: 61, distance: 56.0
click at [255, 61] on div "Description En: Caramel macchiato, espresso with caramel syrup and steamed milk…" at bounding box center [219, 73] width 75 height 37
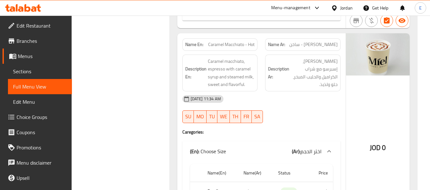
click at [302, 92] on div "09-10-2025 11:34 AM" at bounding box center [261, 99] width 166 height 15
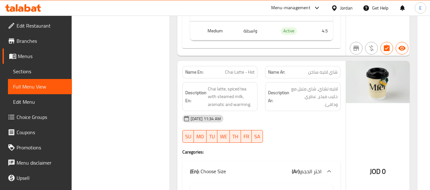
scroll to position [3049, 0]
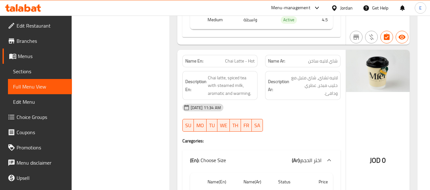
click at [243, 58] on span "Chai Latte - Hot" at bounding box center [240, 61] width 30 height 7
click at [319, 58] on span "شاي لاتيه ساخن" at bounding box center [323, 61] width 30 height 7
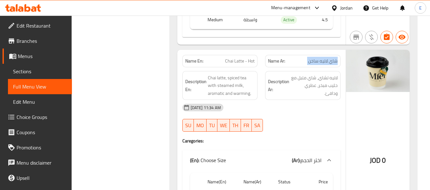
click at [319, 58] on span "شاي لاتيه ساخن" at bounding box center [323, 61] width 30 height 7
click at [316, 100] on div "09-10-2025 11:34 AM" at bounding box center [261, 107] width 166 height 15
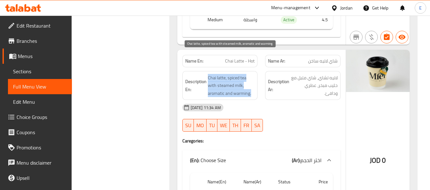
drag, startPoint x: 212, startPoint y: 53, endPoint x: 252, endPoint y: 69, distance: 43.0
click at [252, 74] on h6 "Description En: Chai latte, spiced tea with steamed milk, aromatic and warming." at bounding box center [220, 86] width 70 height 24
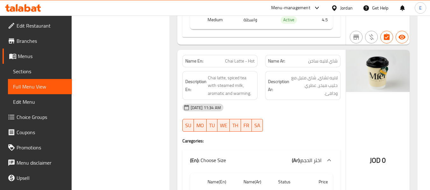
click at [285, 100] on div "09-10-2025 11:34 AM" at bounding box center [261, 107] width 166 height 15
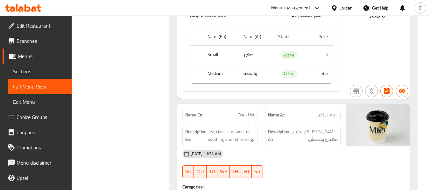
scroll to position [3239, 0]
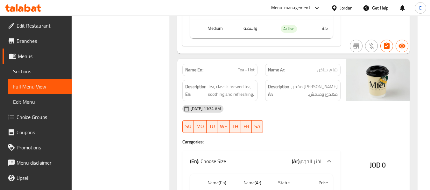
click at [333, 67] on span "شاي ساخن" at bounding box center [327, 70] width 20 height 7
click at [256, 64] on div "Name En: Tea - Hot" at bounding box center [219, 70] width 75 height 12
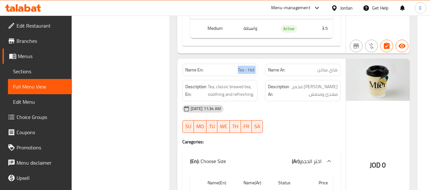
click at [256, 64] on div "Name En: Tea - Hot" at bounding box center [219, 70] width 75 height 12
click at [294, 101] on div "09-10-2025 11:34 AM" at bounding box center [261, 108] width 166 height 15
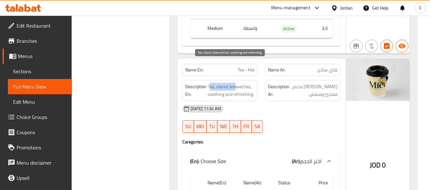
drag, startPoint x: 210, startPoint y: 66, endPoint x: 236, endPoint y: 65, distance: 26.1
click at [236, 83] on span "Tea, classic brewed tea, soothing and refreshing." at bounding box center [231, 91] width 47 height 16
drag, startPoint x: 209, startPoint y: 66, endPoint x: 254, endPoint y: 64, distance: 45.5
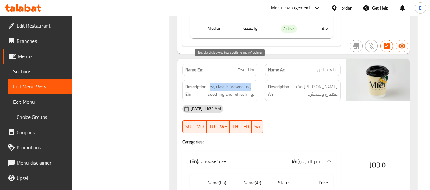
click at [254, 83] on span "Tea, classic brewed tea, soothing and refreshing." at bounding box center [231, 91] width 47 height 16
drag, startPoint x: 208, startPoint y: 64, endPoint x: 252, endPoint y: 63, distance: 43.3
click at [252, 83] on span "Tea, classic brewed tea, soothing and refreshing." at bounding box center [231, 91] width 47 height 16
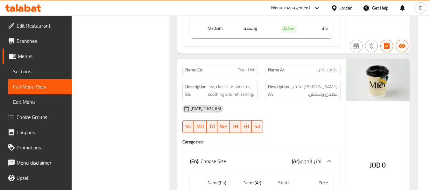
click at [314, 101] on div "09-10-2025 11:34 AM SU MO TU WE TH FR SA" at bounding box center [261, 119] width 166 height 36
click at [249, 64] on div "Name En: Tea - Hot" at bounding box center [219, 70] width 75 height 12
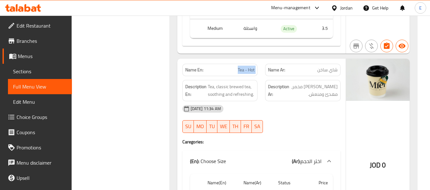
copy span "Tea - Hot"
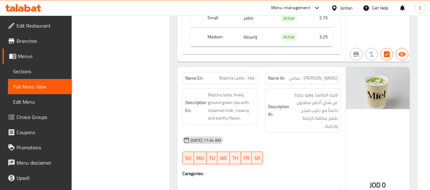
scroll to position [3430, 0]
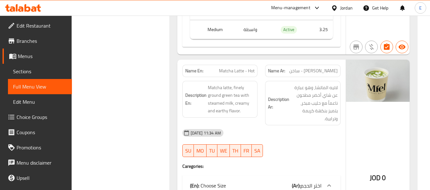
click at [238, 65] on div "Name En: Matcha Latte - Hot" at bounding box center [219, 71] width 75 height 12
click at [308, 68] on span "ماتشا لاتيه - ساخن" at bounding box center [313, 71] width 48 height 7
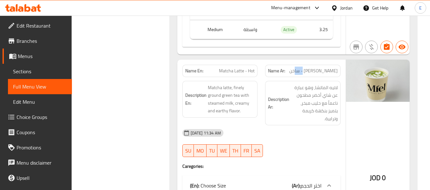
click at [308, 68] on span "ماتشا لاتيه - ساخن" at bounding box center [313, 71] width 48 height 7
click at [306, 102] on div "Description Ar: لاتيه الماتشا، وهو عبارة عن شاي أخضر مطحون ناعماً مع حليب مبخر،…" at bounding box center [302, 103] width 75 height 45
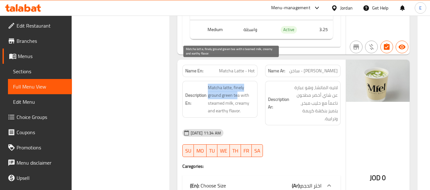
drag, startPoint x: 206, startPoint y: 66, endPoint x: 238, endPoint y: 72, distance: 31.7
click at [238, 84] on h6 "Description En: Matcha latte, finely ground green tea with steamed milk, creamy…" at bounding box center [220, 99] width 70 height 31
click at [244, 84] on span "Matcha latte, finely ground green tea with steamed milk, creamy and earthy flav…" at bounding box center [231, 99] width 47 height 31
drag, startPoint x: 206, startPoint y: 66, endPoint x: 248, endPoint y: 92, distance: 48.9
click at [248, 92] on h6 "Description En: Matcha latte, finely ground green tea with steamed milk, creamy…" at bounding box center [220, 99] width 70 height 31
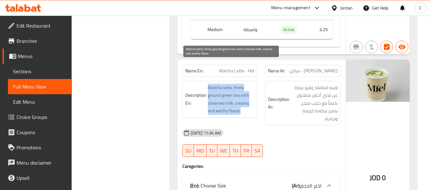
click at [248, 92] on span "Matcha latte, finely ground green tea with steamed milk, creamy and earthy flav…" at bounding box center [231, 99] width 47 height 31
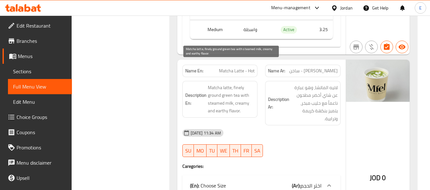
click at [248, 92] on span "Matcha latte, finely ground green tea with steamed milk, creamy and earthy flav…" at bounding box center [231, 99] width 47 height 31
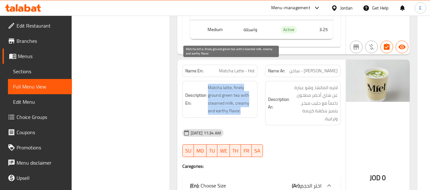
click at [248, 92] on span "Matcha latte, finely ground green tea with steamed milk, creamy and earthy flav…" at bounding box center [231, 99] width 47 height 31
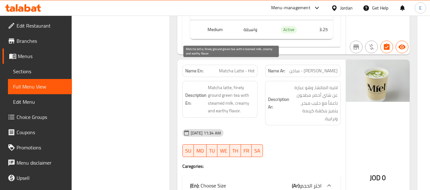
click at [248, 92] on span "Matcha latte, finely ground green tea with steamed milk, creamy and earthy flav…" at bounding box center [231, 99] width 47 height 31
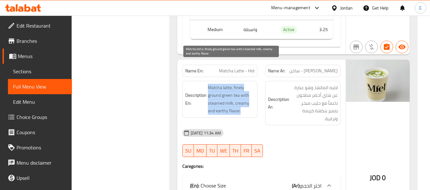
click at [248, 92] on span "Matcha latte, finely ground green tea with steamed milk, creamy and earthy flav…" at bounding box center [231, 99] width 47 height 31
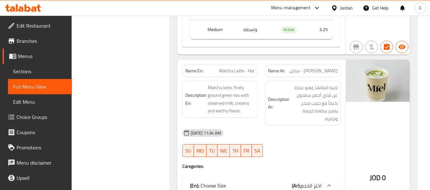
click at [312, 126] on div "09-10-2025 11:34 AM" at bounding box center [261, 133] width 166 height 15
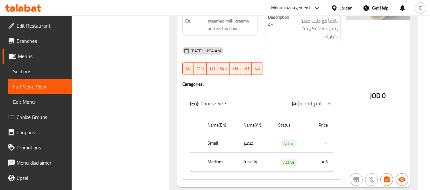
scroll to position [3513, 0]
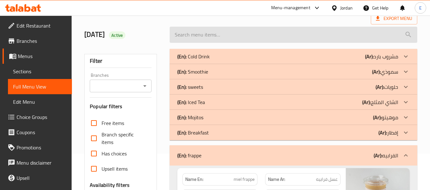
scroll to position [0, 0]
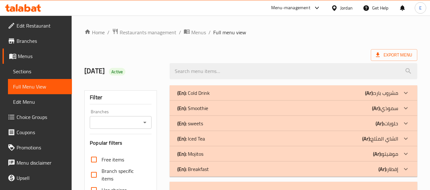
click at [338, 94] on div "(En): Cold Drink (Ar): مشروب بارد" at bounding box center [287, 93] width 221 height 8
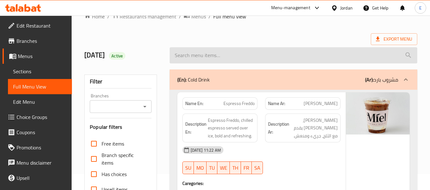
scroll to position [64, 0]
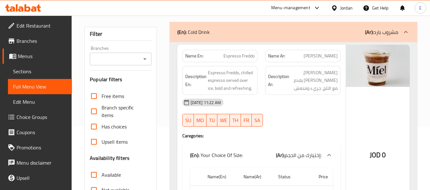
click at [321, 59] on span "اسبريسو فريدو" at bounding box center [320, 56] width 34 height 7
click at [250, 58] on span "Espresso Freddo" at bounding box center [238, 56] width 31 height 7
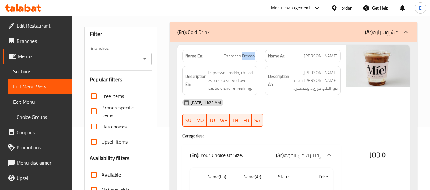
click at [250, 58] on span "Espresso Freddo" at bounding box center [238, 56] width 31 height 7
click at [303, 114] on div "09-10-2025 11:22 AM SU MO TU WE TH FR SA" at bounding box center [261, 113] width 166 height 36
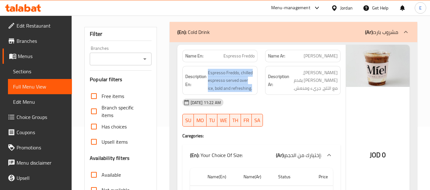
drag, startPoint x: 208, startPoint y: 73, endPoint x: 252, endPoint y: 88, distance: 46.4
click at [252, 88] on span "Espresso Freddo, chilled espresso served over ice, bold and refreshing." at bounding box center [231, 81] width 47 height 24
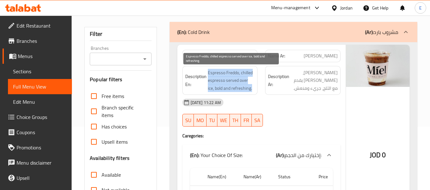
click at [252, 88] on span "Espresso Freddo, chilled espresso served over ice, bold and refreshing." at bounding box center [231, 81] width 47 height 24
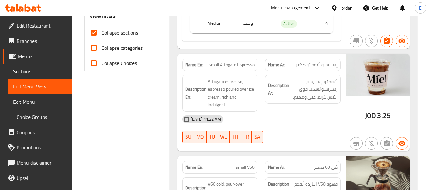
scroll to position [286, 0]
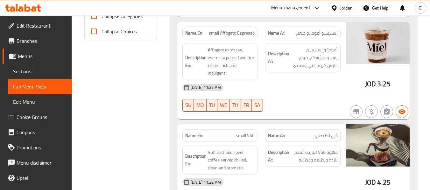
click at [240, 37] on span "small Affogato Espresso" at bounding box center [232, 33] width 46 height 7
click at [324, 38] on div "Name Ar: إسبريسو أفوجاتو صغير" at bounding box center [302, 33] width 75 height 12
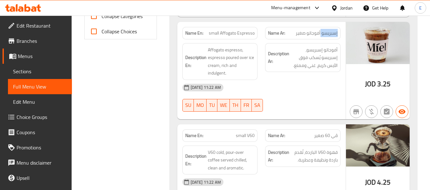
click at [324, 38] on div "Name Ar: إسبريسو أفوجاتو صغير" at bounding box center [302, 33] width 75 height 12
click at [324, 37] on div "Name Ar: إسبريسو أفوجاتو صغير" at bounding box center [302, 33] width 75 height 12
click at [318, 92] on div "09-10-2025 11:22 AM" at bounding box center [261, 87] width 166 height 15
click at [299, 100] on div "09-10-2025 11:22 AM SU MO TU WE TH FR SA" at bounding box center [261, 98] width 166 height 36
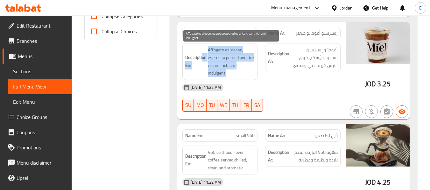
drag, startPoint x: 203, startPoint y: 49, endPoint x: 247, endPoint y: 74, distance: 50.8
click at [247, 74] on h6 "Description En: Affogato espresso, espresso poured over ice cream, rich and ind…" at bounding box center [220, 61] width 70 height 31
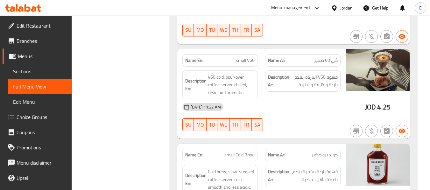
scroll to position [382, 0]
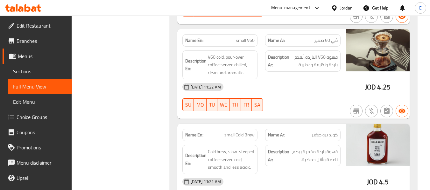
click at [317, 40] on span "ڤي 60 صغير" at bounding box center [326, 40] width 24 height 7
click at [243, 38] on span "small V60" at bounding box center [245, 40] width 19 height 7
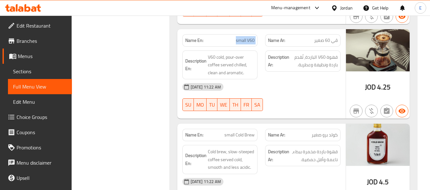
click at [243, 38] on span "small V60" at bounding box center [245, 40] width 19 height 7
copy span "small V60"
click at [243, 42] on span "small V60" at bounding box center [245, 40] width 19 height 7
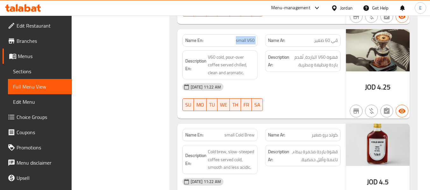
click at [233, 38] on p "Name En: small V60" at bounding box center [220, 40] width 70 height 7
click at [323, 44] on span "ڤي 60 صغير" at bounding box center [326, 40] width 24 height 7
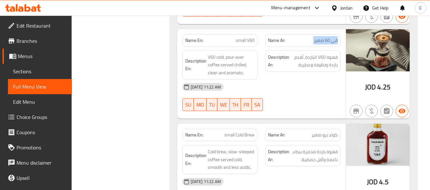
click at [323, 44] on span "ڤي 60 صغير" at bounding box center [326, 40] width 24 height 7
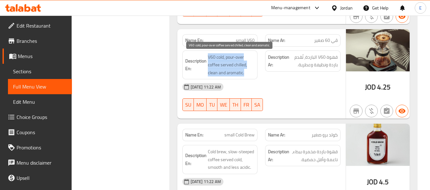
drag, startPoint x: 209, startPoint y: 53, endPoint x: 248, endPoint y: 69, distance: 42.5
click at [248, 69] on h6 "Description En: V60 cold, pour-over coffee served chilled, clean and aromatic." at bounding box center [220, 65] width 70 height 24
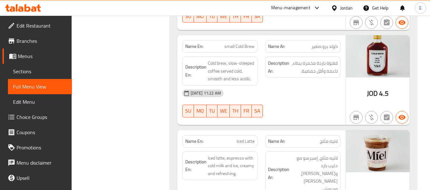
scroll to position [477, 0]
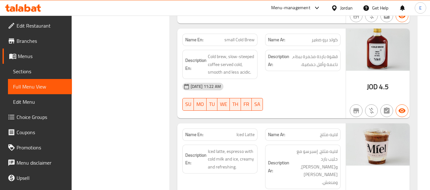
click at [250, 39] on span "small Cold Brew" at bounding box center [239, 40] width 30 height 7
click at [318, 38] on span "كولد برو صغير" at bounding box center [324, 40] width 26 height 7
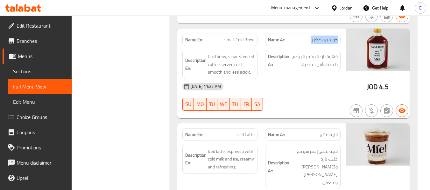
click at [318, 38] on span "كولد برو صغير" at bounding box center [324, 40] width 26 height 7
click at [326, 92] on div "09-10-2025 11:22 AM" at bounding box center [261, 86] width 166 height 15
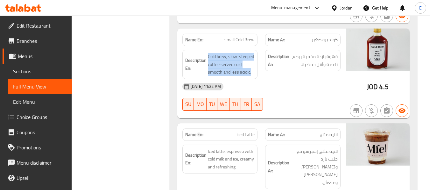
drag, startPoint x: 206, startPoint y: 52, endPoint x: 258, endPoint y: 71, distance: 54.9
click at [258, 71] on div "Description En: Cold brew, slow-steeped coffee served cold, smooth and less aci…" at bounding box center [219, 64] width 83 height 37
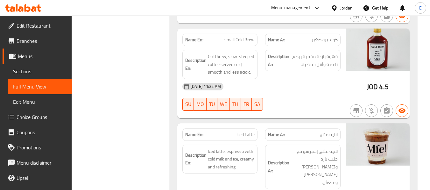
click at [258, 71] on div "Description En: Cold brew, slow-steeped coffee served cold, smooth and less aci…" at bounding box center [219, 64] width 83 height 37
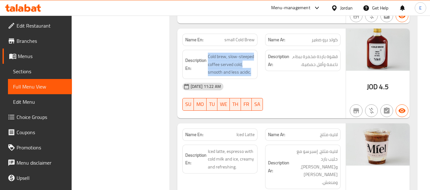
click at [258, 71] on div "Description En: Cold brew, slow-steeped coffee served cold, smooth and less aci…" at bounding box center [219, 64] width 83 height 37
click at [247, 69] on span "Cold brew, slow-steeped coffee served cold, smooth and less acidic." at bounding box center [231, 65] width 47 height 24
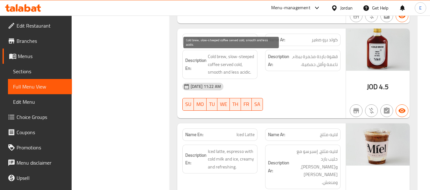
click at [229, 65] on span "Cold brew, slow-steeped coffee served cold, smooth and less acidic." at bounding box center [231, 65] width 47 height 24
drag, startPoint x: 227, startPoint y: 56, endPoint x: 254, endPoint y: 55, distance: 26.7
click at [254, 55] on span "Cold brew, slow-steeped coffee served cold, smooth and less acidic." at bounding box center [231, 65] width 47 height 24
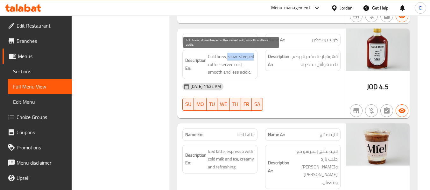
copy span "slow-steeped"
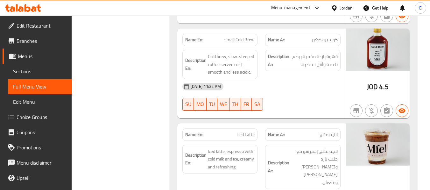
click at [249, 41] on span "small Cold Brew" at bounding box center [239, 40] width 30 height 7
copy span "small Cold Brew"
click at [317, 91] on div "09-10-2025 11:22 AM" at bounding box center [261, 86] width 166 height 15
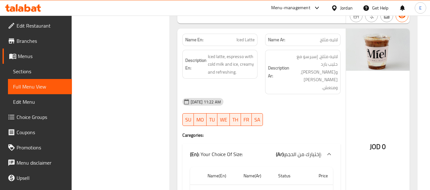
scroll to position [572, 0]
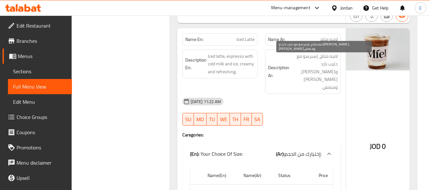
click at [326, 41] on span "لاتيه مثلج" at bounding box center [329, 39] width 18 height 7
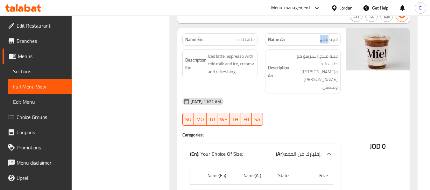
click at [326, 41] on span "لاتيه مثلج" at bounding box center [329, 39] width 18 height 7
click at [240, 39] on span "Iced Latte" at bounding box center [245, 39] width 18 height 7
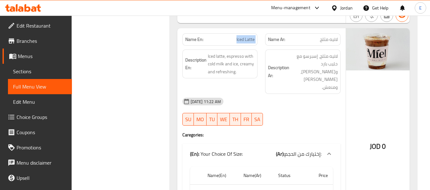
click at [240, 39] on span "Iced Latte" at bounding box center [245, 39] width 18 height 7
click at [307, 132] on h4 "Caregories:" at bounding box center [261, 135] width 158 height 6
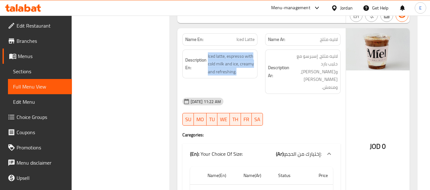
drag, startPoint x: 206, startPoint y: 52, endPoint x: 255, endPoint y: 72, distance: 52.8
click at [255, 72] on div "Description En: Iced latte, espresso with cold milk and ice, creamy and refresh…" at bounding box center [219, 64] width 75 height 29
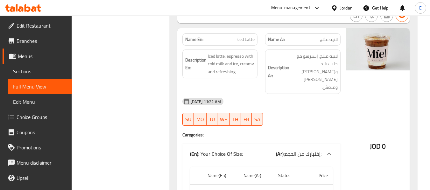
click at [290, 94] on div "09-10-2025 11:22 AM" at bounding box center [261, 101] width 166 height 15
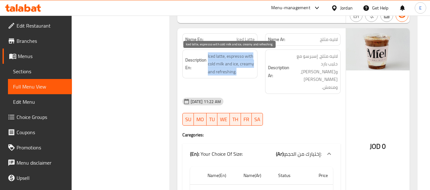
drag, startPoint x: 205, startPoint y: 53, endPoint x: 252, endPoint y: 76, distance: 51.8
click at [252, 76] on h6 "Description En: Iced latte, espresso with cold milk and ice, creamy and refresh…" at bounding box center [220, 64] width 70 height 24
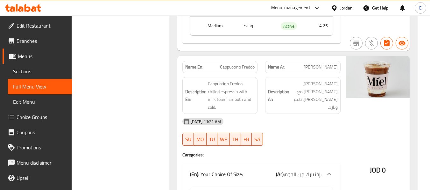
scroll to position [763, 0]
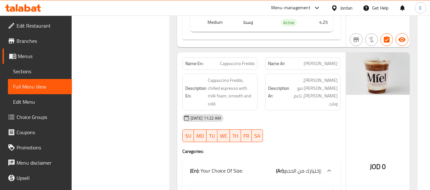
click at [319, 60] on span "كابتشينو فريدو" at bounding box center [320, 63] width 34 height 7
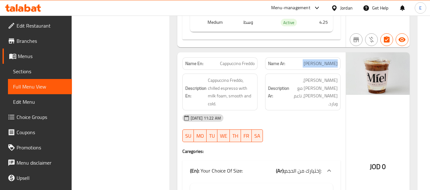
click at [319, 60] on span "كابتشينو فريدو" at bounding box center [320, 63] width 34 height 7
click at [306, 111] on div "09-10-2025 11:22 AM" at bounding box center [261, 118] width 166 height 15
click at [251, 60] on span "Cappuccino Freddo" at bounding box center [237, 63] width 35 height 7
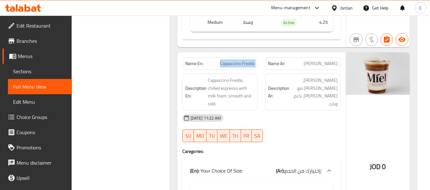
click at [251, 60] on span "Cappuccino Freddo" at bounding box center [237, 63] width 35 height 7
click at [292, 93] on div "Description Ar: كابتشينو فريدو، إسبرسو بارد مع رغوة الحليب، ناعم وبارد." at bounding box center [302, 92] width 83 height 45
click at [330, 60] on span "كابتشينو فريدو" at bounding box center [320, 63] width 34 height 7
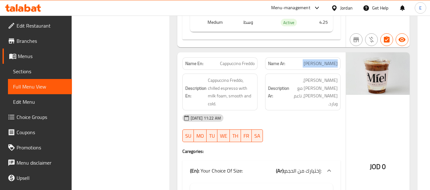
click at [330, 60] on span "كابتشينو فريدو" at bounding box center [320, 63] width 34 height 7
click at [322, 112] on div "09-10-2025 11:22 AM SU MO TU WE TH FR SA" at bounding box center [261, 129] width 166 height 36
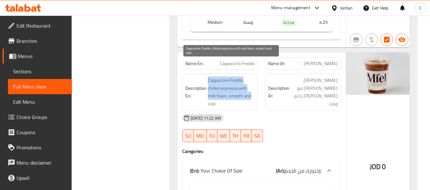
drag, startPoint x: 204, startPoint y: 64, endPoint x: 250, endPoint y: 83, distance: 50.5
click at [250, 83] on h6 "Description En: Cappuccino Freddo, chilled espresso with milk foam, smooth and …" at bounding box center [220, 92] width 70 height 31
click at [250, 83] on span "Cappuccino Freddo, chilled espresso with milk foam, smooth and cold." at bounding box center [231, 92] width 47 height 31
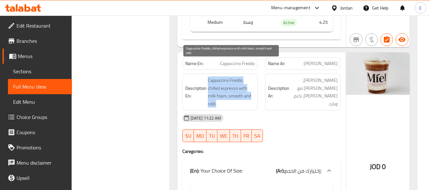
click at [250, 83] on span "Cappuccino Freddo, chilled espresso with milk foam, smooth and cold." at bounding box center [231, 92] width 47 height 31
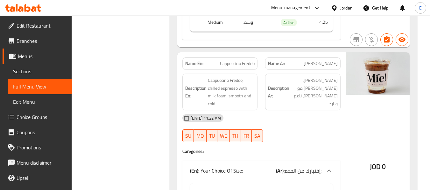
click at [281, 93] on div "Description Ar: كابتشينو فريدو، إسبرسو بارد مع رغوة الحليب، ناعم وبارد." at bounding box center [302, 92] width 83 height 45
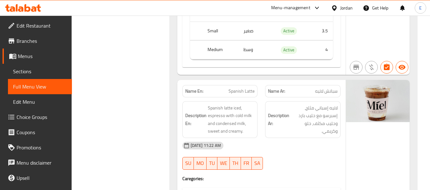
scroll to position [986, 0]
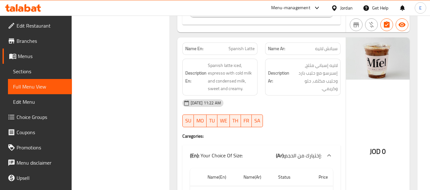
click at [330, 45] on span "سبانش لاتيه" at bounding box center [326, 48] width 23 height 7
click at [244, 45] on span "Spanish Latte" at bounding box center [241, 48] width 26 height 7
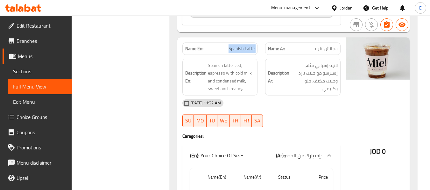
click at [244, 45] on span "Spanish Latte" at bounding box center [241, 48] width 26 height 7
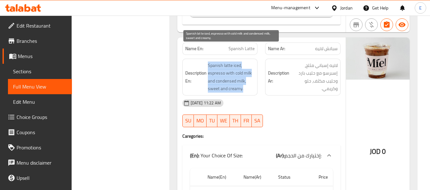
drag, startPoint x: 205, startPoint y: 45, endPoint x: 245, endPoint y: 75, distance: 49.8
click at [245, 75] on div "Description En: Spanish latte iced, espresso with cold milk and condensed milk,…" at bounding box center [219, 77] width 75 height 37
click at [245, 75] on span "Spanish latte iced, espresso with cold milk and condensed milk, sweet and cream…" at bounding box center [231, 77] width 47 height 31
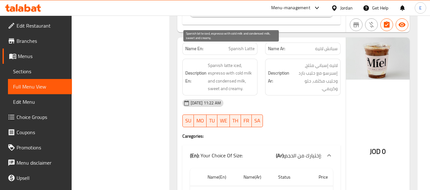
click at [245, 75] on span "Spanish latte iced, espresso with cold milk and condensed milk, sweet and cream…" at bounding box center [231, 77] width 47 height 31
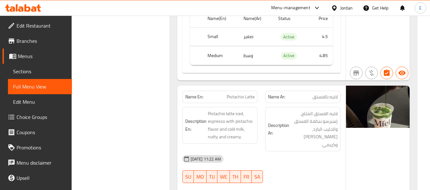
scroll to position [1177, 0]
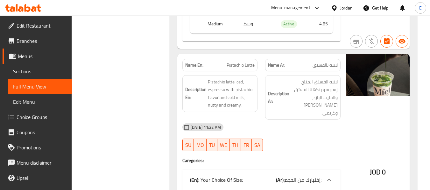
click at [240, 62] on span "Pistachio Latte" at bounding box center [240, 65] width 28 height 7
click at [308, 62] on p "Name Ar: لاتيه بالفستق" at bounding box center [303, 65] width 70 height 7
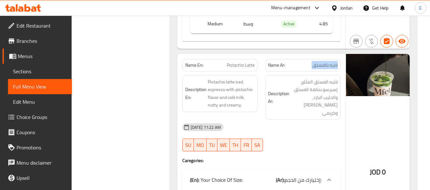
click at [308, 62] on p "Name Ar: لاتيه بالفستق" at bounding box center [303, 65] width 70 height 7
click at [250, 59] on div "Name En: Pistachio Latte" at bounding box center [219, 65] width 75 height 12
click at [308, 120] on div "09-10-2025 11:22 AM" at bounding box center [261, 127] width 166 height 15
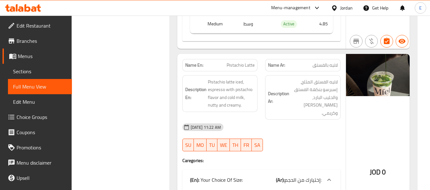
click at [308, 120] on div "09-10-2025 11:22 AM" at bounding box center [261, 127] width 166 height 15
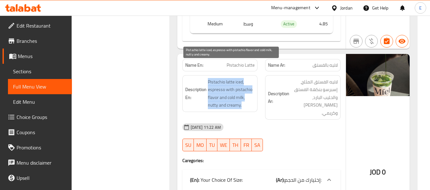
drag, startPoint x: 206, startPoint y: 66, endPoint x: 253, endPoint y: 86, distance: 51.4
click at [253, 86] on h6 "Description En: Pistachio latte iced, espresso with pistachio flavor and cold m…" at bounding box center [220, 93] width 70 height 31
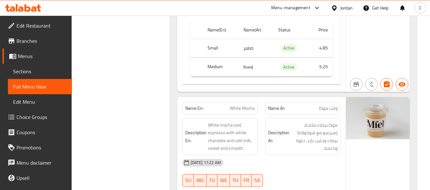
scroll to position [1367, 0]
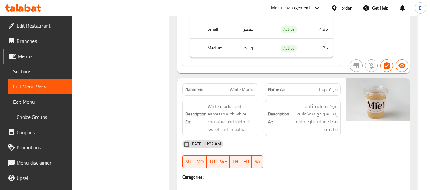
click at [324, 87] on span "وايت موكا" at bounding box center [328, 90] width 19 height 7
click at [239, 87] on span "White Mocha" at bounding box center [242, 90] width 25 height 7
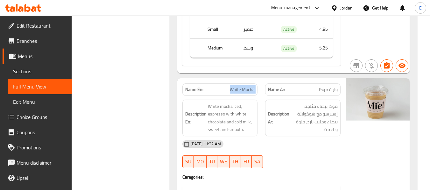
click at [239, 87] on span "White Mocha" at bounding box center [242, 90] width 25 height 7
click at [322, 137] on div "09-10-2025 11:22 AM SU MO TU WE TH FR SA" at bounding box center [261, 155] width 166 height 36
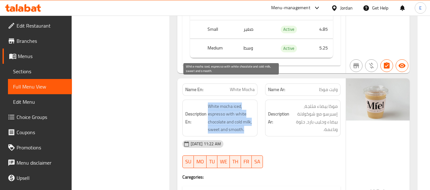
drag, startPoint x: 205, startPoint y: 80, endPoint x: 252, endPoint y: 108, distance: 54.2
click at [252, 108] on h6 "Description En: White mocha iced, espresso with white chocolate and cold milk, …" at bounding box center [220, 118] width 70 height 31
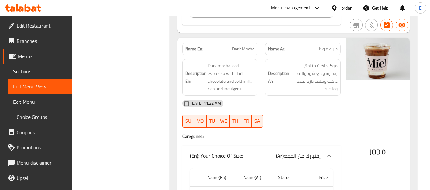
scroll to position [1622, 0]
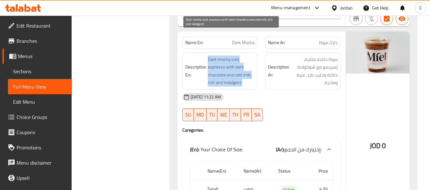
drag, startPoint x: 205, startPoint y: 33, endPoint x: 252, endPoint y: 58, distance: 52.7
click at [252, 58] on h6 "Description En: Dark mocha iced, espresso with dark chocolate and cold milk, ri…" at bounding box center [220, 71] width 70 height 31
click at [252, 58] on span "Dark mocha iced, espresso with dark chocolate and cold milk, rich and indulgent." at bounding box center [231, 71] width 47 height 31
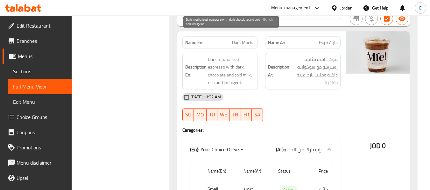
click at [252, 58] on span "Dark mocha iced, espresso with dark chocolate and cold milk, rich and indulgent." at bounding box center [231, 71] width 47 height 31
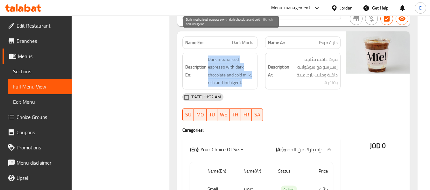
click at [252, 58] on span "Dark mocha iced, espresso with dark chocolate and cold milk, rich and indulgent." at bounding box center [231, 71] width 47 height 31
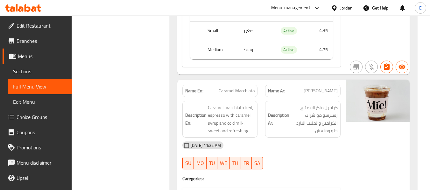
scroll to position [1813, 0]
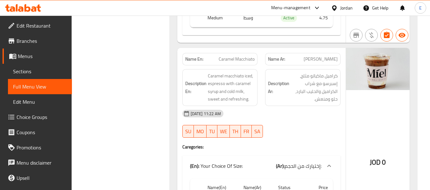
click at [248, 56] on span "Caramel Macchiato" at bounding box center [236, 59] width 36 height 7
click at [335, 56] on span "كراميل ماكياتو" at bounding box center [320, 59] width 34 height 7
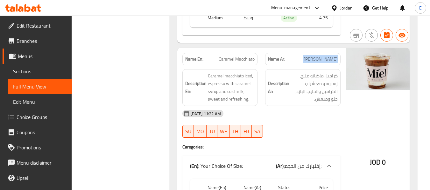
click at [335, 56] on span "كراميل ماكياتو" at bounding box center [320, 59] width 34 height 7
click at [316, 56] on span "كراميل ماكياتو" at bounding box center [320, 59] width 34 height 7
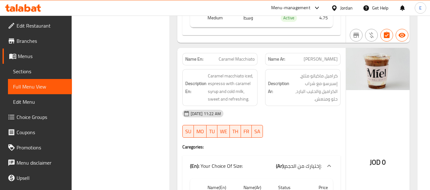
click at [312, 106] on div "09-10-2025 11:22 AM SU MO TU WE TH FR SA" at bounding box center [261, 124] width 166 height 36
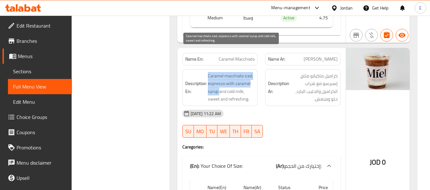
drag, startPoint x: 205, startPoint y: 51, endPoint x: 219, endPoint y: 68, distance: 21.5
click at [219, 72] on h6 "Description En: Caramel macchiato iced, espresso with caramel syrup and cold mi…" at bounding box center [220, 87] width 70 height 31
click at [219, 72] on span "Caramel macchiato iced, espresso with caramel syrup and cold milk, sweet and re…" at bounding box center [231, 87] width 47 height 31
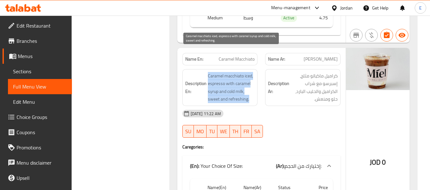
click at [219, 72] on span "Caramel macchiato iced, espresso with caramel syrup and cold milk, sweet and re…" at bounding box center [231, 87] width 47 height 31
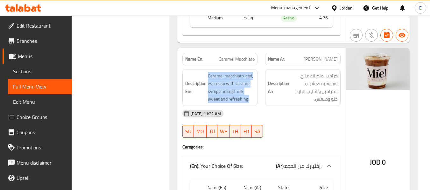
click at [260, 76] on div "Description En: Caramel macchiato iced, espresso with caramel syrup and cold mi…" at bounding box center [219, 88] width 83 height 45
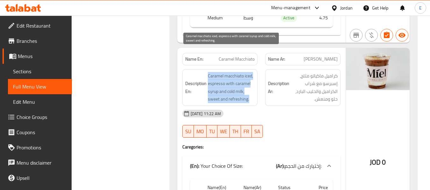
drag, startPoint x: 208, startPoint y: 51, endPoint x: 250, endPoint y: 76, distance: 49.3
click at [250, 76] on span "Caramel macchiato iced, espresso with caramel syrup and cold milk, sweet and re…" at bounding box center [231, 87] width 47 height 31
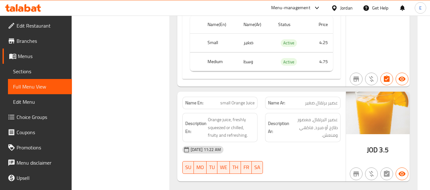
scroll to position [2004, 0]
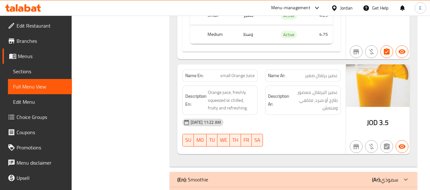
click at [325, 73] on span "عصير برتقال صغير" at bounding box center [321, 76] width 33 height 7
click at [230, 73] on span "small Orange Juice" at bounding box center [237, 76] width 34 height 7
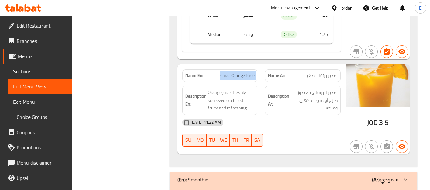
click at [230, 73] on span "small Orange Juice" at bounding box center [237, 76] width 34 height 7
click at [300, 115] on div "09-10-2025 11:22 AM" at bounding box center [261, 122] width 166 height 15
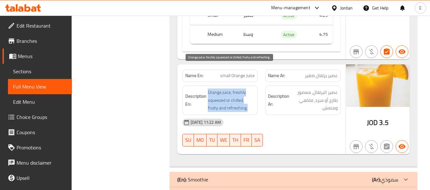
drag, startPoint x: 207, startPoint y: 68, endPoint x: 247, endPoint y: 83, distance: 42.7
click at [247, 89] on span "Orange juice, freshly squeezed or chilled, fruity and refreshing." at bounding box center [231, 101] width 47 height 24
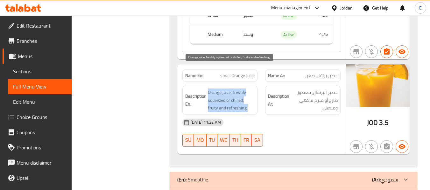
click at [247, 89] on span "Orange juice, freshly squeezed or chilled, fruity and refreshing." at bounding box center [231, 101] width 47 height 24
click at [287, 115] on div "09-10-2025 11:22 AM" at bounding box center [261, 122] width 166 height 15
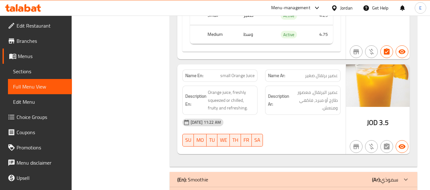
click at [250, 73] on span "small Orange Juice" at bounding box center [237, 76] width 34 height 7
copy span "small Orange Juice"
click at [342, 176] on div "(En): Smoothie (Ar): سموذي" at bounding box center [287, 180] width 221 height 8
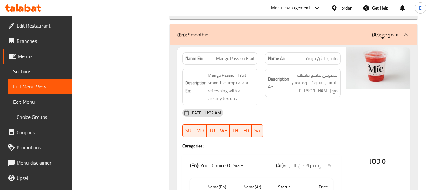
scroll to position [2163, 0]
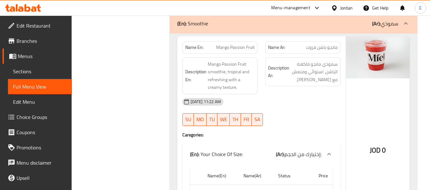
click at [247, 41] on div "Name En: Mango Passion Fruit" at bounding box center [219, 47] width 75 height 12
click at [317, 44] on span "مانجو باشن فروت" at bounding box center [322, 47] width 32 height 7
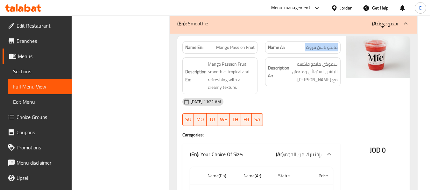
click at [317, 44] on span "مانجو باشن فروت" at bounding box center [322, 47] width 32 height 7
click at [316, 94] on div "09-10-2025 11:22 AM" at bounding box center [261, 101] width 166 height 15
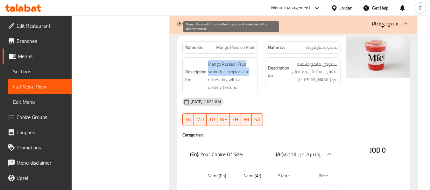
drag, startPoint x: 208, startPoint y: 43, endPoint x: 250, endPoint y: 51, distance: 42.8
click at [250, 60] on span "Mango Passion Fruit smoothie, tropical and refreshing with a creamy texture." at bounding box center [231, 75] width 47 height 31
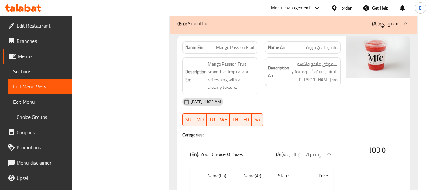
click at [298, 94] on div "09-10-2025 11:22 AM" at bounding box center [261, 101] width 166 height 15
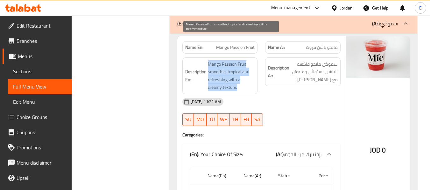
drag, startPoint x: 208, startPoint y: 41, endPoint x: 254, endPoint y: 63, distance: 50.8
click at [254, 63] on span "Mango Passion Fruit smoothie, tropical and refreshing with a creamy texture." at bounding box center [231, 75] width 47 height 31
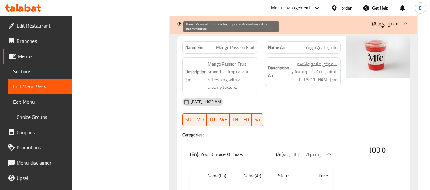
click at [254, 63] on span "Mango Passion Fruit smoothie, tropical and refreshing with a creamy texture." at bounding box center [231, 75] width 47 height 31
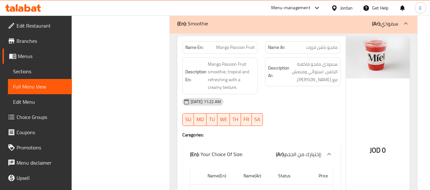
click at [295, 94] on div "09-10-2025 11:22 AM" at bounding box center [261, 101] width 166 height 15
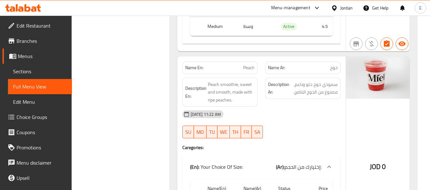
scroll to position [2353, 0]
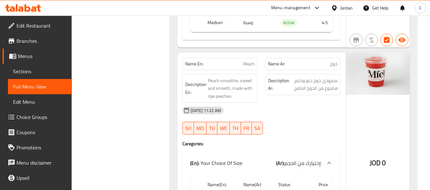
click at [335, 61] on span "خوخ" at bounding box center [334, 64] width 8 height 7
click at [253, 61] on span "Peach" at bounding box center [248, 64] width 11 height 7
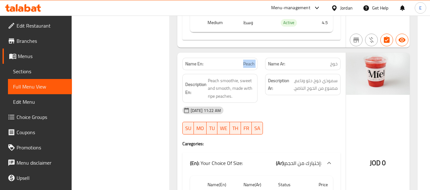
click at [253, 61] on span "Peach" at bounding box center [248, 64] width 11 height 7
click at [292, 103] on div "09-10-2025 11:22 AM" at bounding box center [261, 110] width 166 height 15
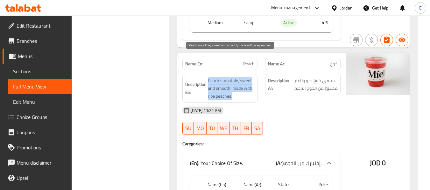
drag, startPoint x: 206, startPoint y: 56, endPoint x: 253, endPoint y: 72, distance: 49.0
click at [253, 77] on h6 "Description En: Peach smoothie, sweet and smooth, made with ripe peaches." at bounding box center [220, 89] width 70 height 24
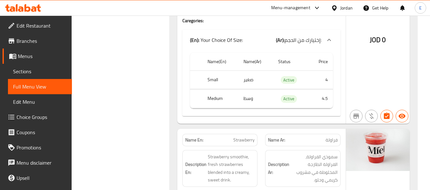
scroll to position [2544, 0]
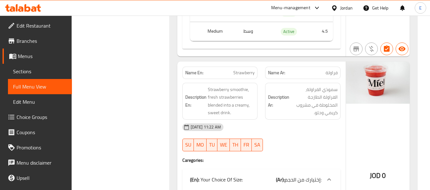
click at [250, 70] on span "Strawberry" at bounding box center [243, 73] width 21 height 7
click at [331, 70] on span "فراولة" at bounding box center [331, 73] width 12 height 7
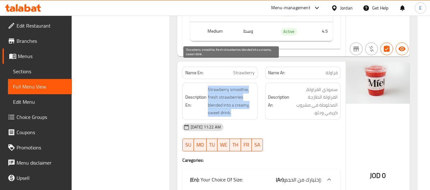
drag, startPoint x: 217, startPoint y: 66, endPoint x: 253, endPoint y: 90, distance: 42.5
click at [253, 90] on h6 "Description En: Strawberry smoothie, fresh strawberries blended into a creamy, …" at bounding box center [220, 101] width 70 height 31
click at [253, 90] on span "Strawberry smoothie, fresh strawberries blended into a creamy, sweet drink." at bounding box center [231, 101] width 47 height 31
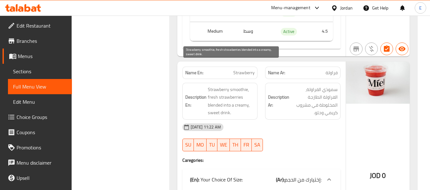
click at [253, 90] on span "Strawberry smoothie, fresh strawberries blended into a creamy, sweet drink." at bounding box center [231, 101] width 47 height 31
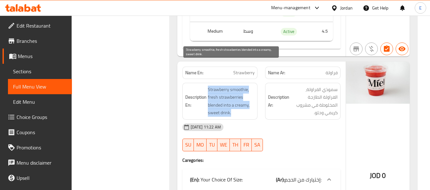
click at [253, 90] on span "Strawberry smoothie, fresh strawberries blended into a creamy, sweet drink." at bounding box center [231, 101] width 47 height 31
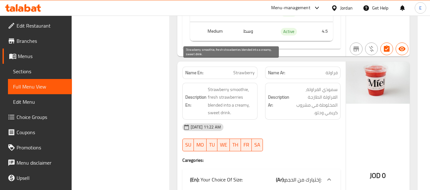
click at [281, 120] on div "09-10-2025 11:22 AM" at bounding box center [261, 127] width 166 height 15
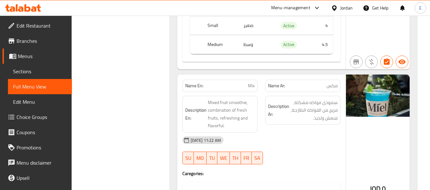
scroll to position [2767, 0]
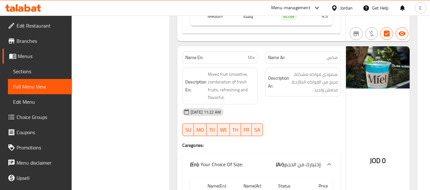
click at [235, 54] on p "Name En: Mix" at bounding box center [220, 57] width 70 height 7
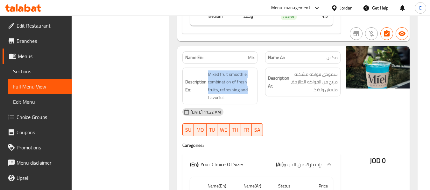
drag, startPoint x: 205, startPoint y: 49, endPoint x: 256, endPoint y: 70, distance: 55.0
click at [256, 70] on div "Description En: Mixed fruit smoothie, combination of fresh fruits, refreshing a…" at bounding box center [219, 86] width 75 height 37
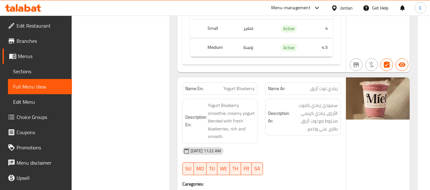
scroll to position [2958, 0]
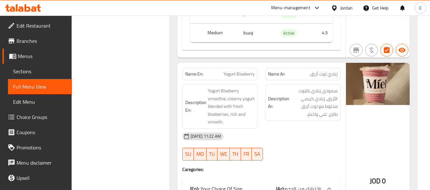
click at [232, 71] on span "Yogurt Blueberry" at bounding box center [238, 74] width 31 height 7
click at [326, 71] on span "زبادي توت أزرق" at bounding box center [324, 74] width 28 height 7
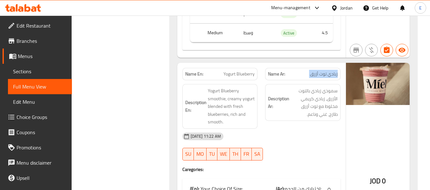
click at [326, 71] on span "زبادي توت أزرق" at bounding box center [324, 74] width 28 height 7
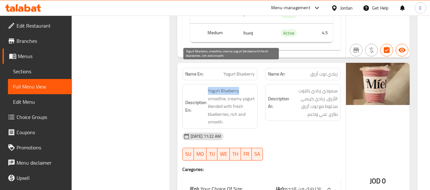
drag, startPoint x: 222, startPoint y: 67, endPoint x: 246, endPoint y: 68, distance: 23.9
click at [246, 87] on h6 "Description En: Yogurt Blueberry smoothie, creamy yogurt blended with fresh blu…" at bounding box center [220, 106] width 70 height 39
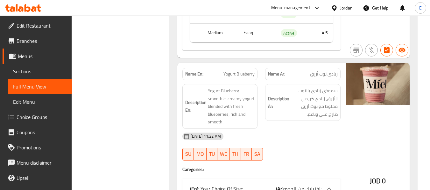
click at [313, 71] on span "زبادي توت أزرق" at bounding box center [324, 74] width 28 height 7
click at [310, 94] on span "سموذي زبادي بالتوت الأزرق، زبادي كريمي مخلوط مع توت أزرق طازج، غني وناعم." at bounding box center [313, 102] width 47 height 31
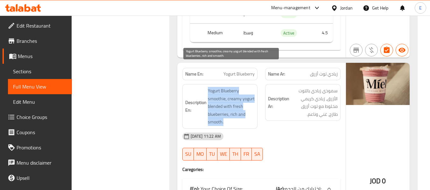
drag, startPoint x: 218, startPoint y: 68, endPoint x: 250, endPoint y: 102, distance: 46.8
click at [250, 102] on h6 "Description En: Yogurt Blueberry smoothie, creamy yogurt blended with fresh blu…" at bounding box center [220, 106] width 70 height 39
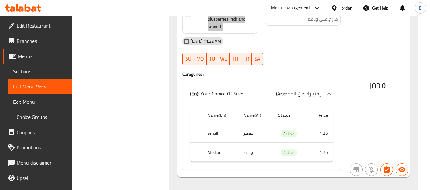
scroll to position [3085, 0]
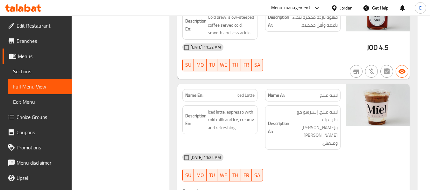
scroll to position [3153, 0]
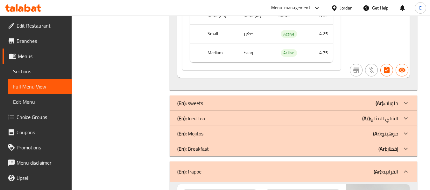
click at [318, 115] on div "(En): Iced Tea (Ar): الشاي المثلج" at bounding box center [287, 119] width 221 height 8
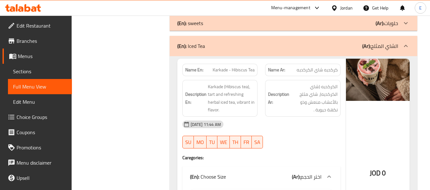
scroll to position [3248, 0]
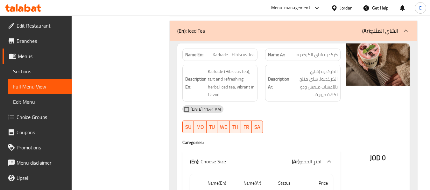
click at [245, 52] on span "Karkade - Hibiscus Tea" at bounding box center [233, 55] width 42 height 7
click at [304, 52] on span "كركديه شاي الكركديه" at bounding box center [316, 55] width 41 height 7
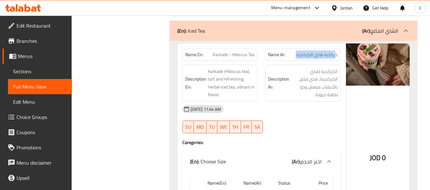
click at [304, 52] on span "كركديه شاي الكركديه" at bounding box center [316, 55] width 41 height 7
click at [304, 105] on div "09-10-2025 11:44 AM SU MO TU WE TH FR SA" at bounding box center [261, 120] width 166 height 36
click at [304, 102] on div "09-10-2025 11:44 AM SU MO TU WE TH FR SA" at bounding box center [261, 120] width 166 height 36
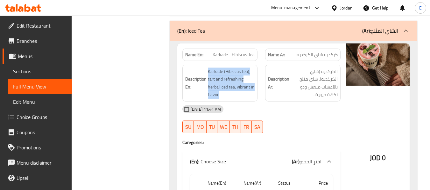
drag, startPoint x: 204, startPoint y: 46, endPoint x: 255, endPoint y: 71, distance: 56.6
click at [255, 71] on div "Description En: Karkade (Hibiscus tea), tart and refreshing herbal iced tea, vi…" at bounding box center [219, 83] width 75 height 37
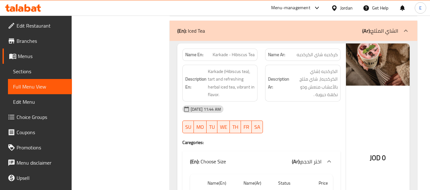
click at [293, 102] on div "09-10-2025 11:44 AM" at bounding box center [261, 109] width 166 height 15
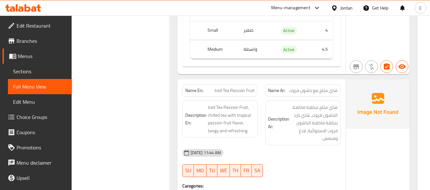
scroll to position [3439, 0]
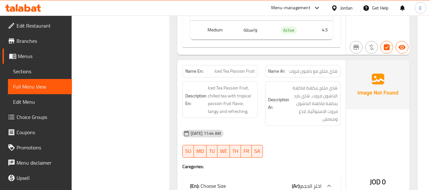
click at [322, 78] on div "Description Ar: شاي مثلج بنكهة فاكهة الباشون فروت، شاي بارد بنكهة فاكهة الباشون…" at bounding box center [302, 104] width 83 height 52
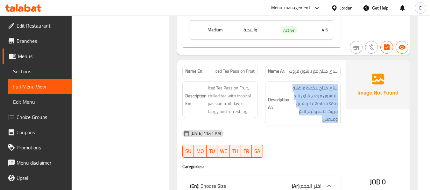
click at [322, 78] on div "Description Ar: شاي مثلج بنكهة فاكهة الباشون فروت، شاي بارد بنكهة فاكهة الباشون…" at bounding box center [302, 104] width 83 height 52
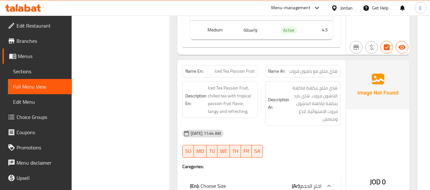
click at [253, 68] on span "Iced Tea Passion Fruit" at bounding box center [234, 71] width 40 height 7
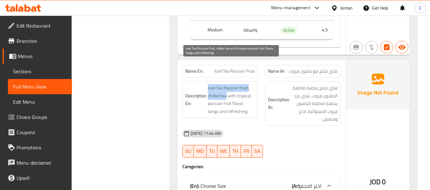
drag, startPoint x: 207, startPoint y: 61, endPoint x: 227, endPoint y: 73, distance: 22.6
click at [227, 84] on h6 "Description En: Iced Tea Passion Fruit, chilled tea with tropical passion fruit…" at bounding box center [220, 99] width 70 height 31
click at [227, 84] on span "Iced Tea Passion Fruit, chilled tea with tropical passion fruit flavor, tangy a…" at bounding box center [231, 99] width 47 height 31
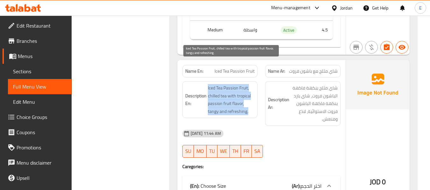
click at [227, 84] on span "Iced Tea Passion Fruit, chilled tea with tropical passion fruit flavor, tangy a…" at bounding box center [231, 99] width 47 height 31
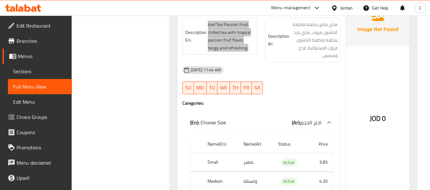
scroll to position [3534, 0]
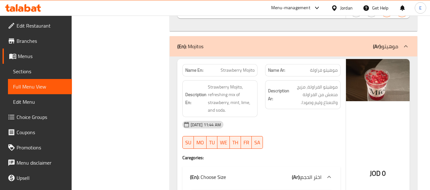
scroll to position [3693, 0]
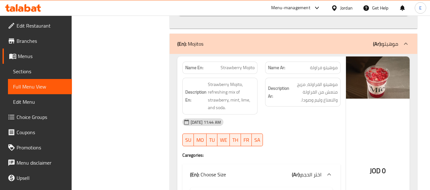
click at [328, 65] on span "موهيتو فراولة" at bounding box center [324, 68] width 28 height 7
click at [233, 62] on div "Name En: Strawberry Mojito" at bounding box center [219, 68] width 75 height 12
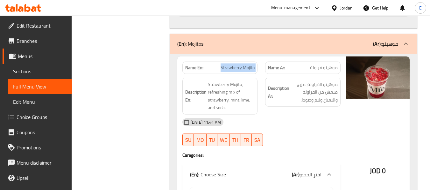
click at [233, 62] on div "Name En: Strawberry Mojito" at bounding box center [219, 68] width 75 height 12
drag, startPoint x: 344, startPoint y: 109, endPoint x: 165, endPoint y: 48, distance: 189.7
click at [344, 109] on div "Name En: Strawberry Mojito Name Ar: موهيتو فراولة Description En: Strawberry Mo…" at bounding box center [261, 158] width 168 height 202
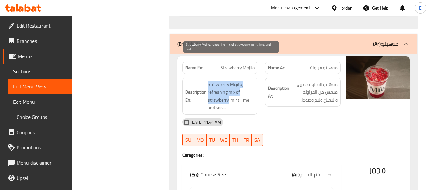
drag, startPoint x: 205, startPoint y: 60, endPoint x: 229, endPoint y: 75, distance: 28.1
click at [229, 81] on h6 "Description En: Strawberry Mojito, refreshing mix of strawberry, mint, lime, an…" at bounding box center [220, 96] width 70 height 31
click at [229, 81] on span "Strawberry Mojito, refreshing mix of strawberry, mint, lime, and soda." at bounding box center [231, 96] width 47 height 31
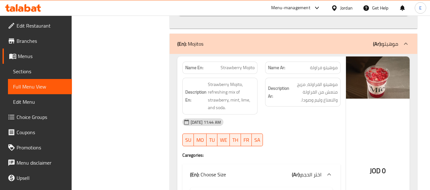
click at [255, 84] on div "Description En: Strawberry Mojito, refreshing mix of strawberry, mint, lime, an…" at bounding box center [219, 96] width 75 height 37
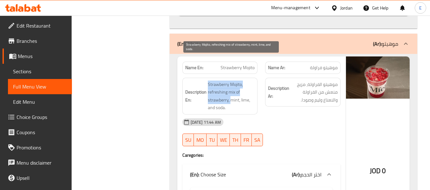
drag, startPoint x: 213, startPoint y: 55, endPoint x: 230, endPoint y: 77, distance: 27.2
click at [230, 78] on div "Description En: Strawberry Mojito, refreshing mix of strawberry, mint, lime, an…" at bounding box center [219, 96] width 75 height 37
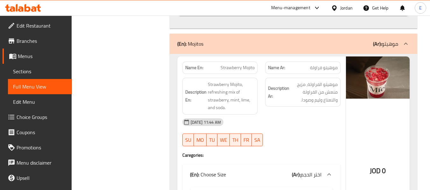
click at [305, 115] on div "09-10-2025 11:44 AM" at bounding box center [261, 122] width 166 height 15
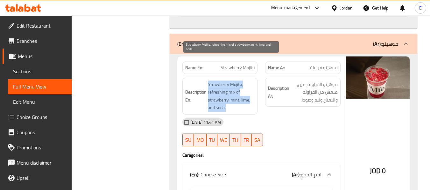
drag, startPoint x: 204, startPoint y: 60, endPoint x: 251, endPoint y: 84, distance: 52.2
click at [251, 84] on h6 "Description En: Strawberry Mojito, refreshing mix of strawberry, mint, lime, an…" at bounding box center [220, 96] width 70 height 31
click at [251, 84] on span "Strawberry Mojito, refreshing mix of strawberry, mint, lime, and soda." at bounding box center [231, 96] width 47 height 31
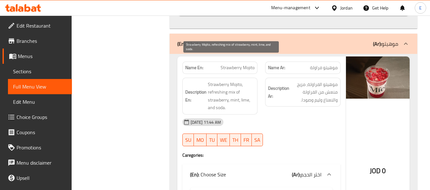
click at [251, 84] on span "Strawberry Mojito, refreshing mix of strawberry, mint, lime, and soda." at bounding box center [231, 96] width 47 height 31
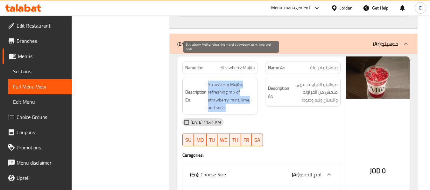
click at [251, 84] on span "Strawberry Mojito, refreshing mix of strawberry, mint, lime, and soda." at bounding box center [231, 96] width 47 height 31
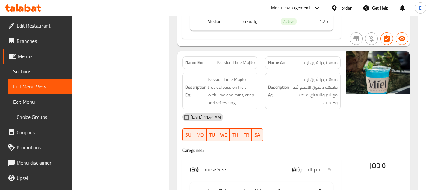
scroll to position [3916, 0]
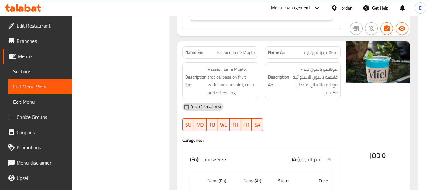
click at [244, 49] on span "Passion Lime Mojito" at bounding box center [236, 52] width 38 height 7
click at [308, 49] on span "موهيتو باشون ليم" at bounding box center [320, 52] width 34 height 7
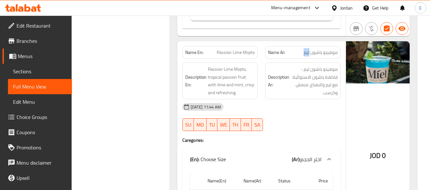
click at [308, 49] on span "موهيتو باشون ليم" at bounding box center [320, 52] width 34 height 7
drag, startPoint x: 301, startPoint y: 88, endPoint x: 260, endPoint y: 56, distance: 52.1
click at [301, 100] on div "09-10-2025 11:44 AM" at bounding box center [261, 107] width 166 height 15
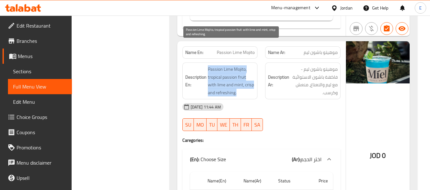
drag, startPoint x: 204, startPoint y: 44, endPoint x: 252, endPoint y: 72, distance: 55.1
click at [252, 72] on h6 "Description En: Passion Lime Mojito, tropical passion fruit with lime and mint,…" at bounding box center [220, 81] width 70 height 31
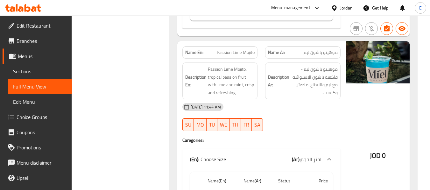
click at [281, 100] on div "09-10-2025 11:44 AM" at bounding box center [261, 107] width 166 height 15
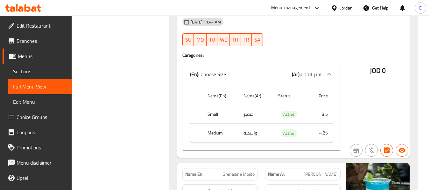
scroll to position [4011, 0]
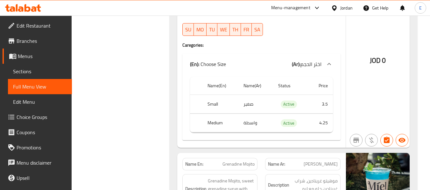
click at [250, 95] on td "صغير" at bounding box center [255, 104] width 35 height 19
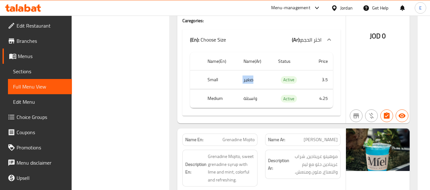
scroll to position [4107, 0]
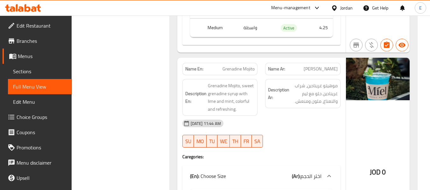
click at [337, 66] on span "موهيتو غرينادين" at bounding box center [320, 69] width 34 height 7
click at [247, 66] on span "Grenadine Mojito" at bounding box center [238, 69] width 32 height 7
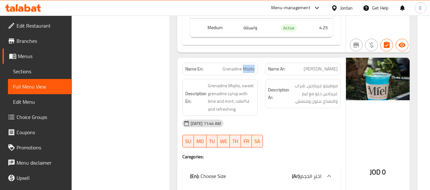
click at [247, 66] on span "Grenadine Mojito" at bounding box center [238, 69] width 32 height 7
click at [311, 92] on div "Description Ar: موهيتو غرينادين، شراب غرينادين حلو مع ليم والنعناع، ملون ومنعش." at bounding box center [302, 97] width 83 height 45
click at [291, 116] on div "09-10-2025 11:44 AM" at bounding box center [261, 123] width 166 height 15
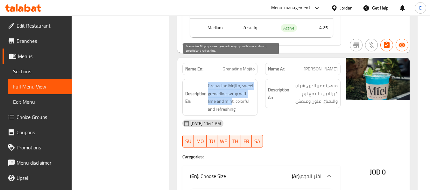
drag, startPoint x: 205, startPoint y: 61, endPoint x: 232, endPoint y: 79, distance: 31.6
click at [232, 82] on h6 "Description En: Grenadine Mojito, sweet grenadine syrup with lime and mint, col…" at bounding box center [220, 97] width 70 height 31
click at [232, 82] on span "Grenadine Mojito, sweet grenadine syrup with lime and mint, colorful and refres…" at bounding box center [231, 97] width 47 height 31
drag, startPoint x: 205, startPoint y: 60, endPoint x: 246, endPoint y: 83, distance: 47.3
click at [246, 83] on h6 "Description En: Grenadine Mojito, sweet grenadine syrup with lime and mint, col…" at bounding box center [220, 97] width 70 height 31
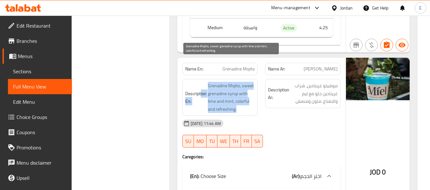
click at [246, 83] on span "Grenadine Mojito, sweet grenadine syrup with lime and mint, colorful and refres…" at bounding box center [231, 97] width 47 height 31
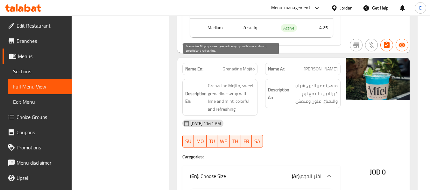
click at [246, 83] on span "Grenadine Mojito, sweet grenadine syrup with lime and mint, colorful and refres…" at bounding box center [231, 97] width 47 height 31
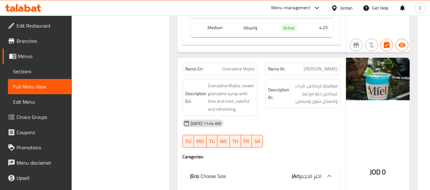
click at [275, 116] on div "09-10-2025 11:44 AM" at bounding box center [261, 123] width 166 height 15
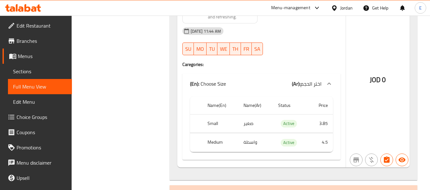
scroll to position [4202, 0]
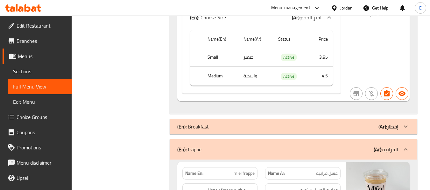
click at [349, 123] on div "(En): Breakfast (Ar): إفطار" at bounding box center [287, 127] width 221 height 8
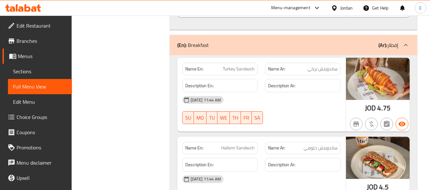
scroll to position [4361, 0]
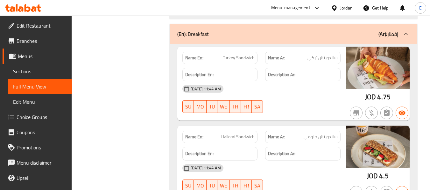
click at [381, 91] on span "4.75" at bounding box center [383, 97] width 13 height 12
click at [327, 55] on span "ساندويتش تركي" at bounding box center [322, 58] width 30 height 7
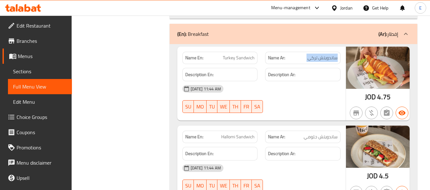
click at [327, 55] on span "ساندويتش تركي" at bounding box center [322, 58] width 30 height 7
click at [240, 52] on div "Name En: Turkey Sandwich" at bounding box center [219, 58] width 75 height 12
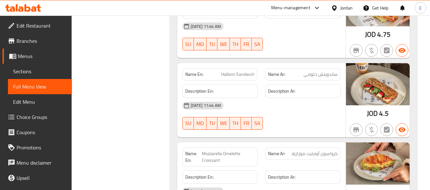
scroll to position [4425, 0]
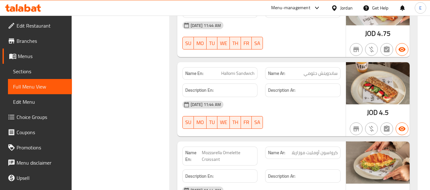
click at [365, 91] on div "JOD 4.5" at bounding box center [378, 99] width 64 height 74
click at [249, 70] on span "Hallomi Sandwich" at bounding box center [237, 73] width 33 height 7
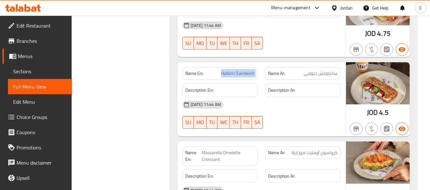
click at [249, 70] on span "Hallomi Sandwich" at bounding box center [237, 73] width 33 height 7
click at [330, 64] on div "Name Ar: ساندويتش حلومي" at bounding box center [302, 74] width 83 height 20
click at [314, 97] on div "09-10-2025 11:44 AM SU MO TU WE TH FR SA" at bounding box center [261, 115] width 166 height 36
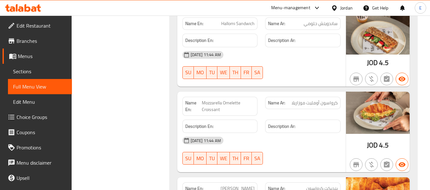
scroll to position [4489, 0]
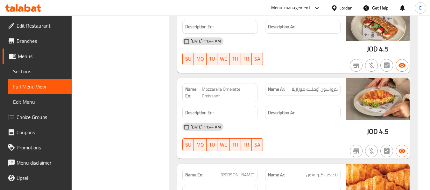
click at [314, 83] on div "Name Ar: كرواسون أومليت موزاريلا" at bounding box center [302, 89] width 75 height 12
click at [243, 86] on span "Mozzarella Omelette Croissant" at bounding box center [228, 92] width 53 height 13
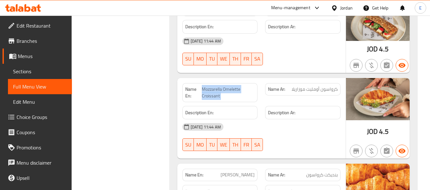
click at [243, 86] on span "Mozzarella Omelette Croissant" at bounding box center [228, 92] width 53 height 13
click at [283, 102] on div "Description Ar:" at bounding box center [302, 112] width 83 height 21
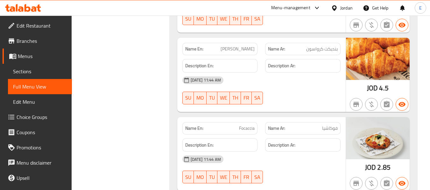
scroll to position [4616, 0]
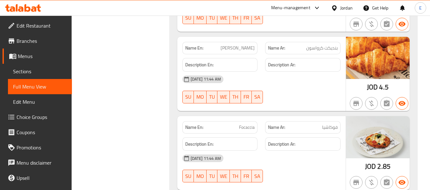
click at [372, 81] on span "JOD" at bounding box center [372, 87] width 11 height 12
click at [305, 72] on div "09-10-2025 11:44 AM" at bounding box center [261, 79] width 166 height 15
click at [241, 42] on div "Name En: Benedict Croissant" at bounding box center [219, 48] width 75 height 12
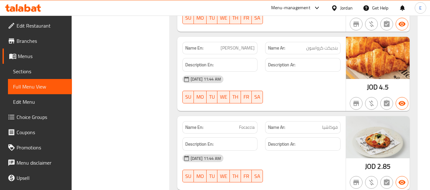
click at [241, 42] on div "Name En: Benedict Croissant" at bounding box center [219, 48] width 75 height 12
click at [312, 45] on span "بنديكت كرواسون" at bounding box center [321, 48] width 31 height 7
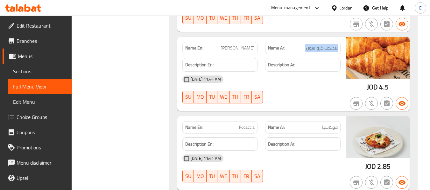
click at [312, 45] on span "بنديكت كرواسون" at bounding box center [321, 48] width 31 height 7
click at [312, 72] on div "09-10-2025 11:44 AM" at bounding box center [261, 79] width 166 height 15
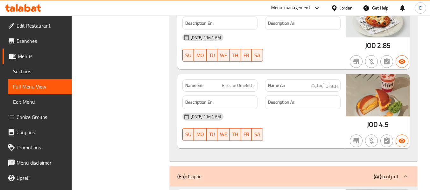
scroll to position [4743, 0]
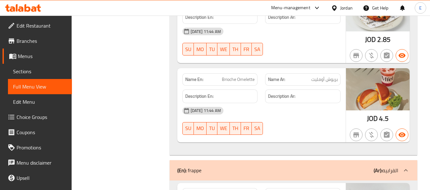
click at [335, 73] on div "Name Ar: بريوش أومليت" at bounding box center [302, 79] width 75 height 12
click at [237, 76] on span "Brioche Omelette" at bounding box center [238, 79] width 33 height 7
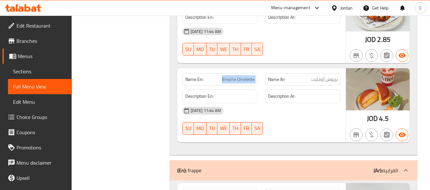
click at [237, 76] on span "Brioche Omelette" at bounding box center [238, 79] width 33 height 7
click at [286, 103] on div "09-10-2025 11:44 AM" at bounding box center [261, 110] width 166 height 15
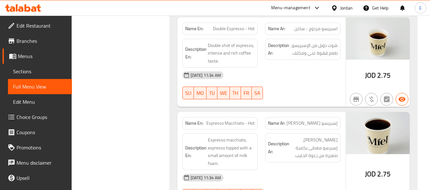
scroll to position [5761, 0]
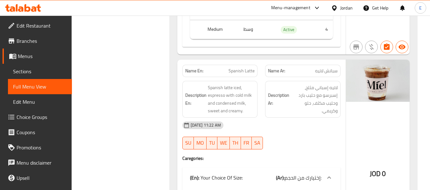
scroll to position [3138, 0]
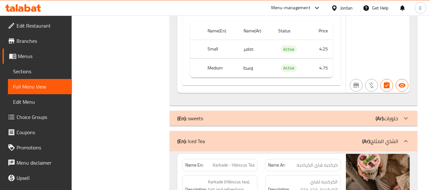
click at [330, 115] on div "(En): sweets (Ar): حلويات" at bounding box center [287, 119] width 221 height 8
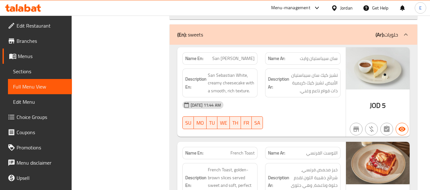
scroll to position [3233, 0]
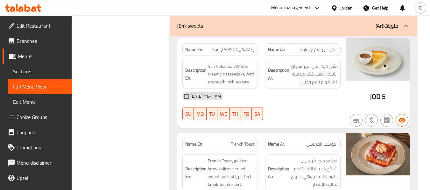
click at [382, 91] on span "5" at bounding box center [384, 97] width 4 height 12
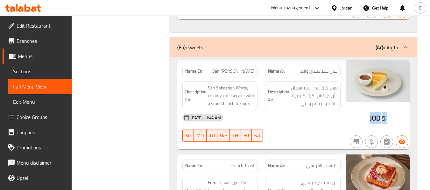
scroll to position [3201, 0]
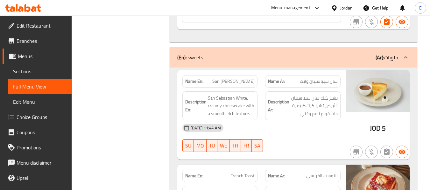
click at [315, 78] on span "سان سيباستيان وايت" at bounding box center [319, 81] width 38 height 7
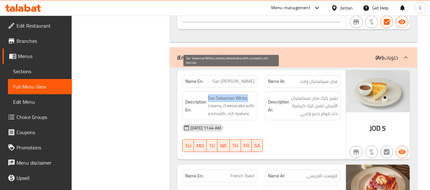
drag, startPoint x: 205, startPoint y: 72, endPoint x: 248, endPoint y: 73, distance: 42.6
click at [248, 94] on h6 "Description En: San Sebastian White, creamy cheesecake with a smooth, rich text…" at bounding box center [220, 106] width 70 height 24
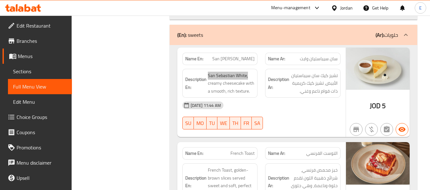
scroll to position [3265, 0]
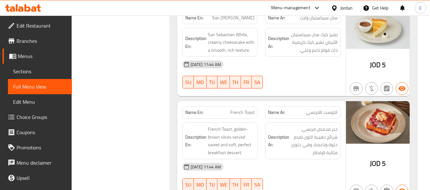
click at [324, 109] on span "التوست الفرنسي" at bounding box center [321, 112] width 31 height 7
click at [251, 107] on div "Name En: French Toast" at bounding box center [219, 113] width 75 height 12
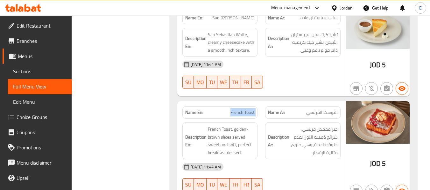
click at [251, 107] on div "Name En: French Toast" at bounding box center [219, 113] width 75 height 12
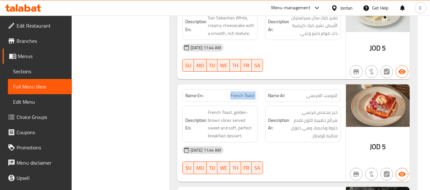
scroll to position [3297, 0]
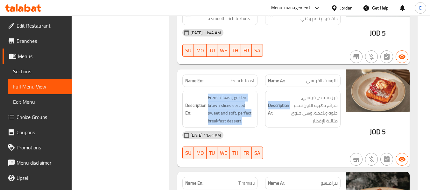
drag, startPoint x: 204, startPoint y: 70, endPoint x: 261, endPoint y: 94, distance: 62.3
click at [261, 94] on div "Description En: French Toast, golden-brown slices served sweet and soft, perfec…" at bounding box center [261, 109] width 166 height 45
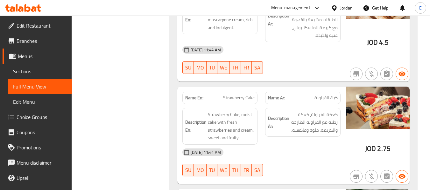
scroll to position [3519, 0]
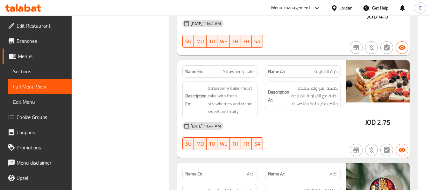
click at [232, 68] on span "Strawberry Cake" at bounding box center [238, 71] width 31 height 7
click at [318, 68] on span "كيك الفراولة" at bounding box center [325, 71] width 23 height 7
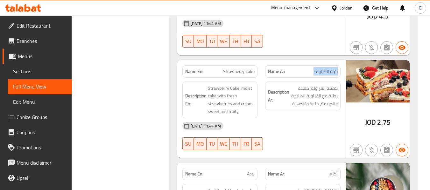
click at [318, 68] on span "كيك الفراولة" at bounding box center [325, 71] width 23 height 7
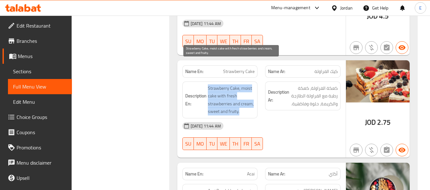
drag, startPoint x: 203, startPoint y: 64, endPoint x: 248, endPoint y: 89, distance: 52.0
click at [248, 89] on h6 "Description En: Strawberry Cake, moist cake with fresh strawberries and cream, …" at bounding box center [220, 100] width 70 height 31
click at [248, 89] on span "Strawberry Cake, moist cake with fresh strawberries and cream, sweet and fruity." at bounding box center [231, 100] width 47 height 31
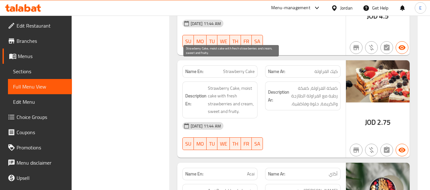
click at [248, 89] on span "Strawberry Cake, moist cake with fresh strawberries and cream, sweet and fruity." at bounding box center [231, 100] width 47 height 31
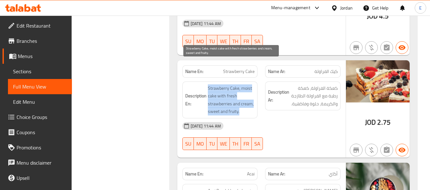
click at [248, 89] on span "Strawberry Cake, moist cake with fresh strawberries and cream, sweet and fruity." at bounding box center [231, 100] width 47 height 31
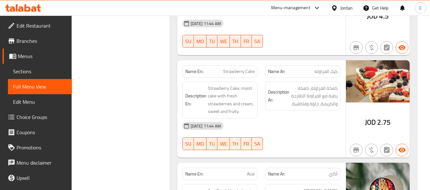
click at [340, 119] on div "09-10-2025 11:44 AM SU MO TU WE TH FR SA" at bounding box center [261, 137] width 166 height 36
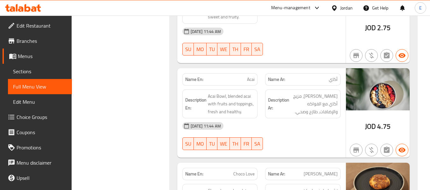
scroll to position [3615, 0]
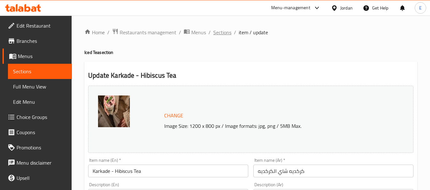
click at [218, 31] on span "Sections" at bounding box center [222, 33] width 18 height 8
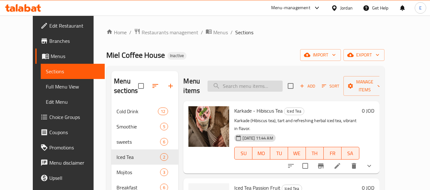
click at [262, 83] on input "search" at bounding box center [244, 86] width 75 height 11
paste input "Tea - Hot"
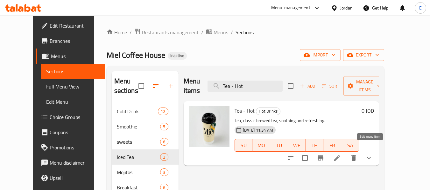
type input "Tea - Hot"
click at [341, 155] on icon at bounding box center [337, 159] width 8 height 8
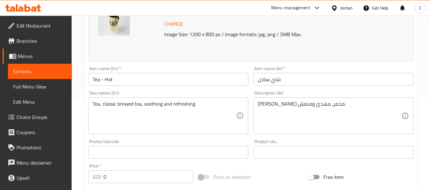
scroll to position [95, 0]
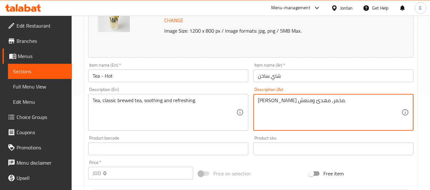
click at [294, 121] on textarea "[PERSON_NAME] مخمر، مهدئ ومنعش." at bounding box center [329, 113] width 143 height 30
click at [325, 100] on textarea "[PERSON_NAME] مخمر، مهدئ ومنعش." at bounding box center [329, 113] width 143 height 30
click at [322, 109] on textarea "[PERSON_NAME] مخمر، مهدئ ومنعش." at bounding box center [329, 113] width 143 height 30
click at [328, 103] on textarea "[PERSON_NAME] مخمر، مهدئ ومنعش." at bounding box center [329, 113] width 143 height 30
click at [343, 110] on textarea "[PERSON_NAME]، [PERSON_NAME]، مهدئ ومنعش." at bounding box center [329, 113] width 143 height 30
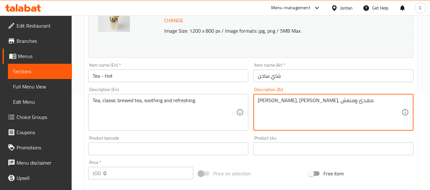
click at [297, 112] on textarea "[PERSON_NAME]، [PERSON_NAME]، مهدئ ومنعش." at bounding box center [329, 113] width 143 height 30
type textarea "[PERSON_NAME]، [PERSON_NAME]، مهدئ ومنعش."
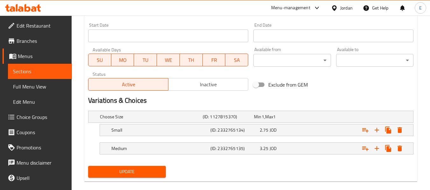
scroll to position [282, 0]
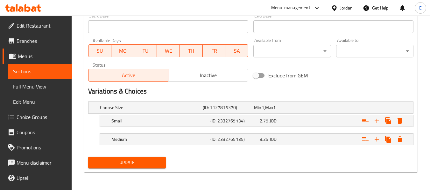
click at [162, 158] on button "Update" at bounding box center [126, 163] width 77 height 12
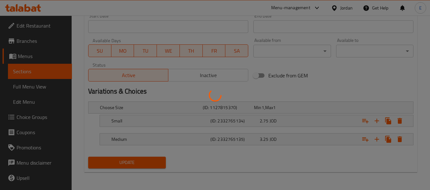
click at [162, 158] on div at bounding box center [215, 95] width 430 height 190
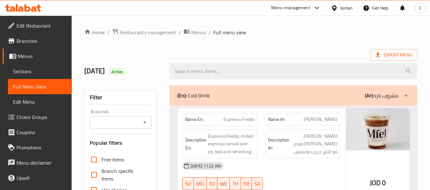
click at [301, 54] on div "Export Menu" at bounding box center [250, 55] width 333 height 12
click at [311, 53] on div "Export Menu" at bounding box center [250, 55] width 333 height 12
click at [310, 58] on div "[DATE] Active" at bounding box center [250, 71] width 340 height 28
click at [276, 52] on div "Export Menu" at bounding box center [250, 55] width 333 height 12
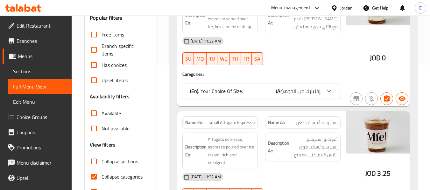
scroll to position [127, 0]
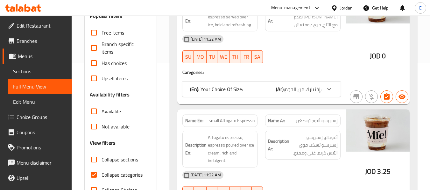
click at [93, 172] on input "Collapse categories" at bounding box center [93, 175] width 15 height 15
checkbox input "false"
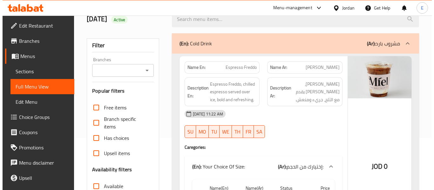
scroll to position [0, 0]
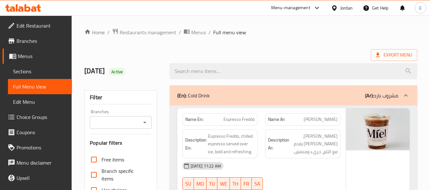
click at [399, 58] on span "Export Menu" at bounding box center [394, 55] width 36 height 8
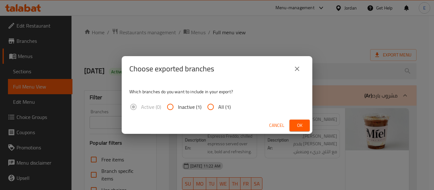
click at [218, 110] on span "All (1)" at bounding box center [224, 107] width 12 height 8
click at [218, 110] on input "All (1)" at bounding box center [210, 107] width 15 height 15
radio input "true"
click at [292, 129] on button "Ok" at bounding box center [300, 126] width 20 height 12
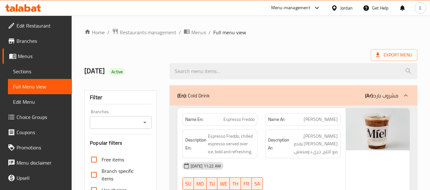
click at [294, 34] on ol "Home / Restaurants management / Menus / Full menu view" at bounding box center [250, 32] width 333 height 8
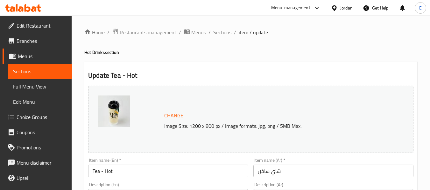
scroll to position [282, 0]
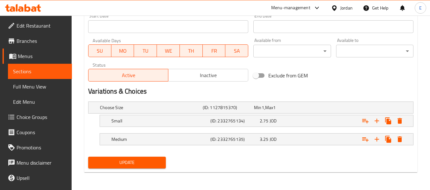
click at [343, 9] on div "Jordan" at bounding box center [346, 7] width 12 height 7
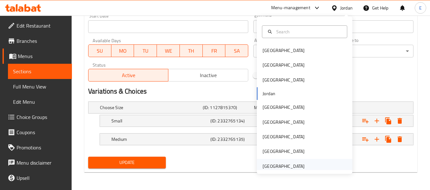
click at [278, 168] on div "[GEOGRAPHIC_DATA]" at bounding box center [283, 166] width 42 height 7
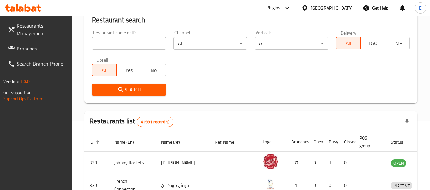
scroll to position [282, 0]
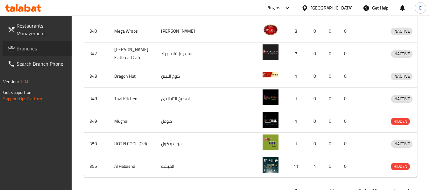
click at [27, 47] on span "Branches" at bounding box center [42, 49] width 50 height 8
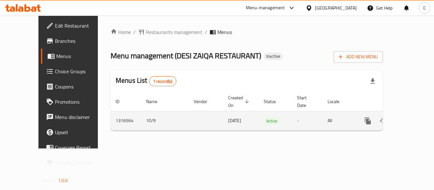
click at [411, 118] on icon "enhanced table" at bounding box center [414, 121] width 6 height 6
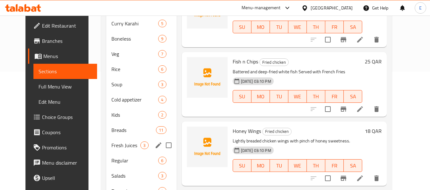
scroll to position [148, 0]
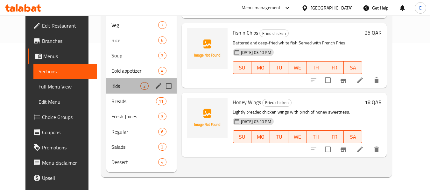
click at [123, 93] on div "Kids 2" at bounding box center [141, 86] width 70 height 15
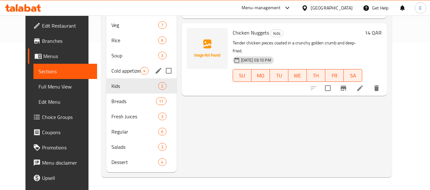
click at [123, 66] on div "Cold appetizer 4" at bounding box center [141, 70] width 70 height 15
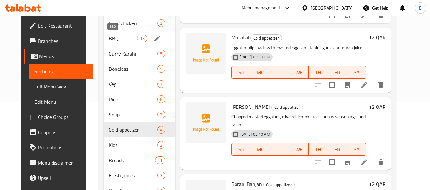
scroll to position [95, 0]
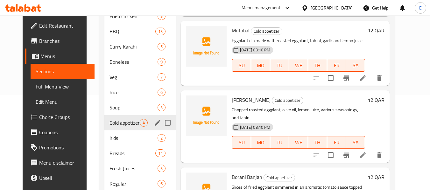
click at [105, 119] on div "Cold appetizer 4" at bounding box center [139, 122] width 71 height 15
click at [112, 143] on div "Kids 2" at bounding box center [139, 138] width 71 height 15
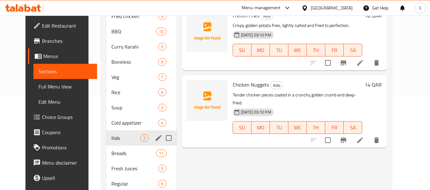
click at [114, 161] on div "Fresh Juices 3" at bounding box center [141, 168] width 70 height 15
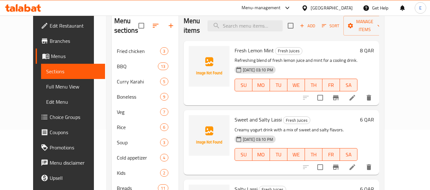
scroll to position [64, 0]
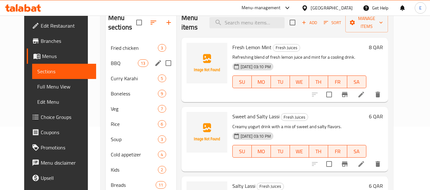
click at [129, 59] on div "BBQ 13" at bounding box center [141, 63] width 71 height 15
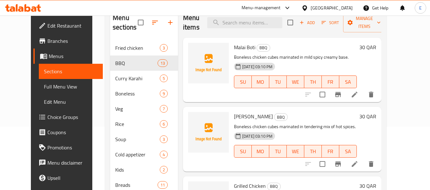
click at [44, 84] on span "Full Menu View" at bounding box center [71, 87] width 54 height 8
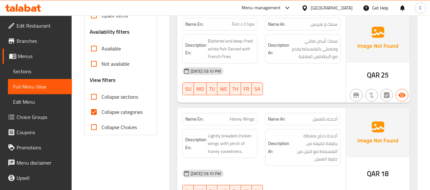
scroll to position [191, 0]
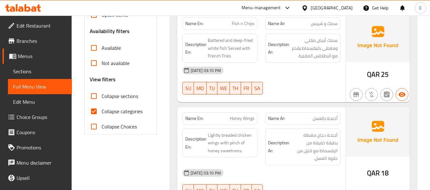
click at [94, 110] on input "Collapse categories" at bounding box center [93, 111] width 15 height 15
checkbox input "false"
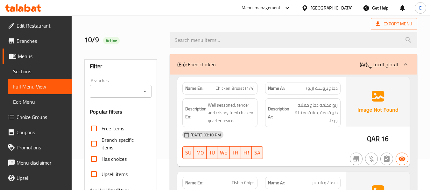
scroll to position [0, 0]
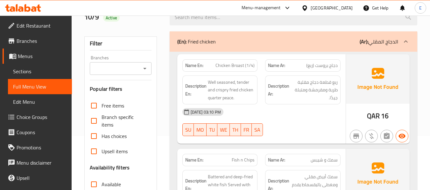
scroll to position [64, 0]
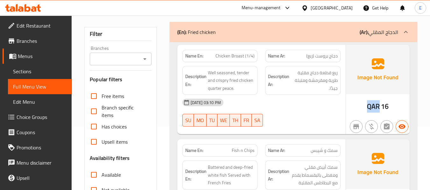
drag, startPoint x: 373, startPoint y: 107, endPoint x: 377, endPoint y: 107, distance: 4.9
click at [377, 107] on div "QAR 16" at bounding box center [378, 90] width 64 height 90
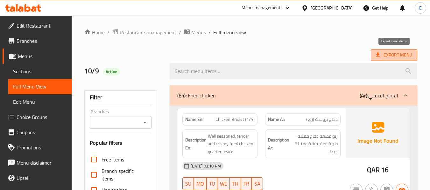
click at [390, 56] on span "Export Menu" at bounding box center [394, 55] width 36 height 8
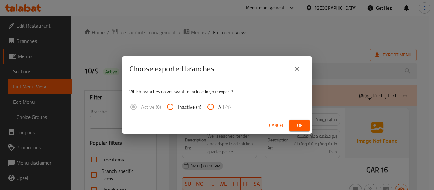
click at [213, 107] on input "All (1)" at bounding box center [210, 107] width 15 height 15
radio input "true"
click at [307, 123] on button "Ok" at bounding box center [300, 126] width 20 height 12
